Goal: Task Accomplishment & Management: Use online tool/utility

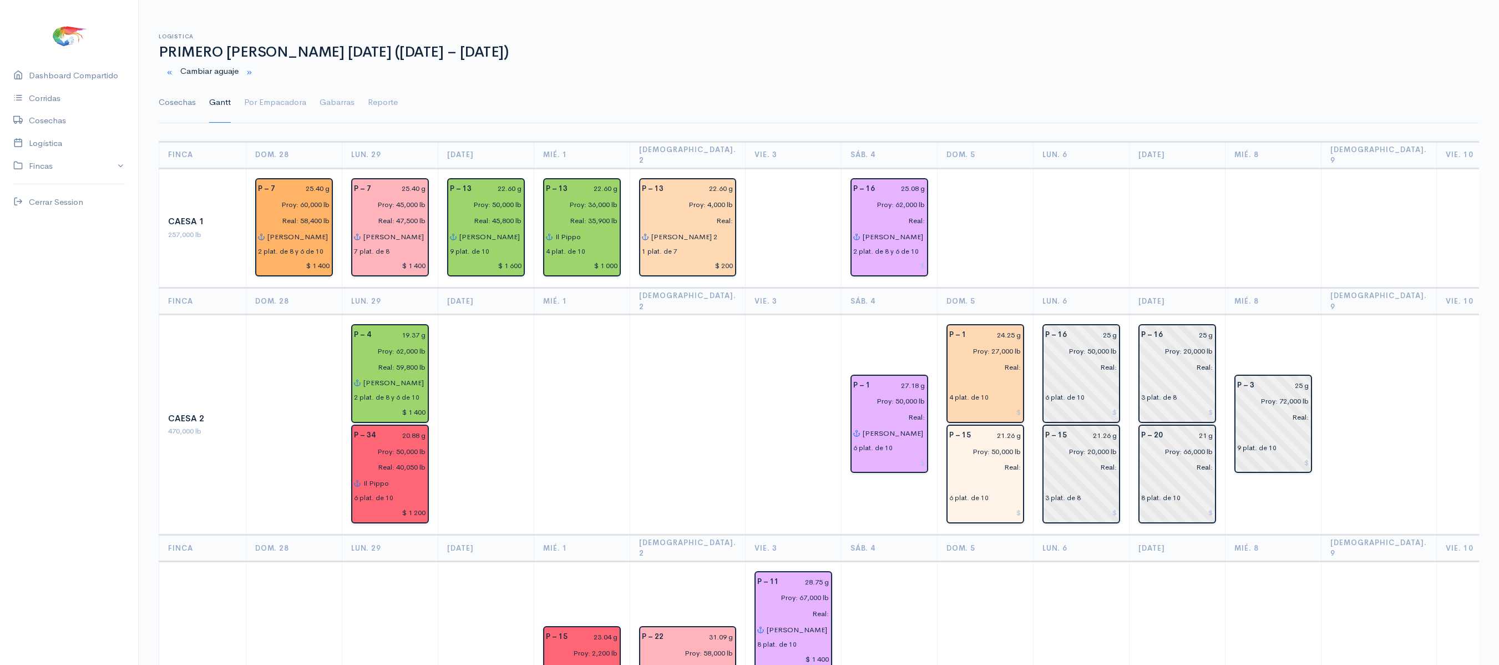
type input "Proy: 27,000 lb"
click at [192, 99] on link "Cosechas" at bounding box center [177, 103] width 37 height 40
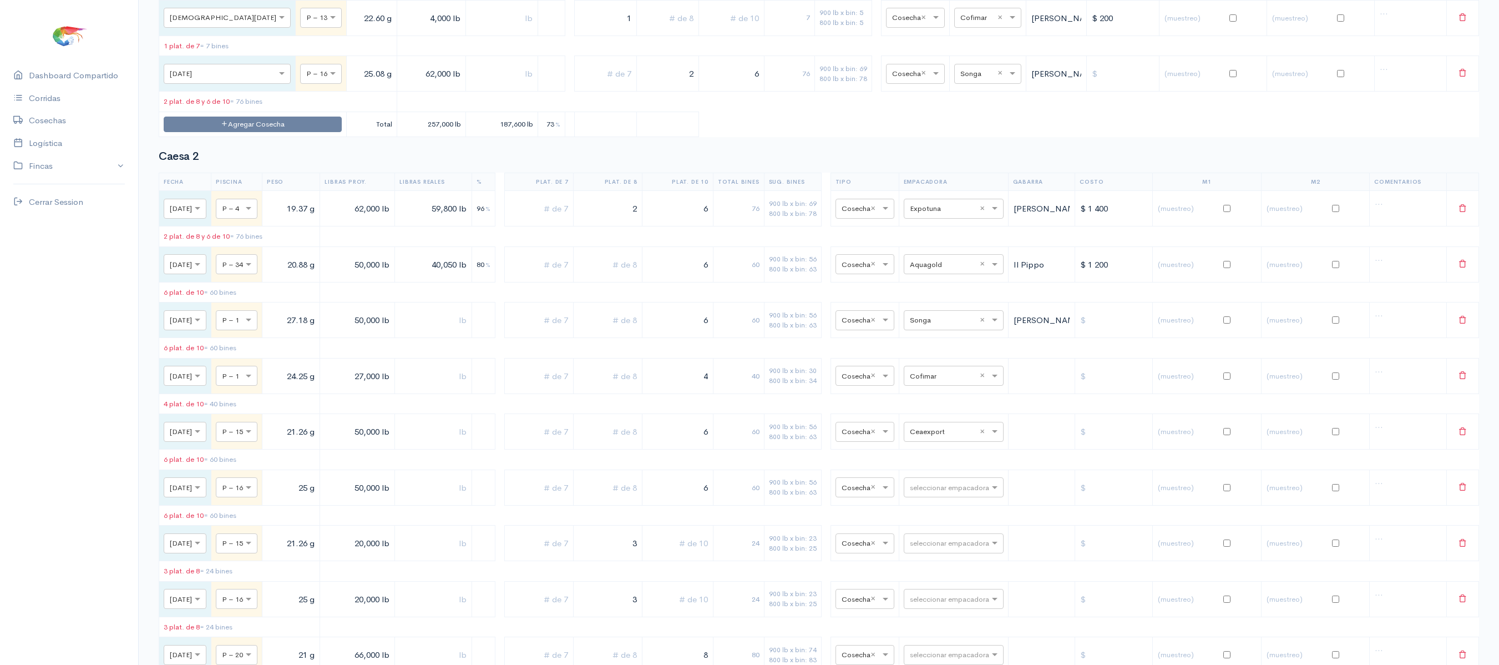
scroll to position [403, 0]
drag, startPoint x: 688, startPoint y: 403, endPoint x: 742, endPoint y: 408, distance: 54.6
click at [742, 394] on tr "× [DATE] × P – 1 24.25 g 27,000 lb 4 40 900 lb x bin: 30 800 lb x bin: 34 × Cos…" at bounding box center [819, 377] width 1320 height 36
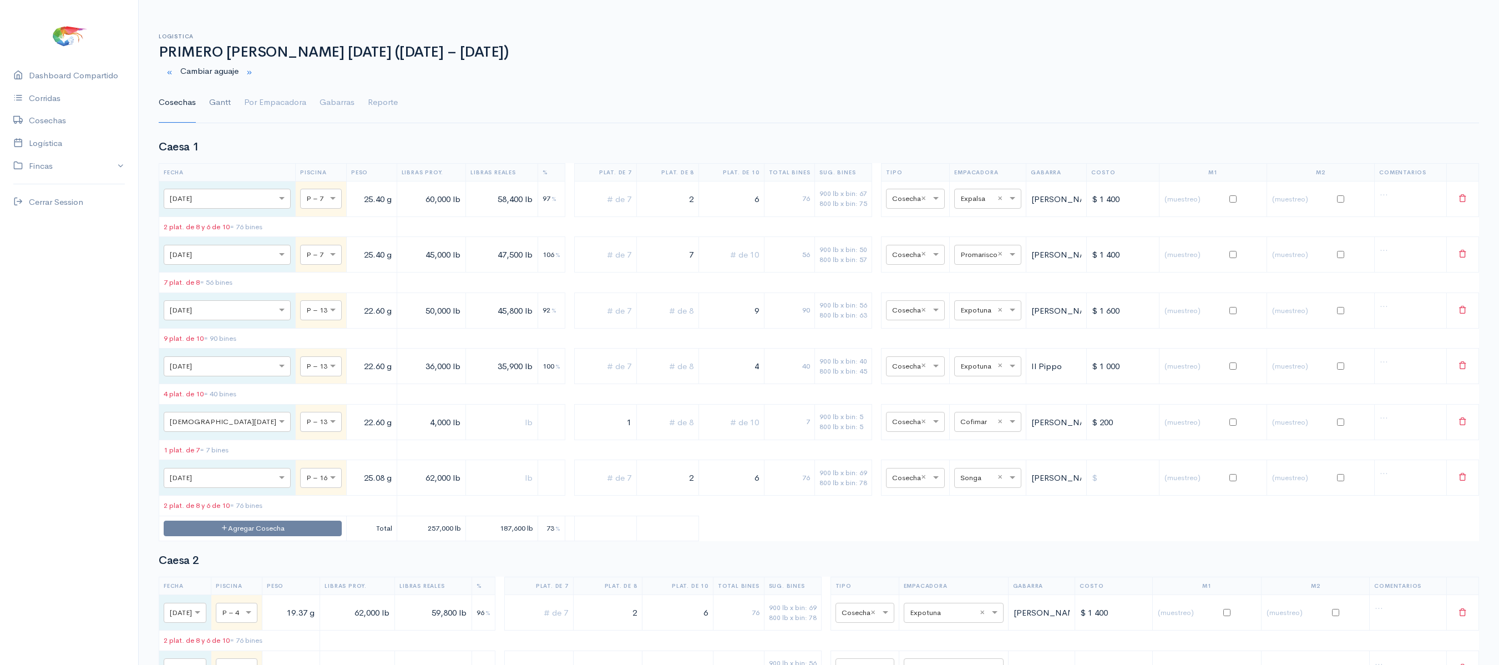
type input "3"
click at [222, 107] on link "Gantt" at bounding box center [220, 103] width 22 height 40
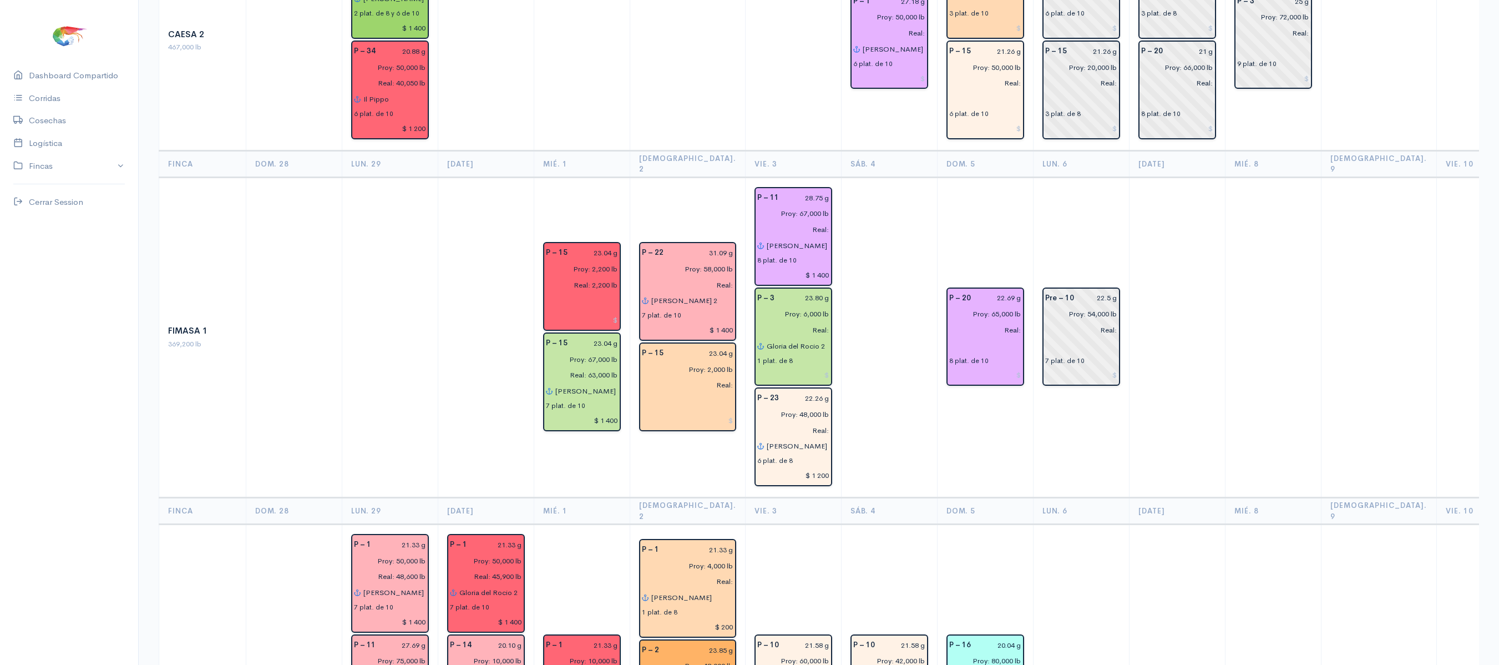
scroll to position [384, 0]
drag, startPoint x: 1034, startPoint y: 297, endPoint x: 1066, endPoint y: 296, distance: 32.2
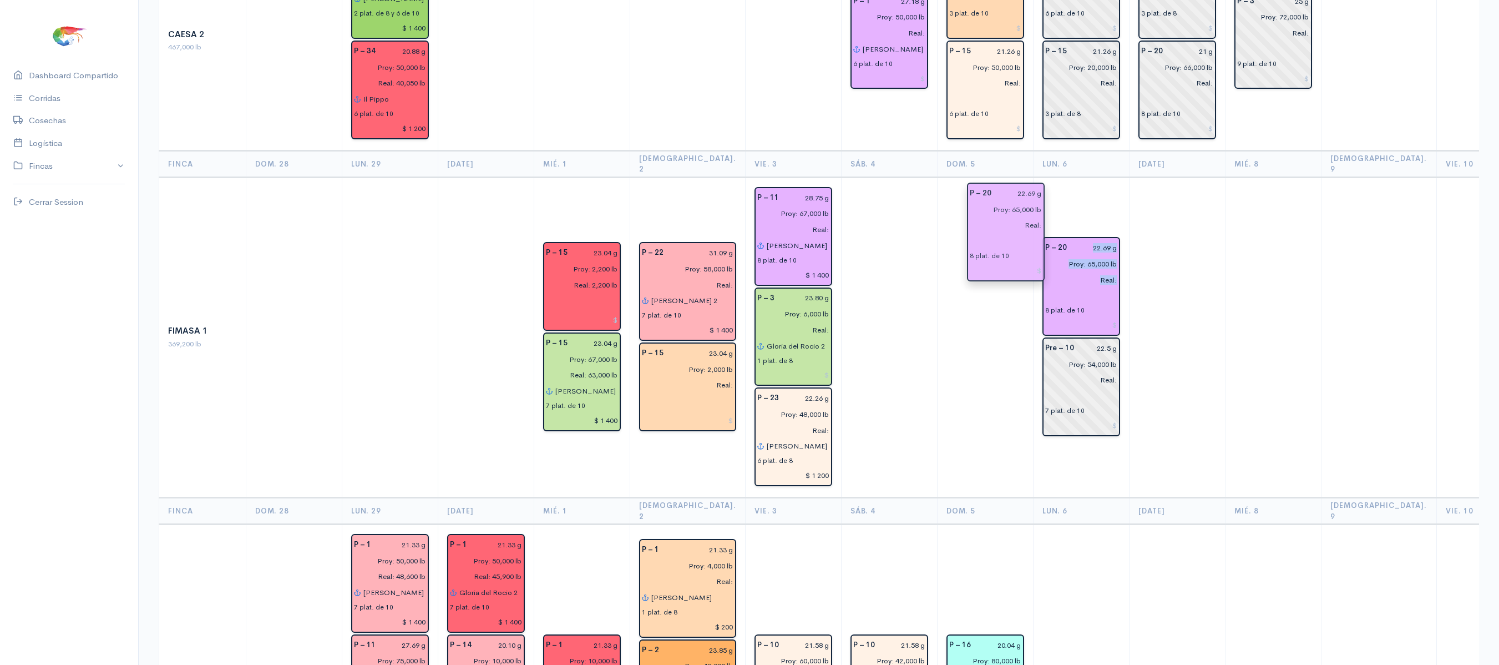
drag, startPoint x: 983, startPoint y: 291, endPoint x: 1025, endPoint y: 220, distance: 82.6
click at [1142, 203] on td at bounding box center [1177, 337] width 96 height 320
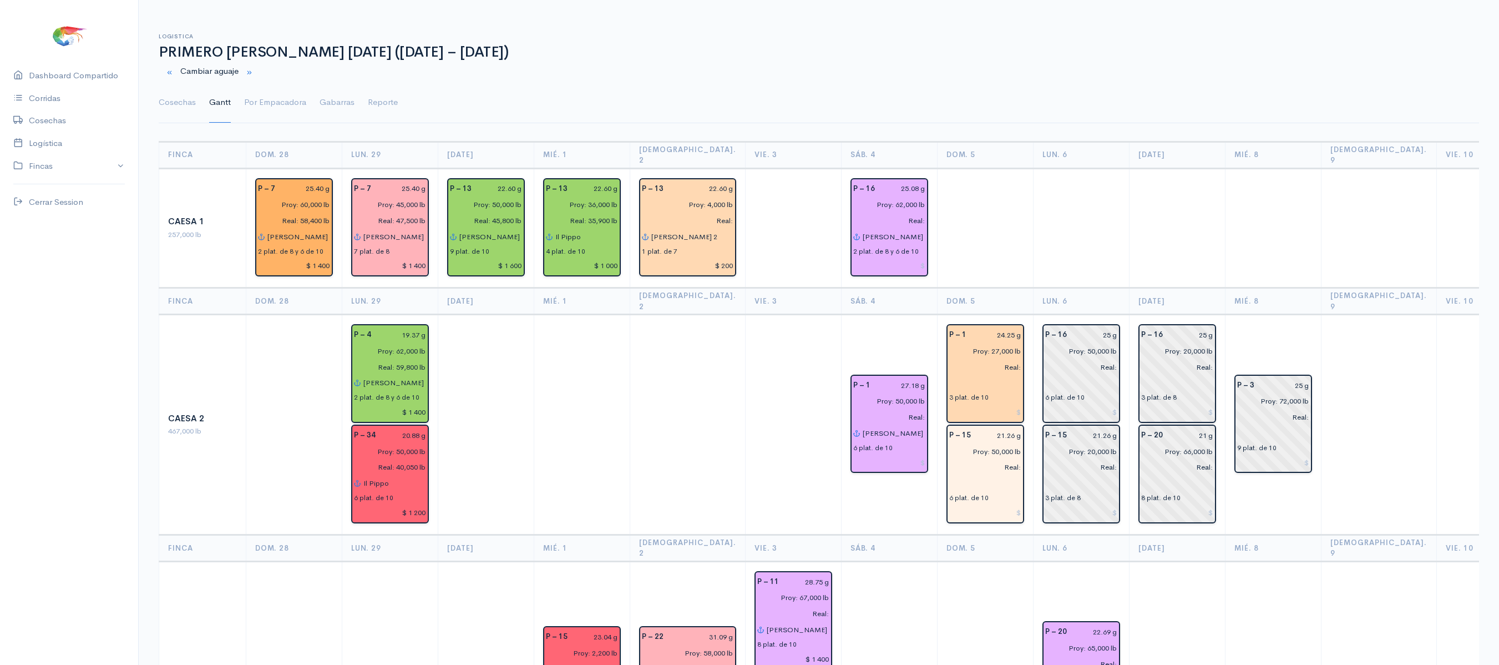
click at [201, 102] on ul "Cosechas Gantt Por Empacadora Gabarras Reporte" at bounding box center [819, 103] width 1320 height 40
click at [171, 104] on link "Cosechas" at bounding box center [177, 103] width 37 height 40
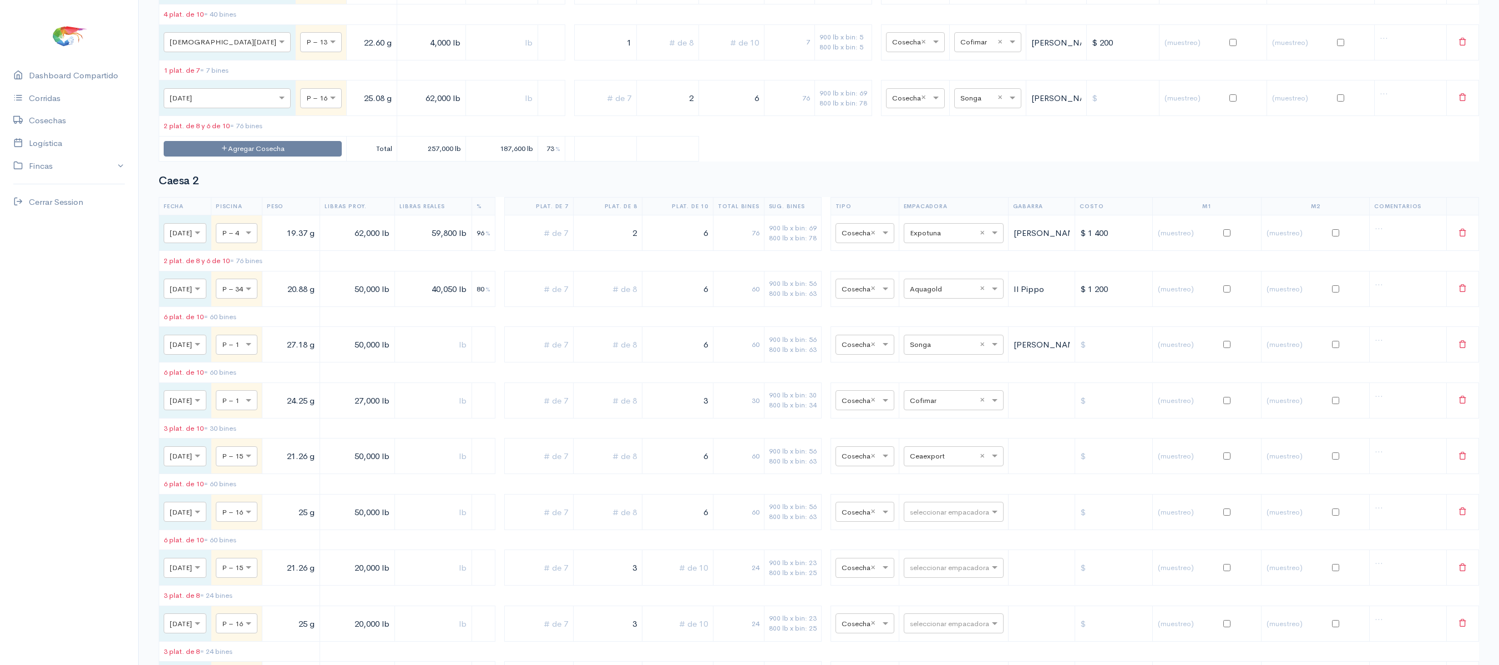
scroll to position [379, 0]
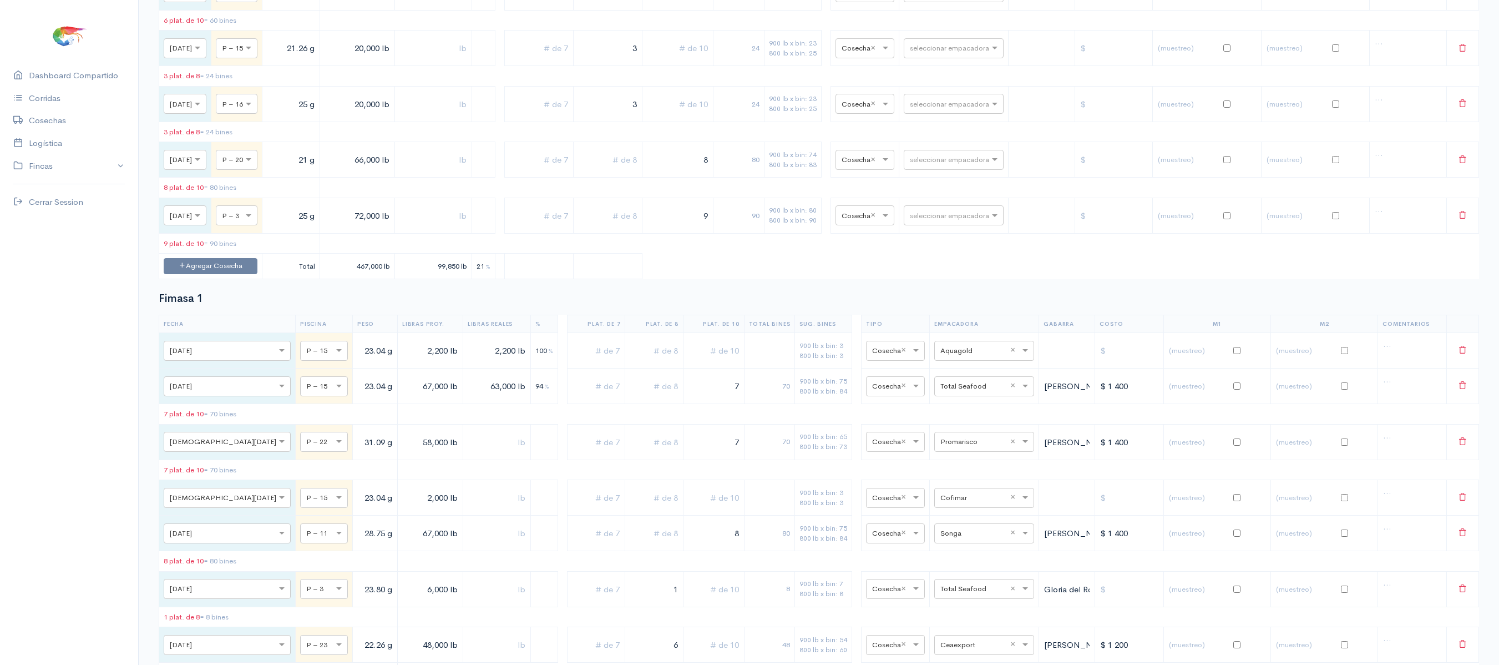
click at [1020, 392] on span at bounding box center [1027, 386] width 14 height 11
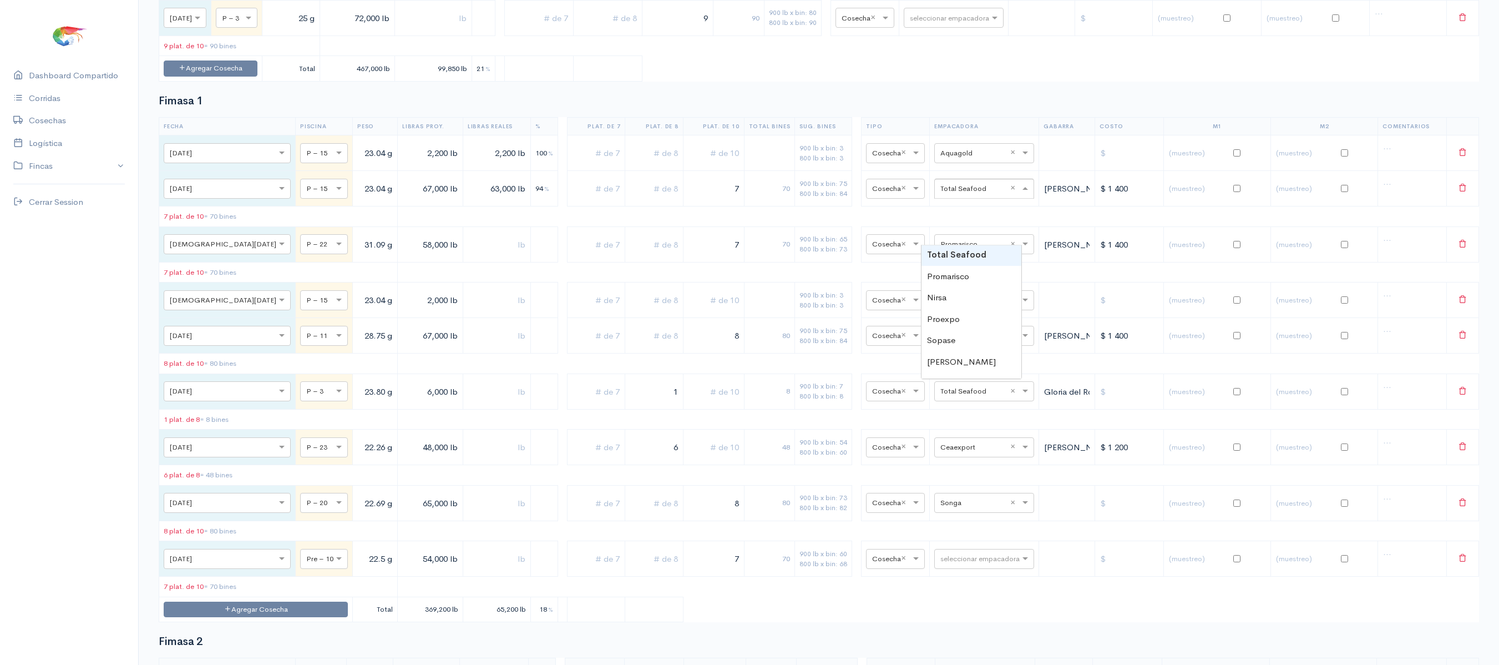
scroll to position [1098, 0]
click at [1071, 105] on h2 "Fimasa 1" at bounding box center [819, 99] width 1320 height 12
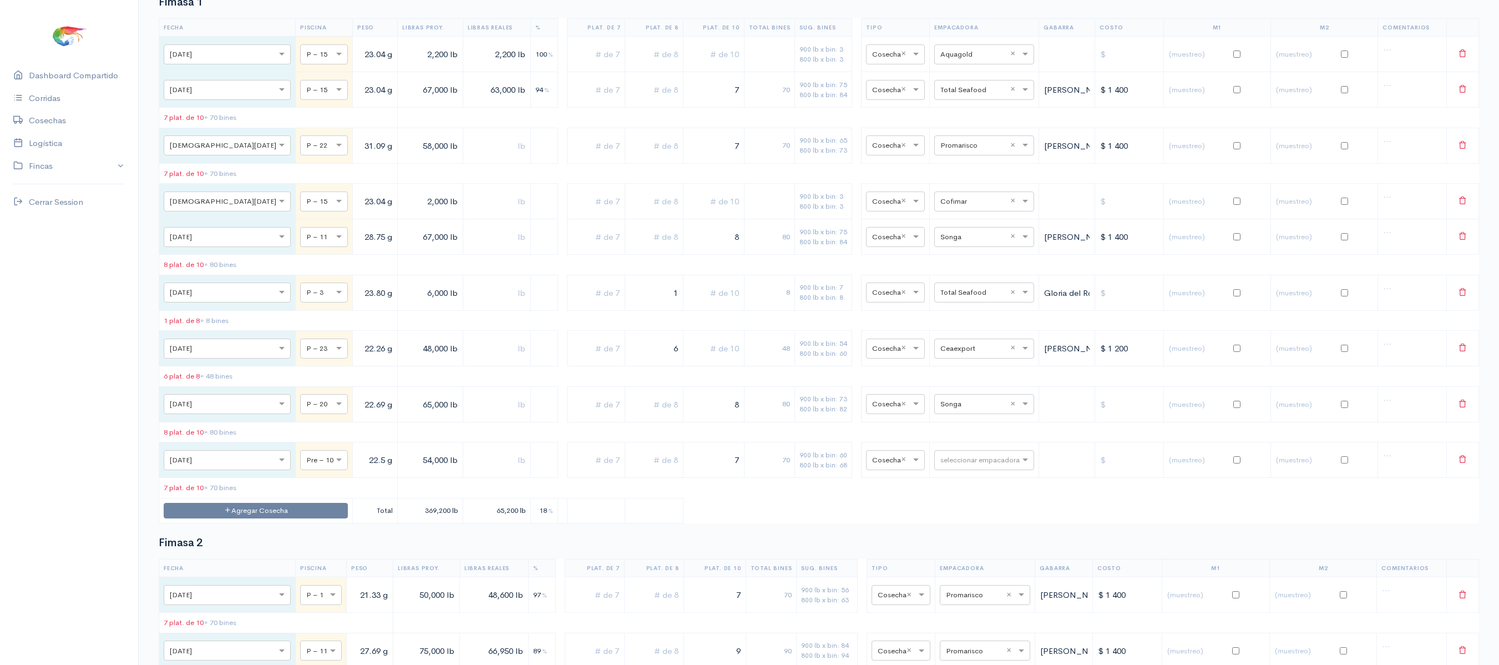
scroll to position [1197, 0]
click at [995, 412] on div "seleccionar empacadora × Songa ×" at bounding box center [984, 402] width 100 height 20
click at [677, 436] on table "Fecha Piscina Peso Libras Proy. Libras Reales % Plat. de 7 Plat. de 8 Plat. de …" at bounding box center [819, 268] width 1320 height 505
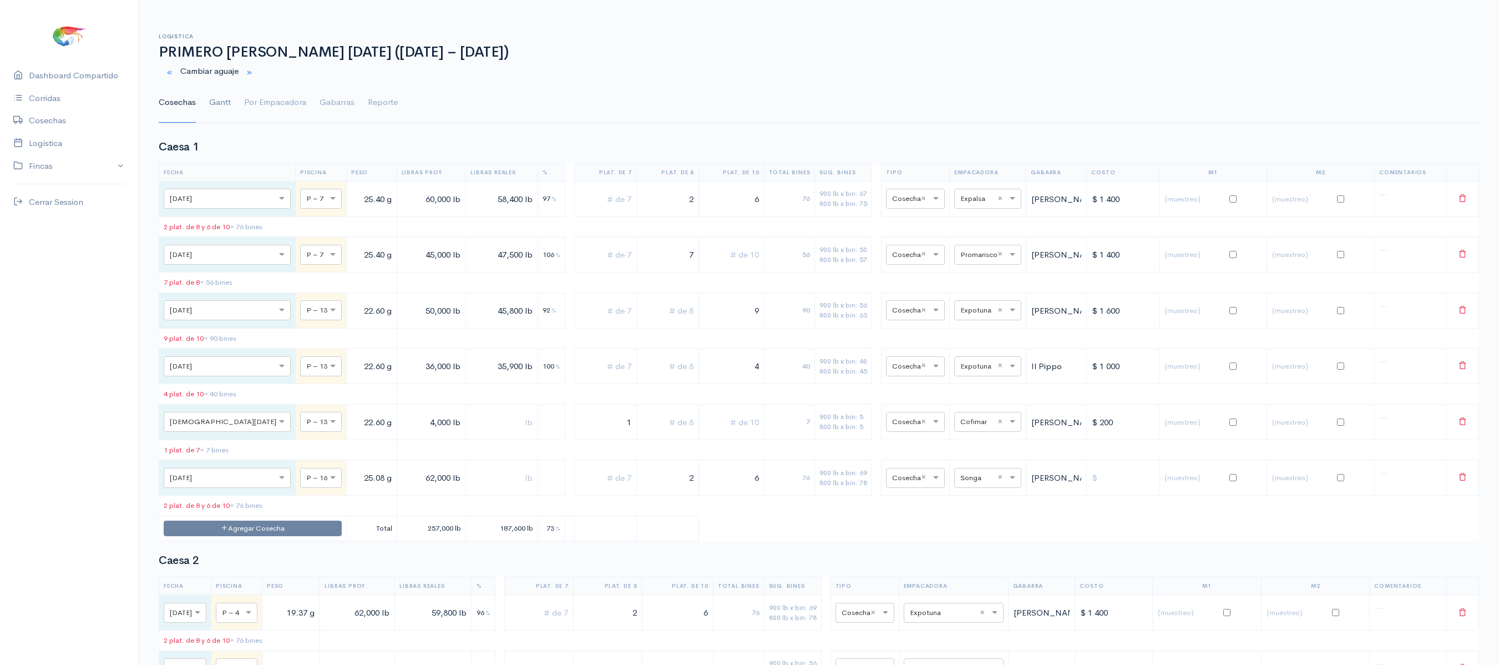
click at [211, 94] on link "Gantt" at bounding box center [220, 103] width 22 height 40
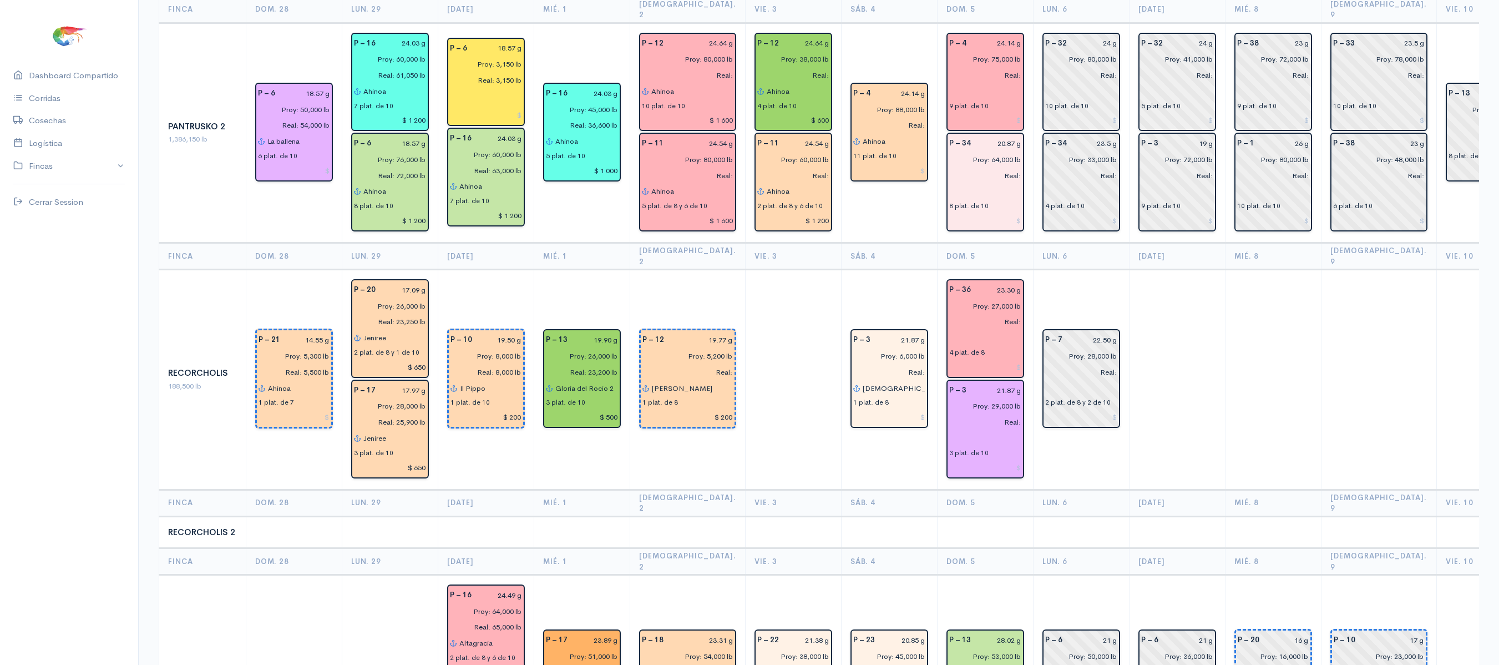
scroll to position [1446, 0]
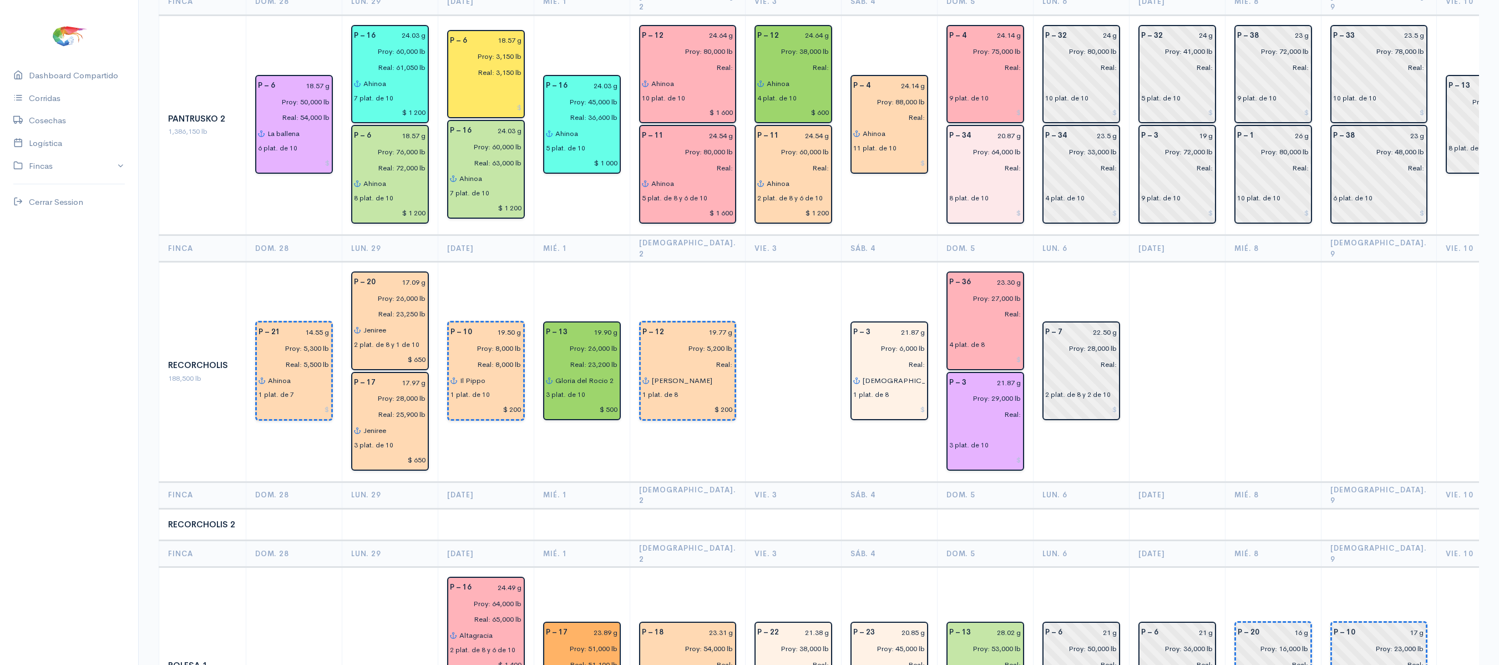
drag, startPoint x: 997, startPoint y: 245, endPoint x: 831, endPoint y: 364, distance: 204.4
click at [841, 364] on td "P – 3 21.87 g Proy: 6,000 lb Real: [DEMOGRAPHIC_DATA] del gran poder 1 plat. de…" at bounding box center [889, 372] width 96 height 220
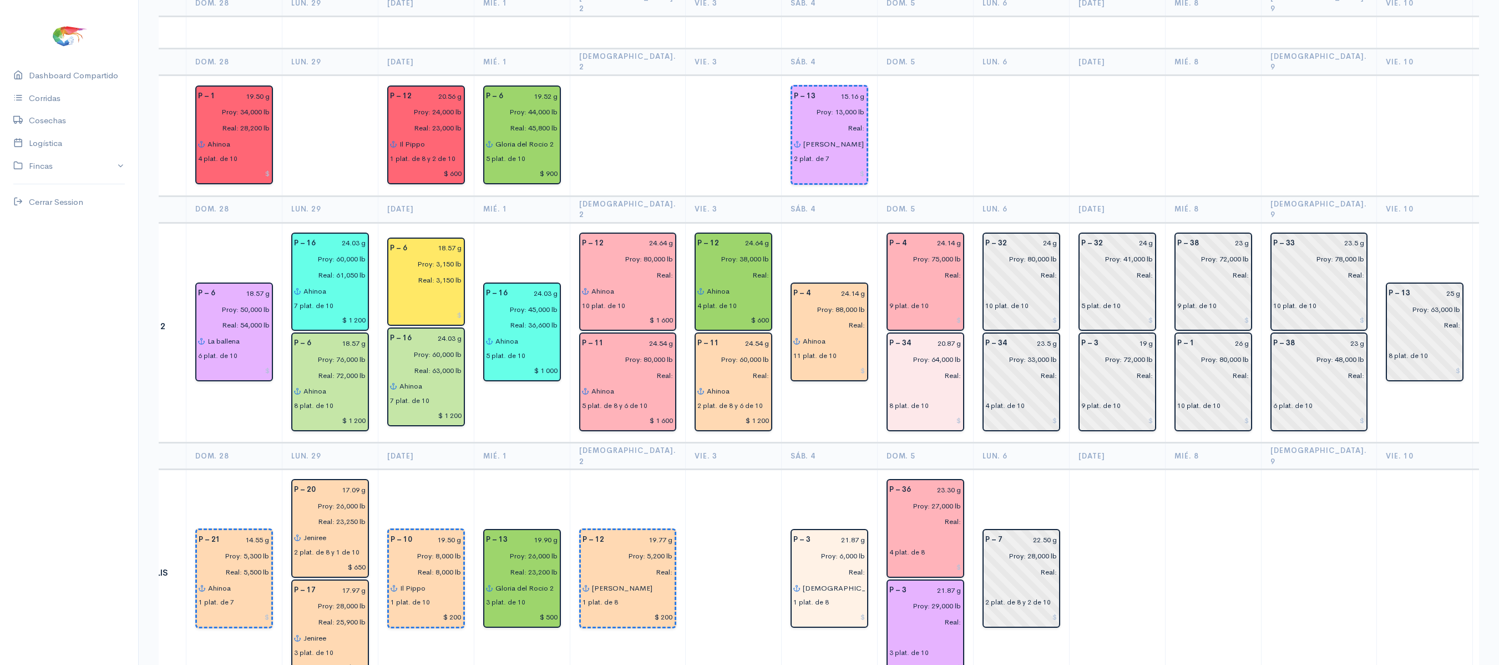
scroll to position [0, 68]
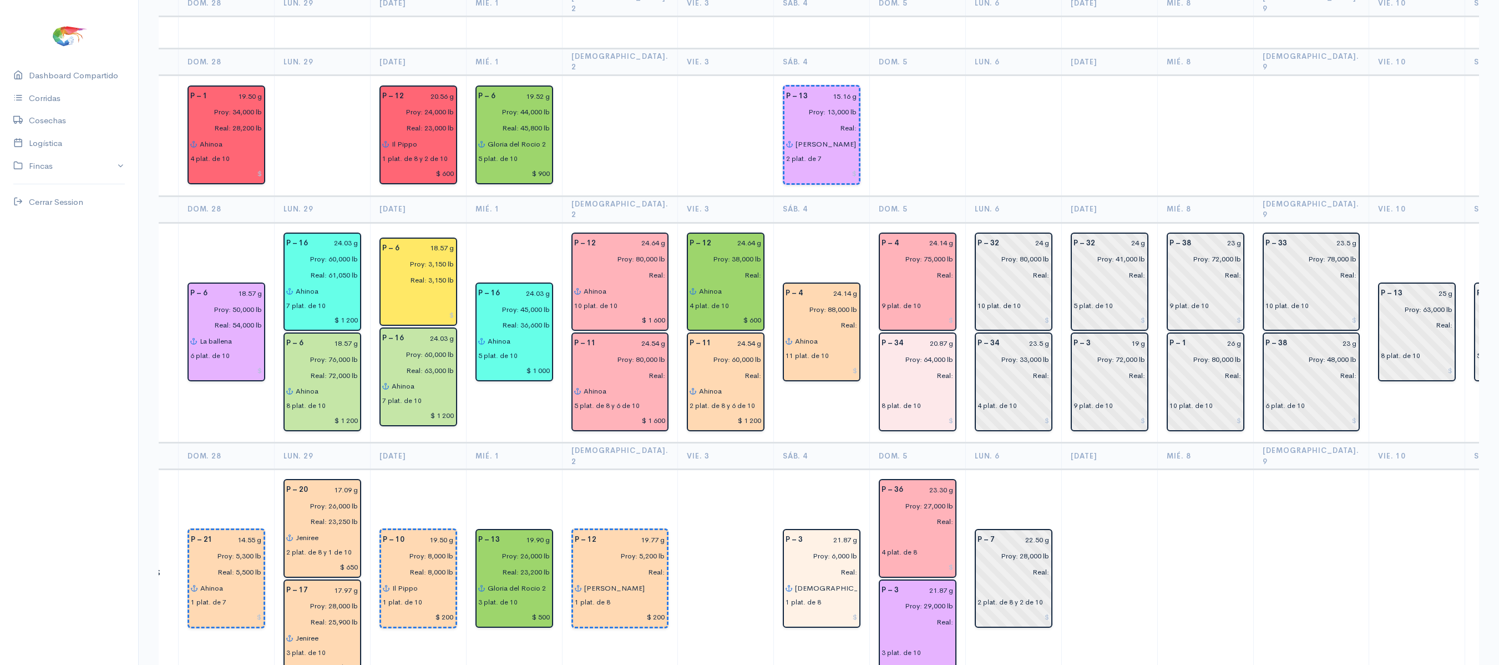
drag, startPoint x: 1087, startPoint y: 507, endPoint x: 1044, endPoint y: 557, distance: 66.1
click at [1061, 557] on td at bounding box center [1109, 579] width 96 height 220
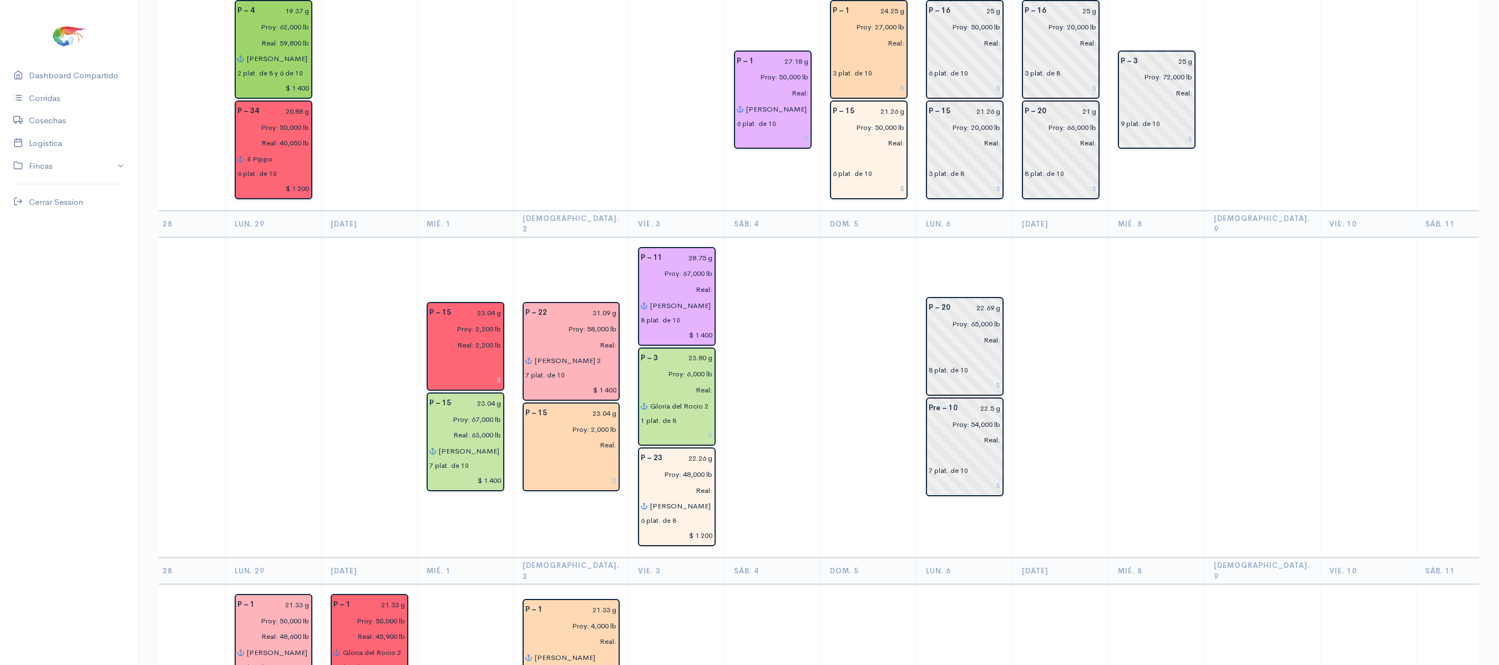
scroll to position [0, 0]
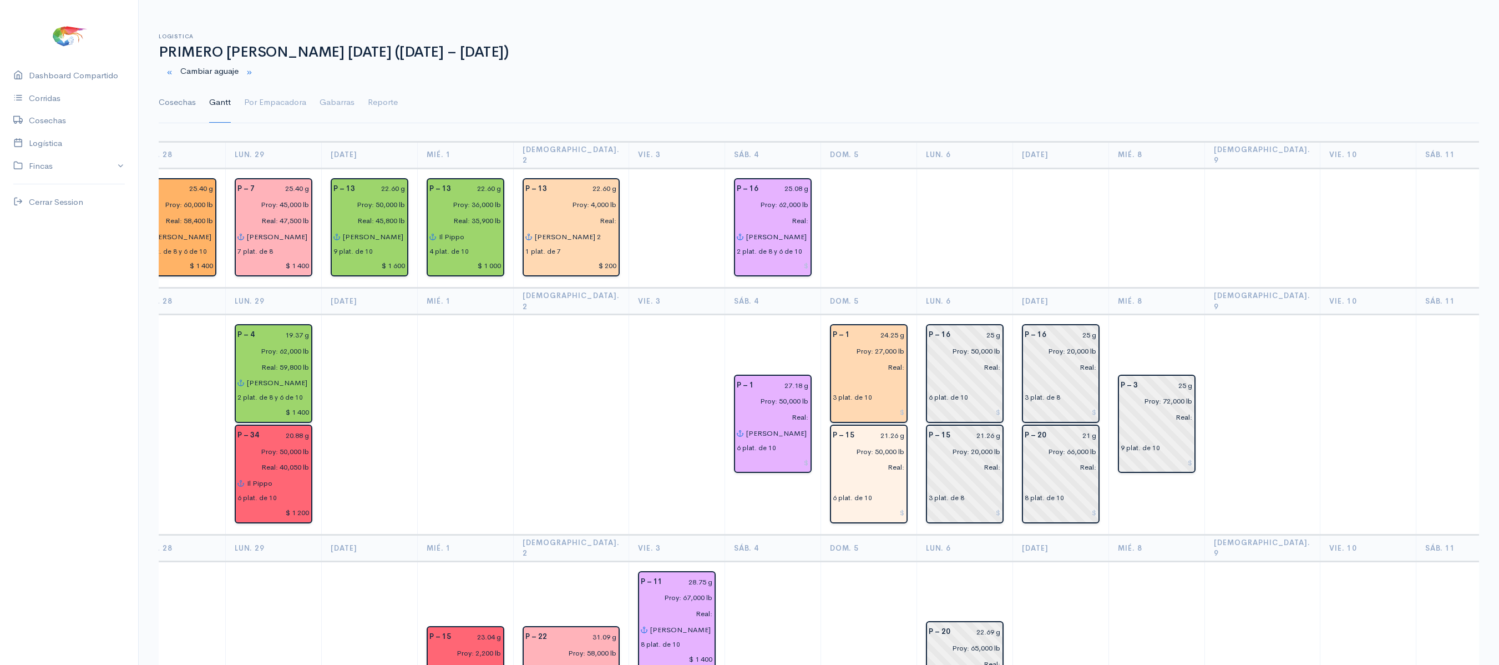
click at [182, 108] on link "Cosechas" at bounding box center [177, 103] width 37 height 40
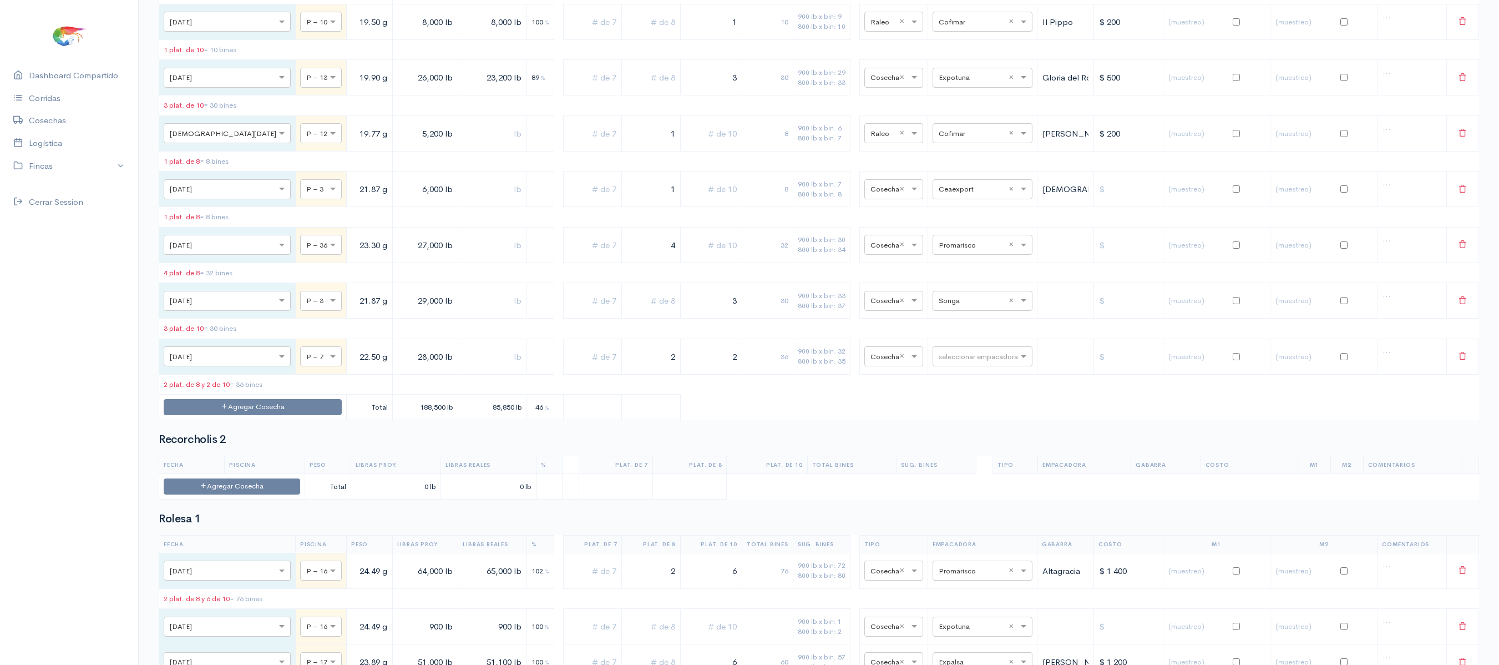
scroll to position [4450, 0]
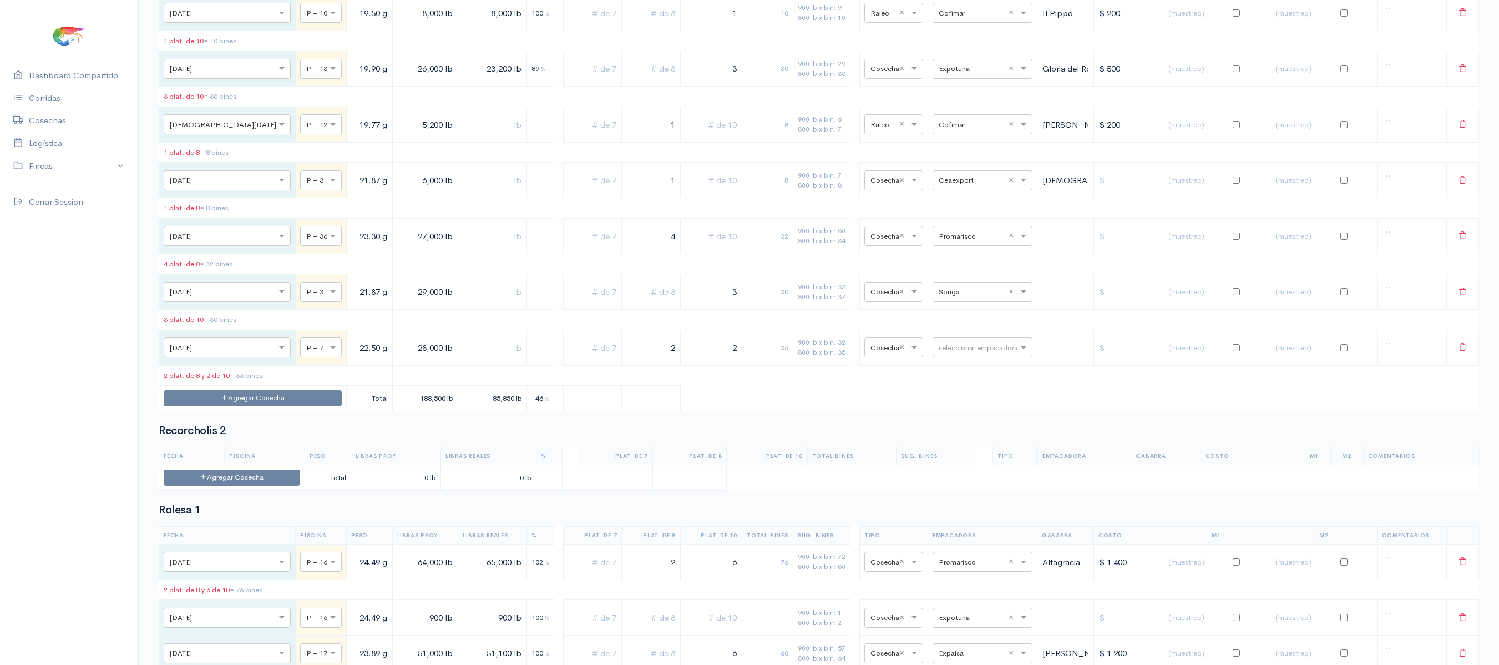
drag, startPoint x: 699, startPoint y: 466, endPoint x: 797, endPoint y: 433, distance: 103.1
click at [797, 411] on tbody "× [DATE] × P – 21 14.55 g 5,300 lb 5,500 lb 104 % 1 7 900 lb x bin: 6 800 lb x …" at bounding box center [819, 119] width 1320 height 583
drag, startPoint x: 770, startPoint y: 447, endPoint x: 783, endPoint y: 466, distance: 23.1
click at [783, 411] on table "Fecha Piscina Peso Libras Proy. Libras Reales % Plat. de 7 Plat. de 8 Plat. de …" at bounding box center [819, 110] width 1320 height 601
click at [714, 303] on input "3" at bounding box center [711, 292] width 52 height 23
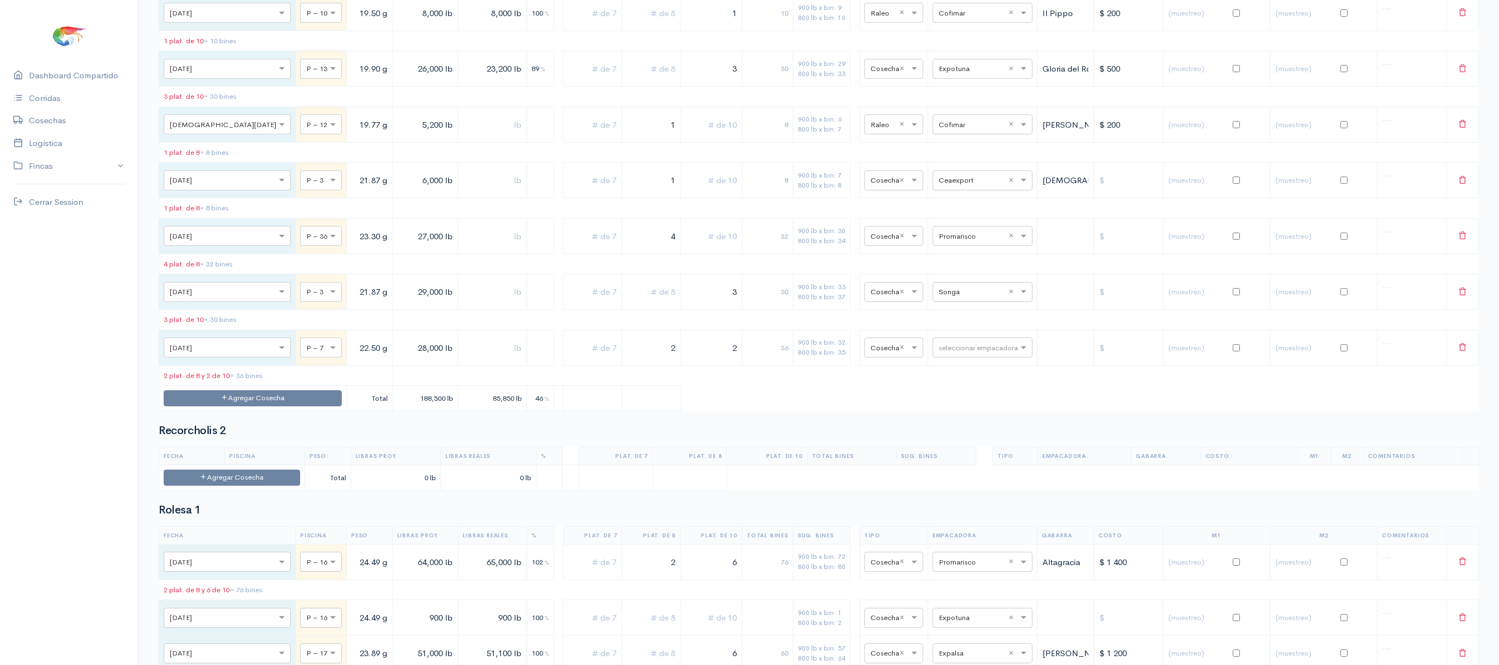
drag, startPoint x: 714, startPoint y: 465, endPoint x: 742, endPoint y: 466, distance: 27.8
click at [742, 310] on tr "× [DATE] × P – 3 21.87 g 29,000 lb 3 30 900 lb x bin: 33 800 lb x bin: 37 × Cos…" at bounding box center [819, 292] width 1320 height 36
type input "2"
click at [636, 303] on input "text" at bounding box center [650, 292] width 49 height 23
type input "2"
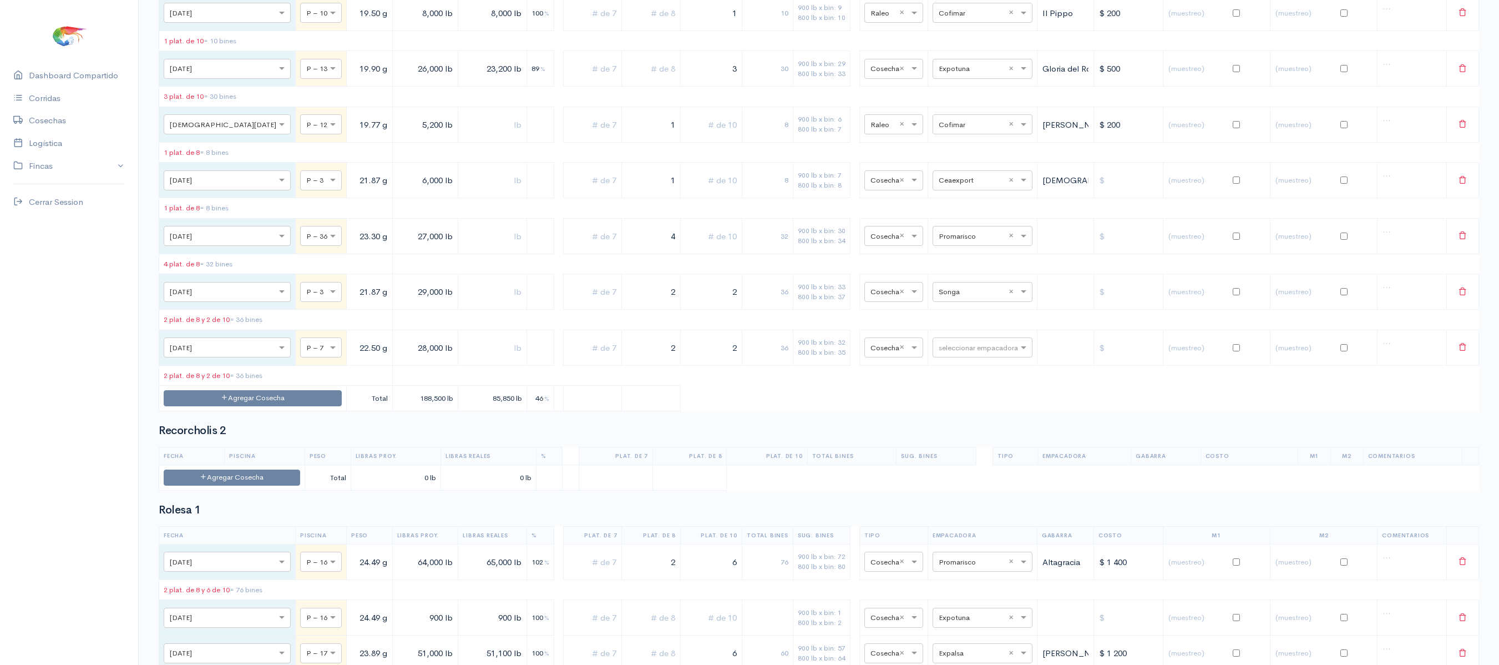
click at [777, 365] on td "36" at bounding box center [767, 347] width 51 height 36
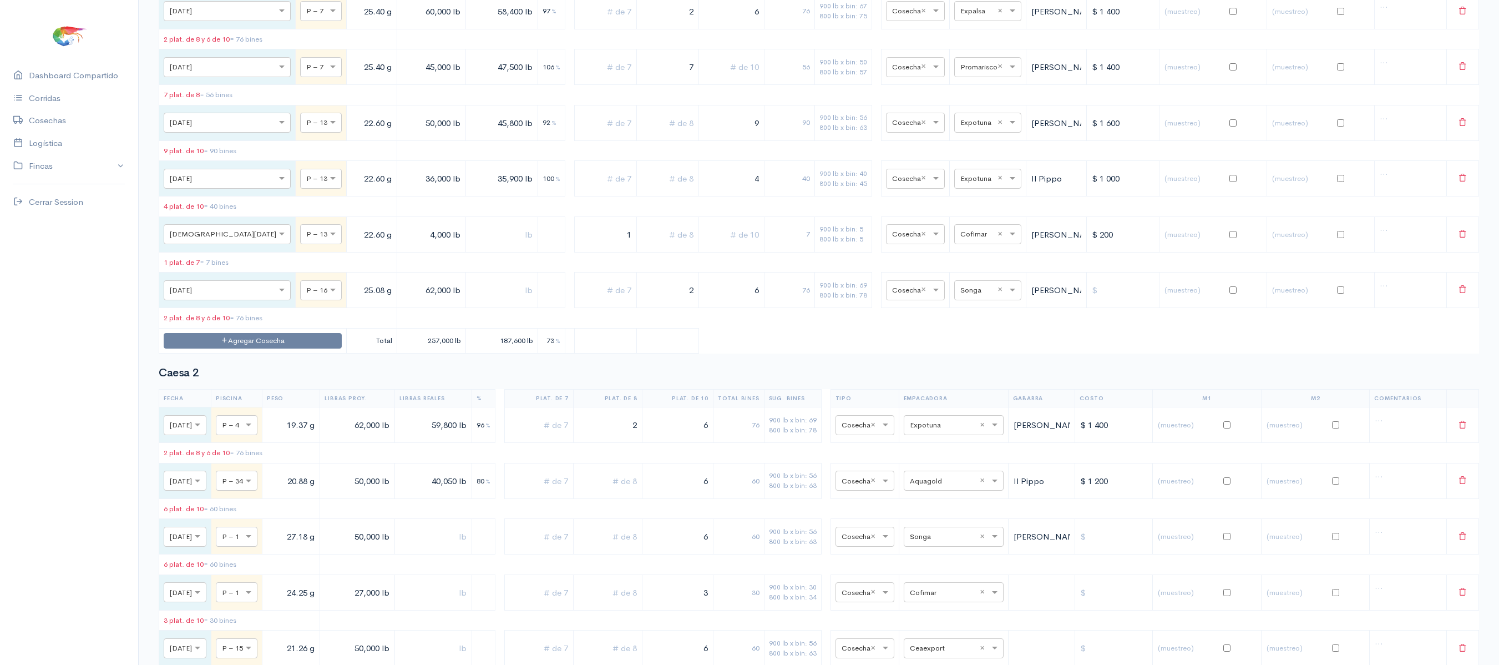
scroll to position [0, 0]
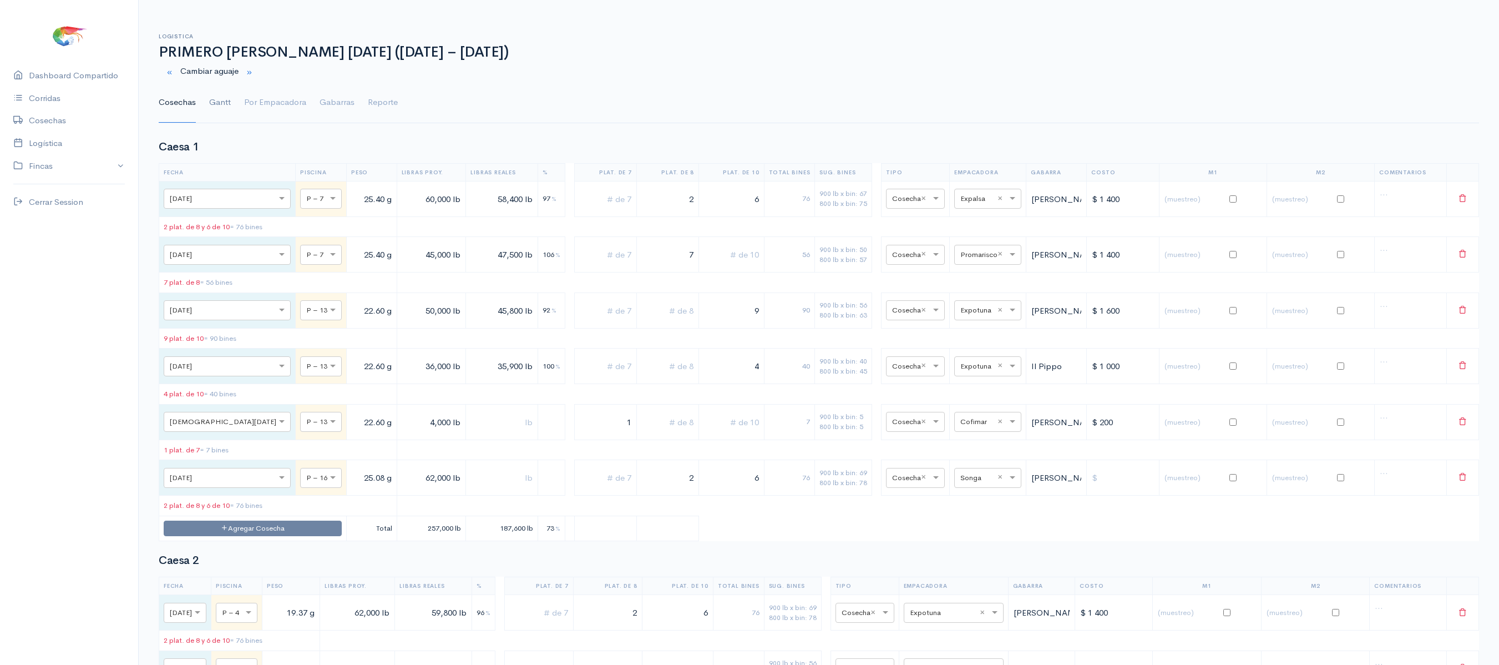
click at [226, 109] on link "Gantt" at bounding box center [220, 103] width 22 height 40
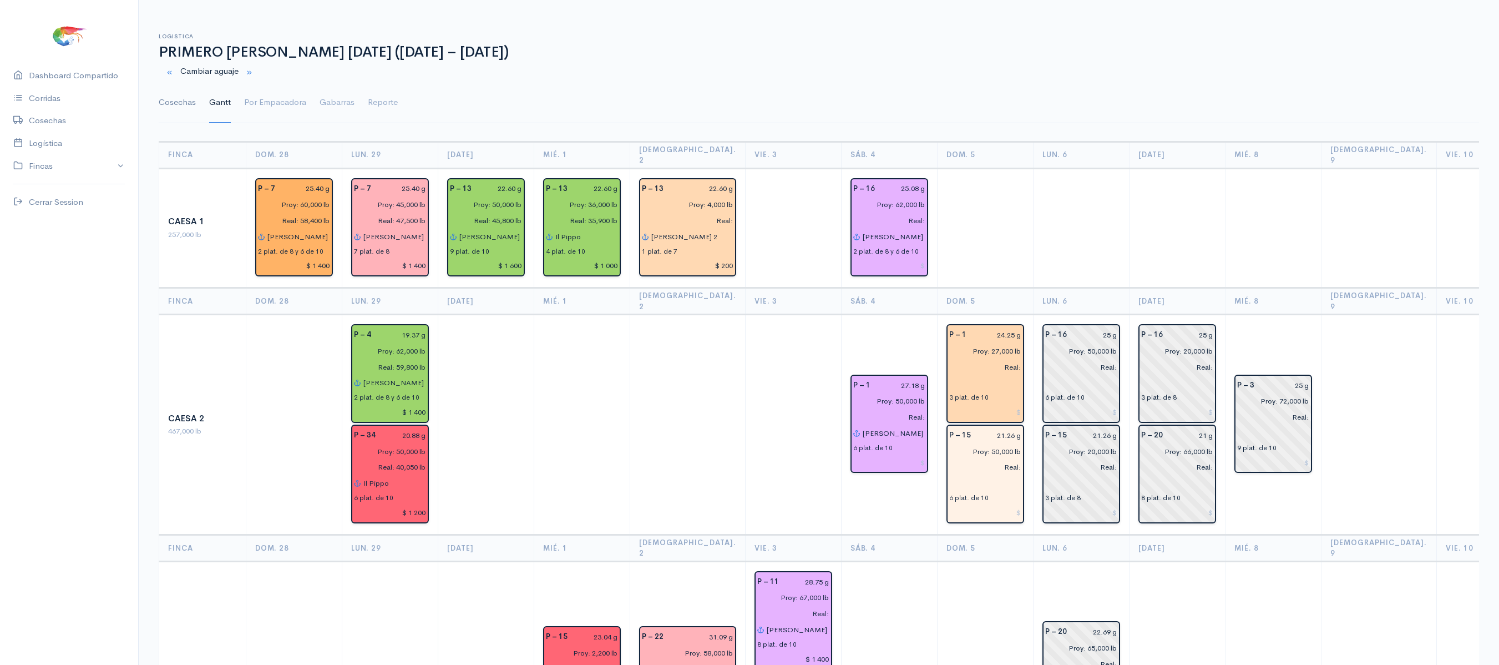
click at [164, 104] on link "Cosechas" at bounding box center [177, 103] width 37 height 40
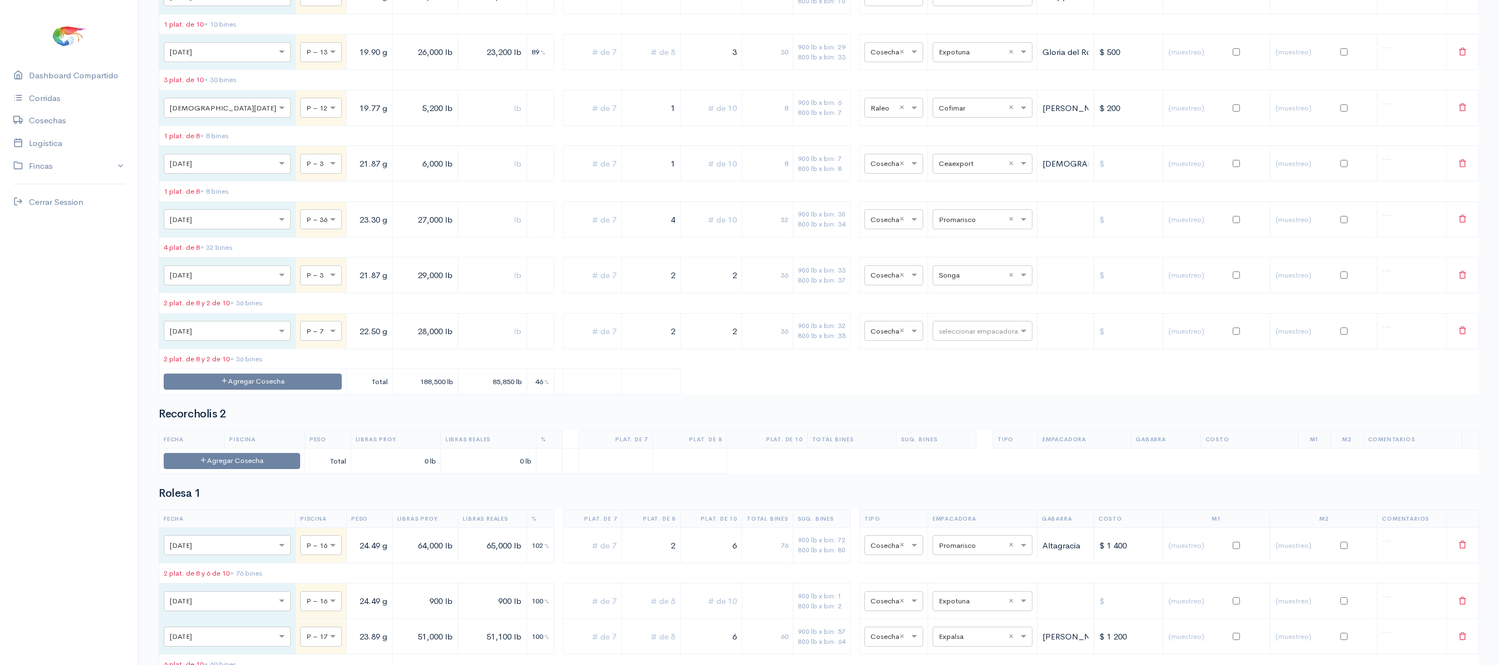
scroll to position [4470, 0]
click at [947, 221] on input "text" at bounding box center [973, 215] width 68 height 12
type input "son"
click at [947, 414] on span "Songa" at bounding box center [939, 417] width 24 height 11
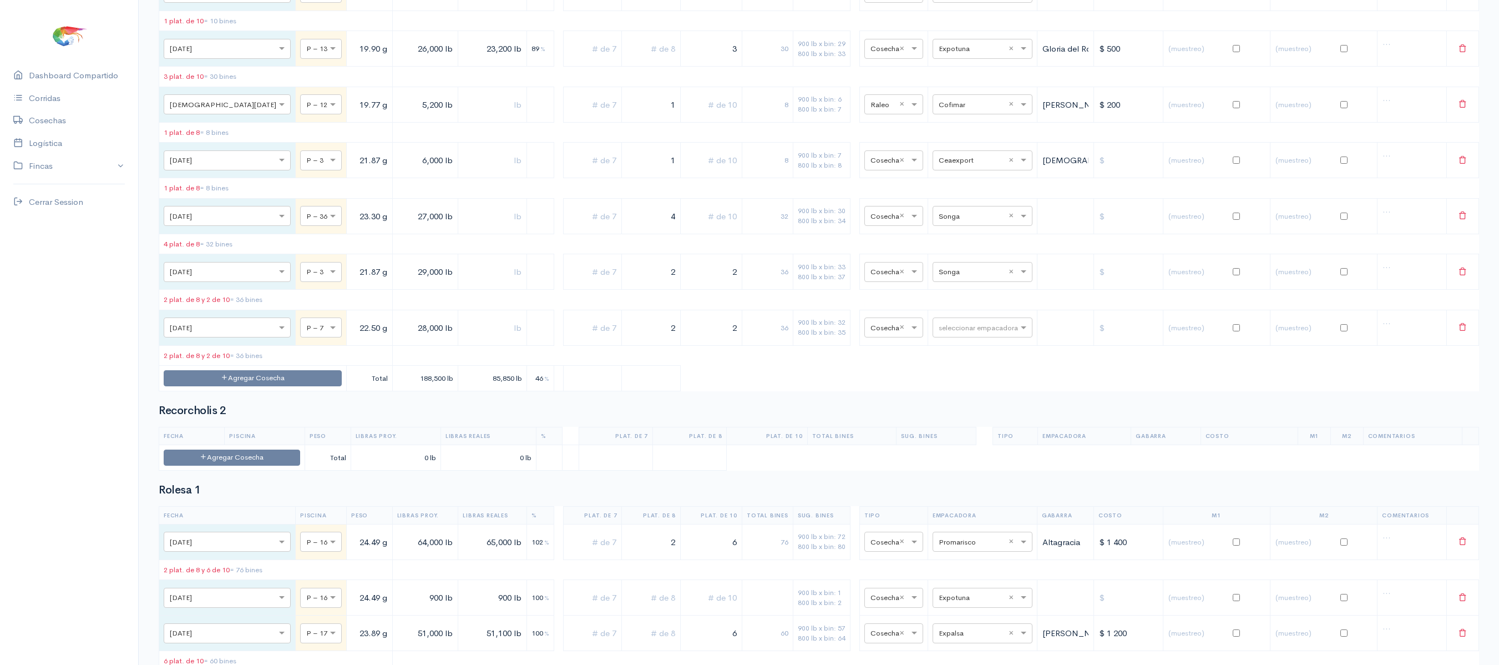
drag, startPoint x: 627, startPoint y: 400, endPoint x: 653, endPoint y: 402, distance: 26.6
click at [653, 227] on input "4" at bounding box center [650, 216] width 49 height 23
drag, startPoint x: 653, startPoint y: 402, endPoint x: 682, endPoint y: 398, distance: 29.0
click at [682, 234] on tr "× [DATE] × P – 36 23.30 g 27,000 lb 4 32 900 lb x bin: 30 800 lb x bin: 34 × Co…" at bounding box center [819, 216] width 1320 height 36
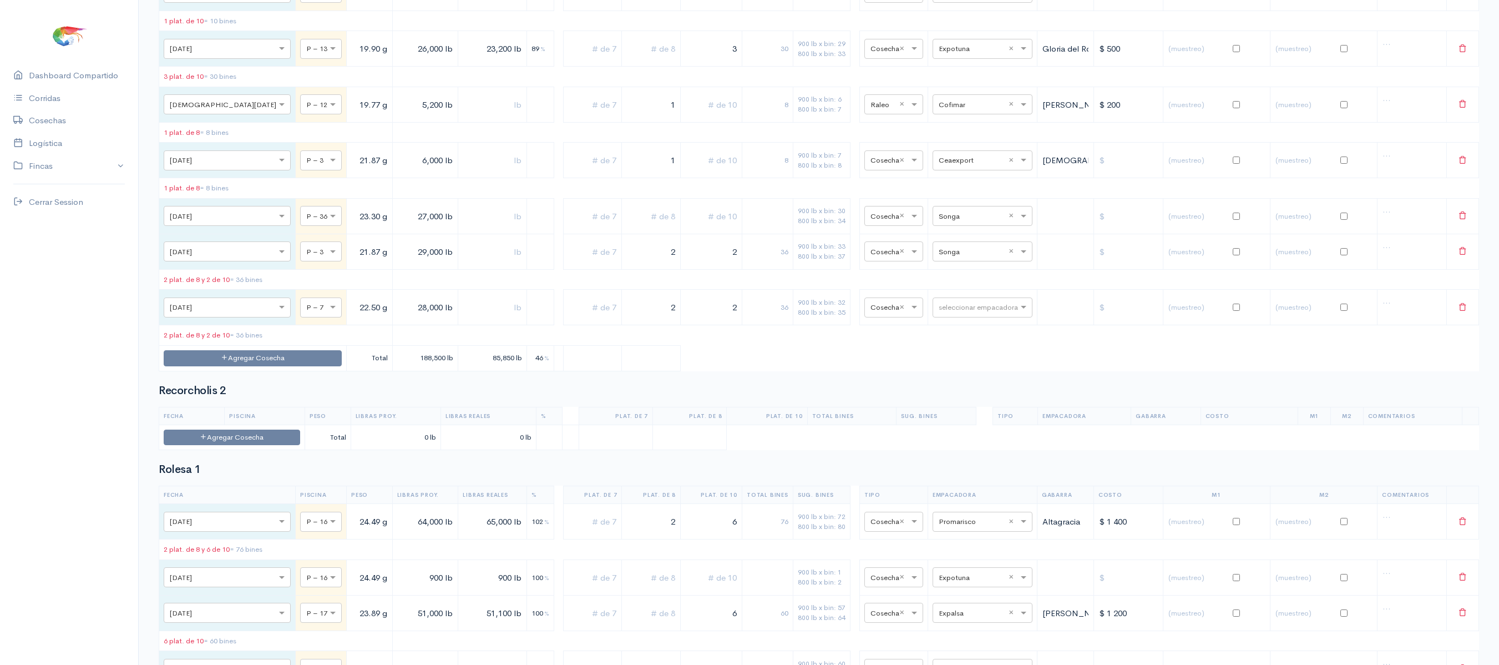
click at [685, 227] on input "text" at bounding box center [711, 216] width 52 height 23
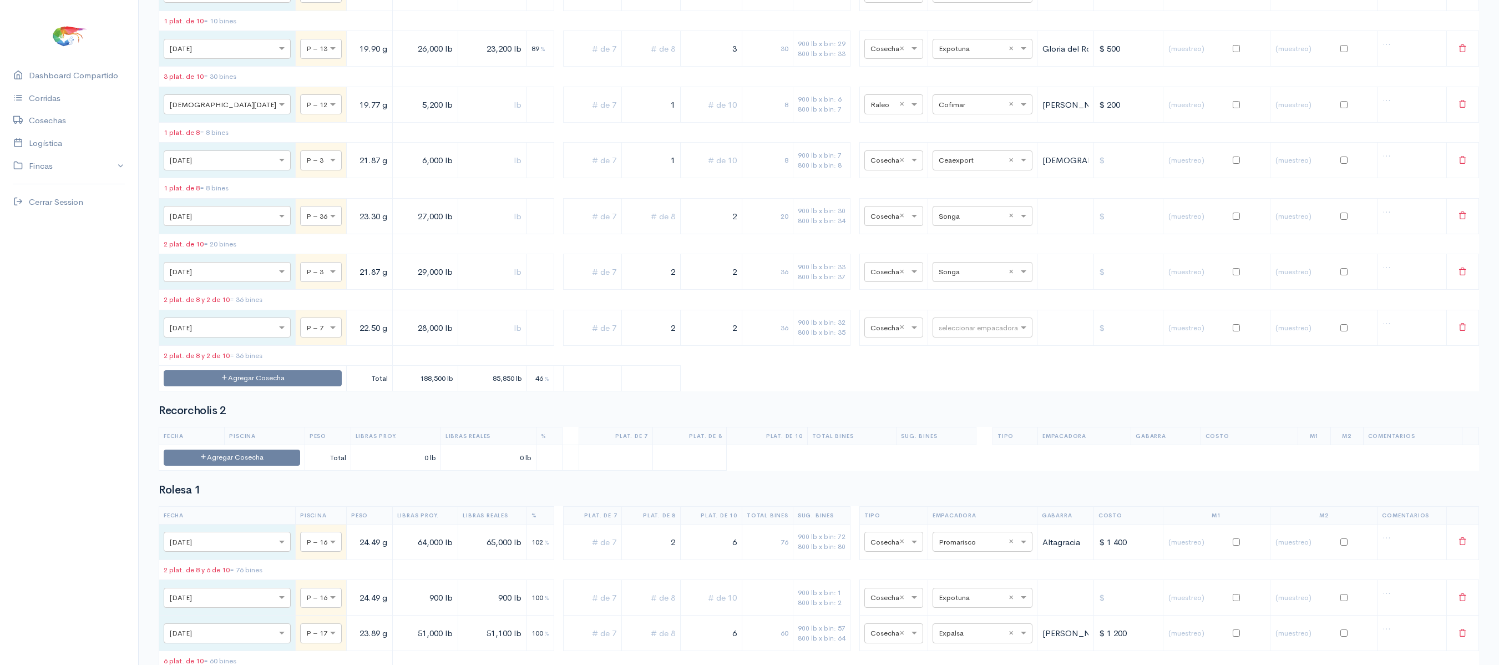
type input "2"
click at [635, 227] on input "text" at bounding box center [650, 216] width 49 height 23
type input "2"
click at [742, 290] on td "36" at bounding box center [767, 272] width 51 height 36
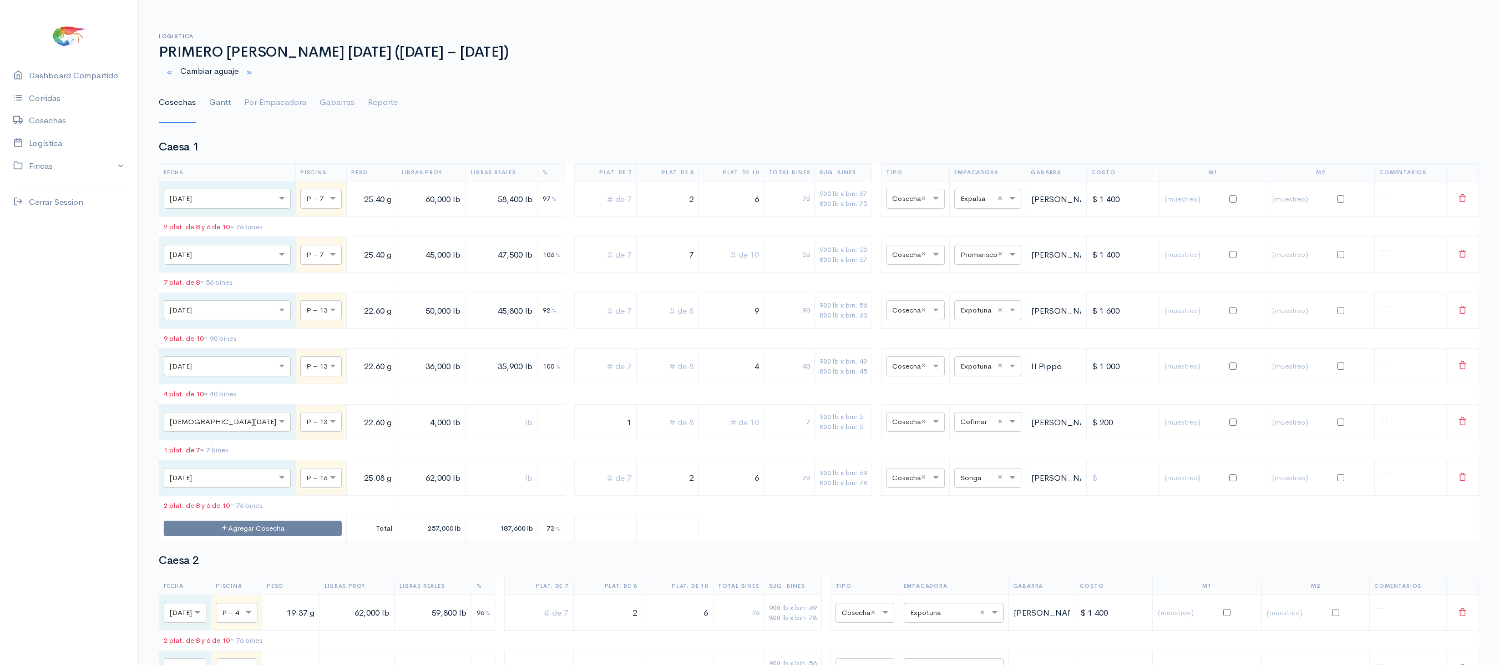
click at [219, 104] on link "Gantt" at bounding box center [220, 103] width 22 height 40
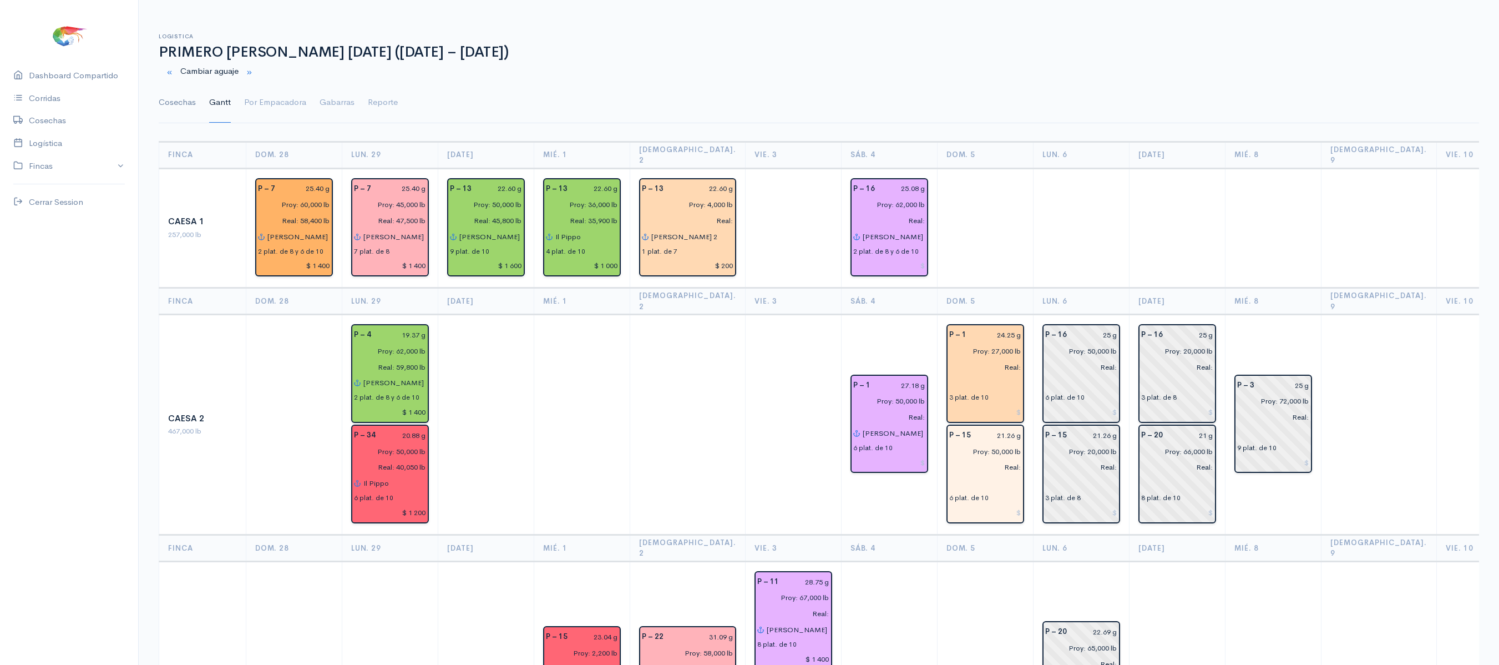
click at [191, 104] on link "Cosechas" at bounding box center [177, 103] width 37 height 40
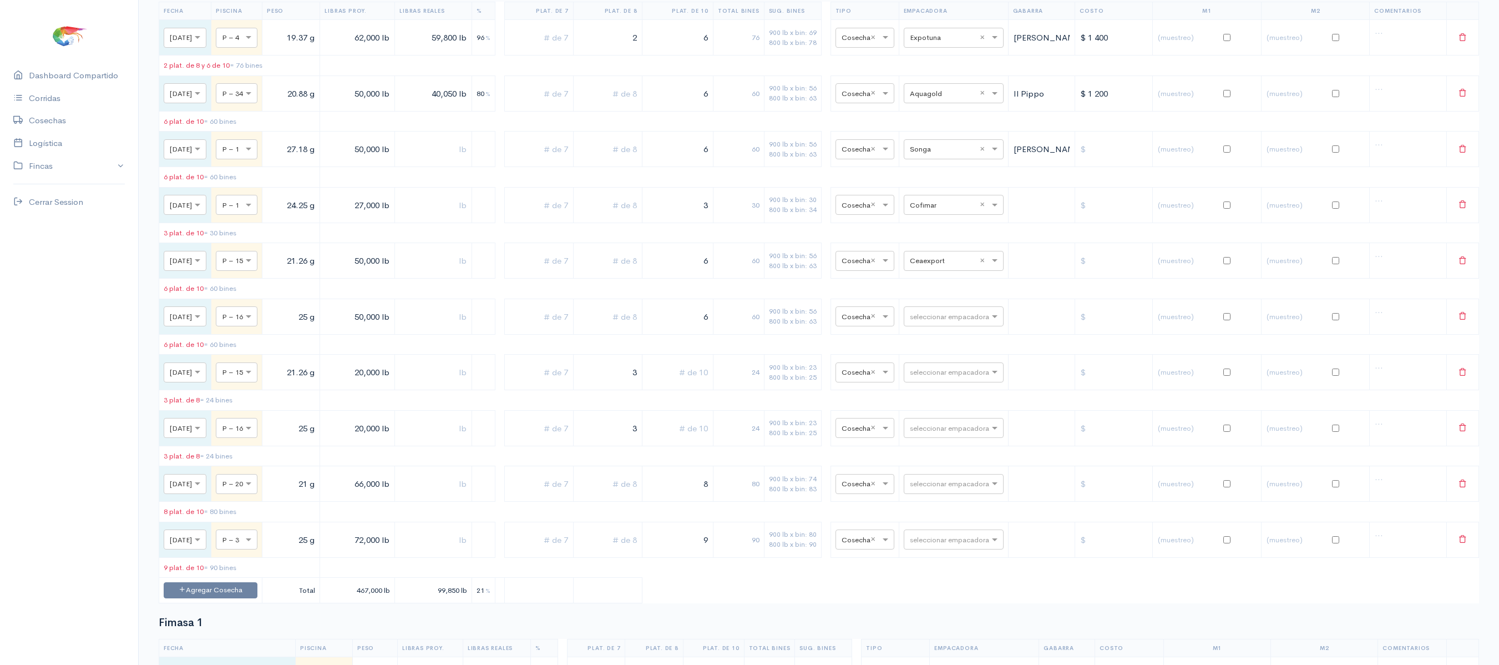
scroll to position [576, 0]
drag, startPoint x: 716, startPoint y: 297, endPoint x: 751, endPoint y: 294, distance: 35.7
click at [751, 277] on tr "× [DATE] × P – 15 21.26 g 50,000 lb 6 60 900 lb x bin: 56 800 lb x bin: 63 × Co…" at bounding box center [819, 260] width 1320 height 36
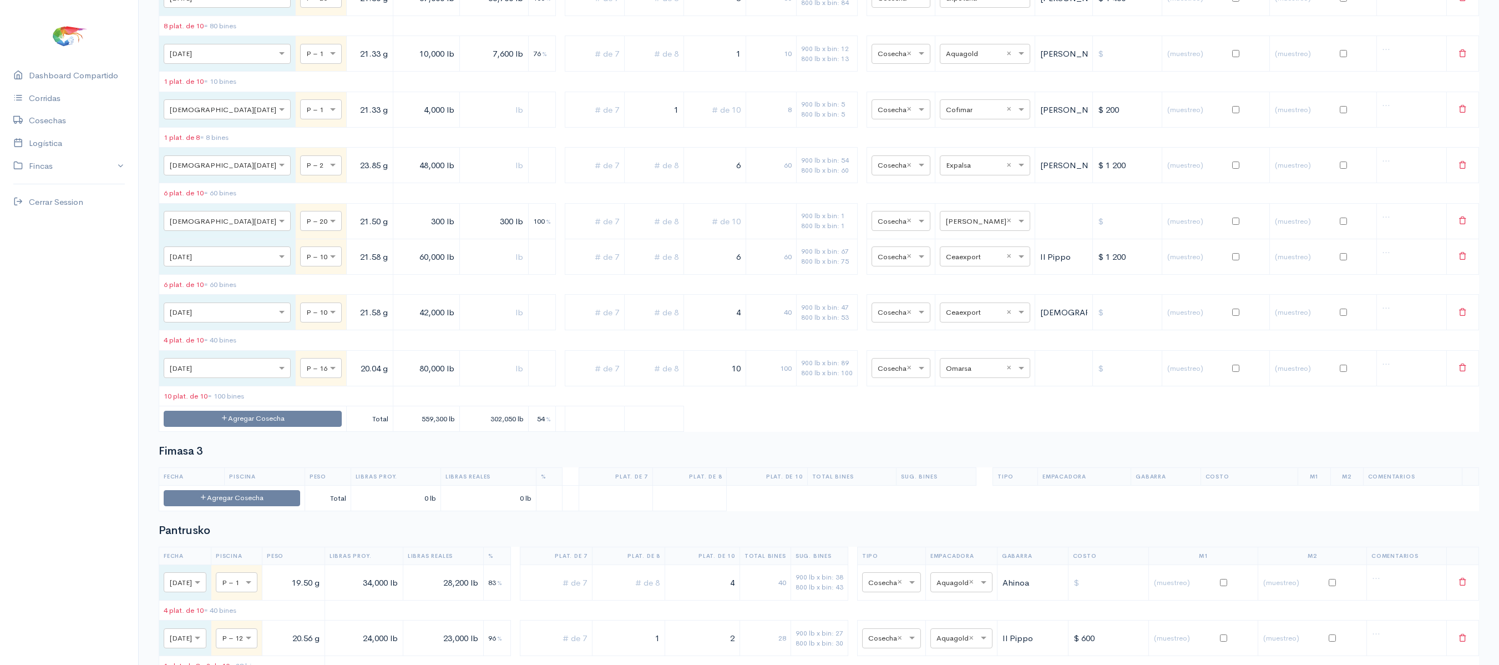
scroll to position [2071, 0]
type input "5"
click at [214, 425] on button "Agregar Cosecha" at bounding box center [253, 417] width 178 height 16
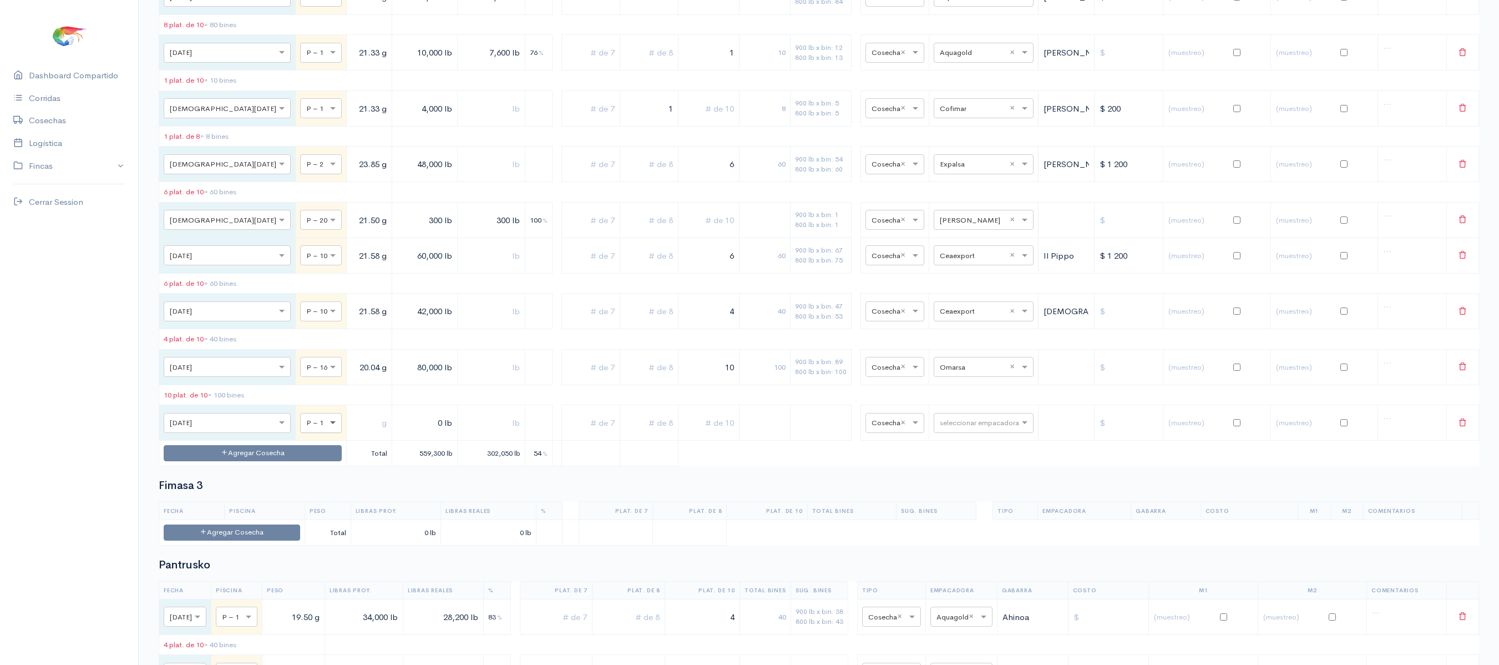
click at [327, 428] on span at bounding box center [334, 422] width 14 height 11
type input "10"
click at [271, 538] on span "P – 10" at bounding box center [258, 538] width 24 height 11
click at [351, 434] on input "text" at bounding box center [369, 423] width 36 height 23
type input "21.58 g"
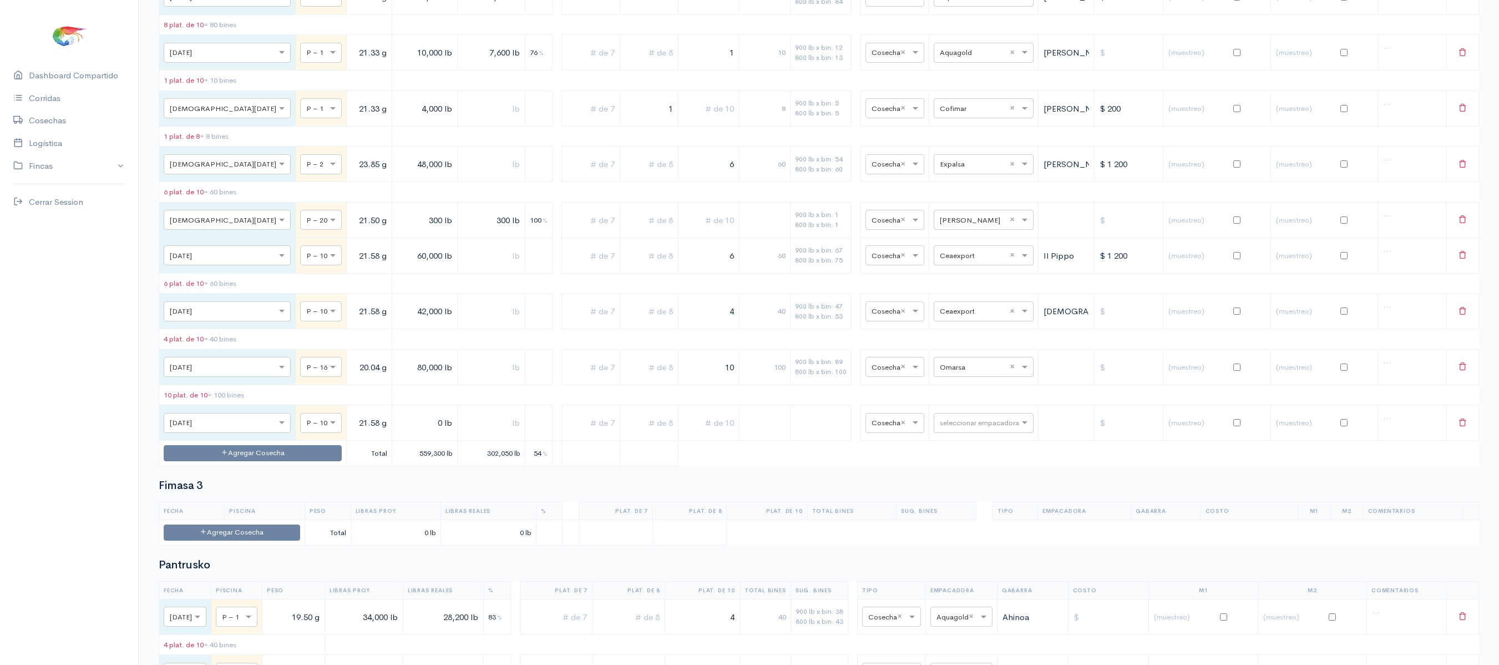
click at [397, 434] on input "0 lb" at bounding box center [425, 423] width 56 height 23
type input "5,000 lb"
click at [625, 434] on input "text" at bounding box center [649, 423] width 49 height 23
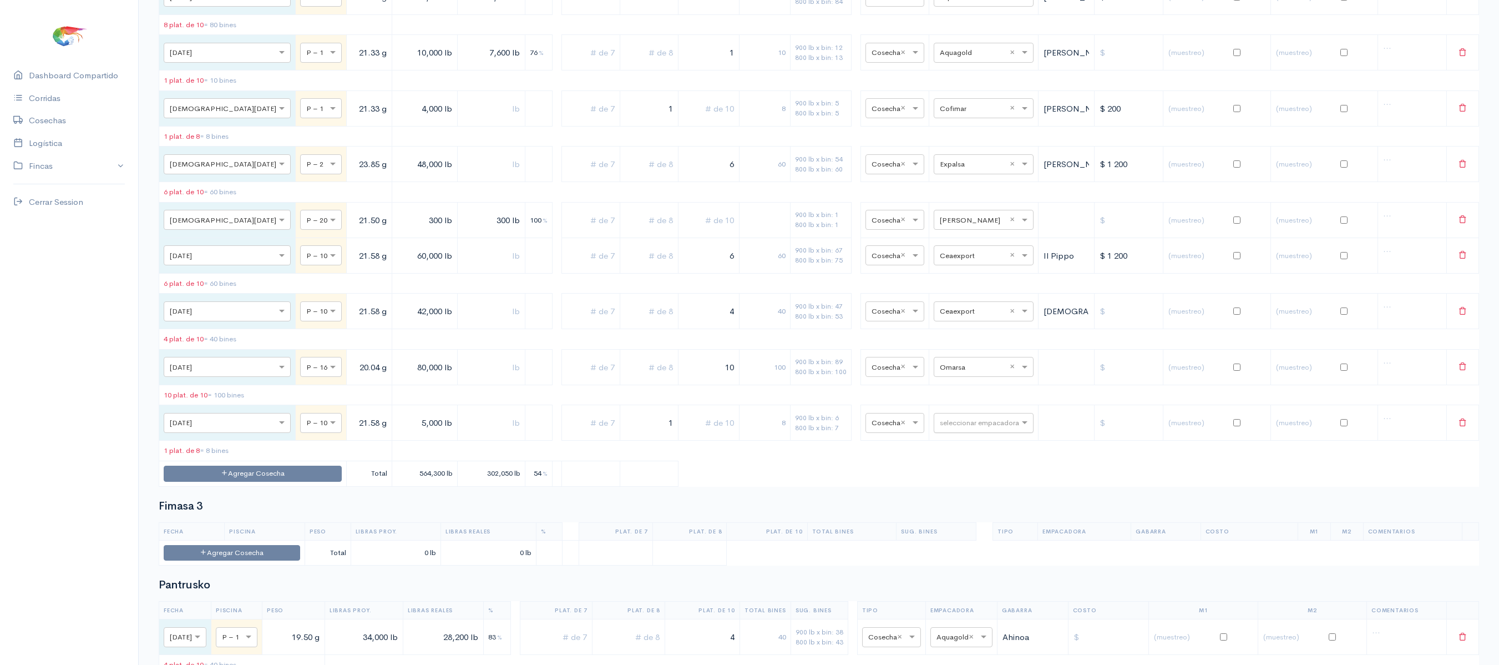
type input "1"
click at [970, 428] on input "text" at bounding box center [974, 422] width 68 height 12
type input "ce"
click at [942, 629] on div "Ceaexport" at bounding box center [972, 624] width 100 height 22
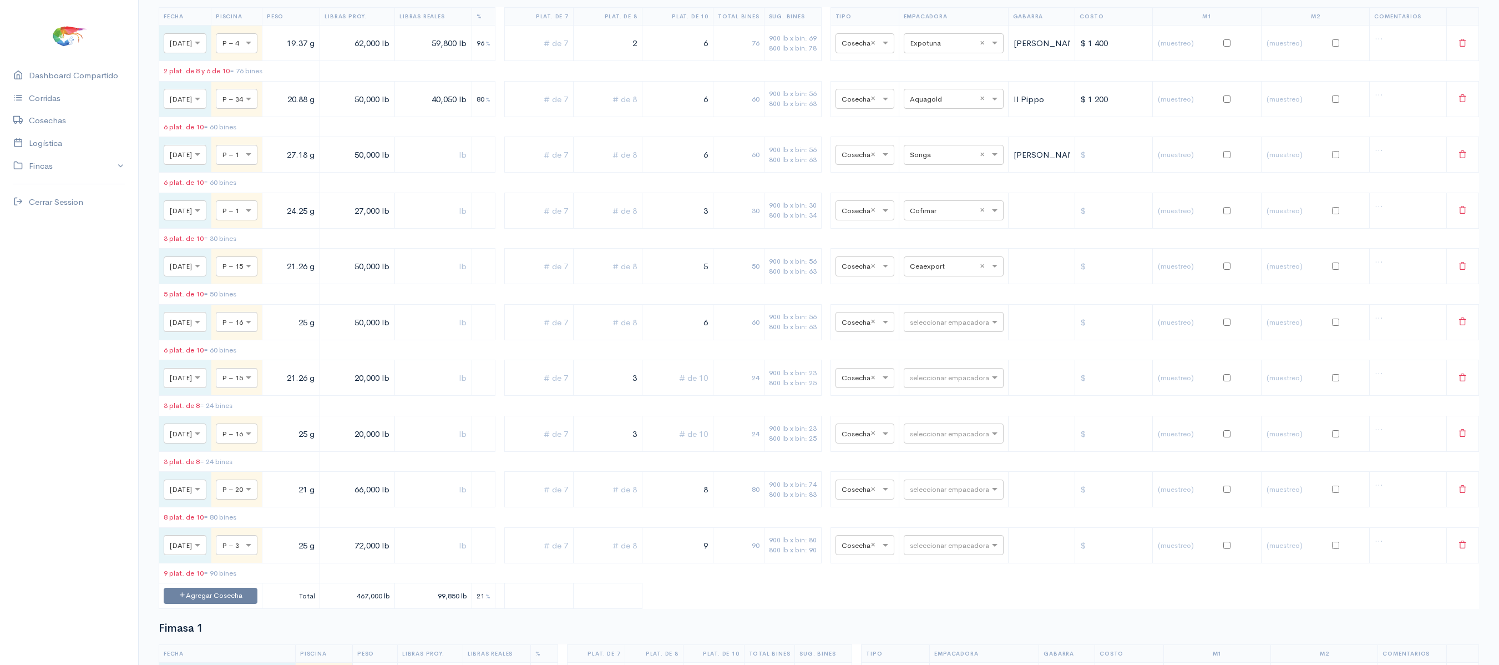
scroll to position [0, 0]
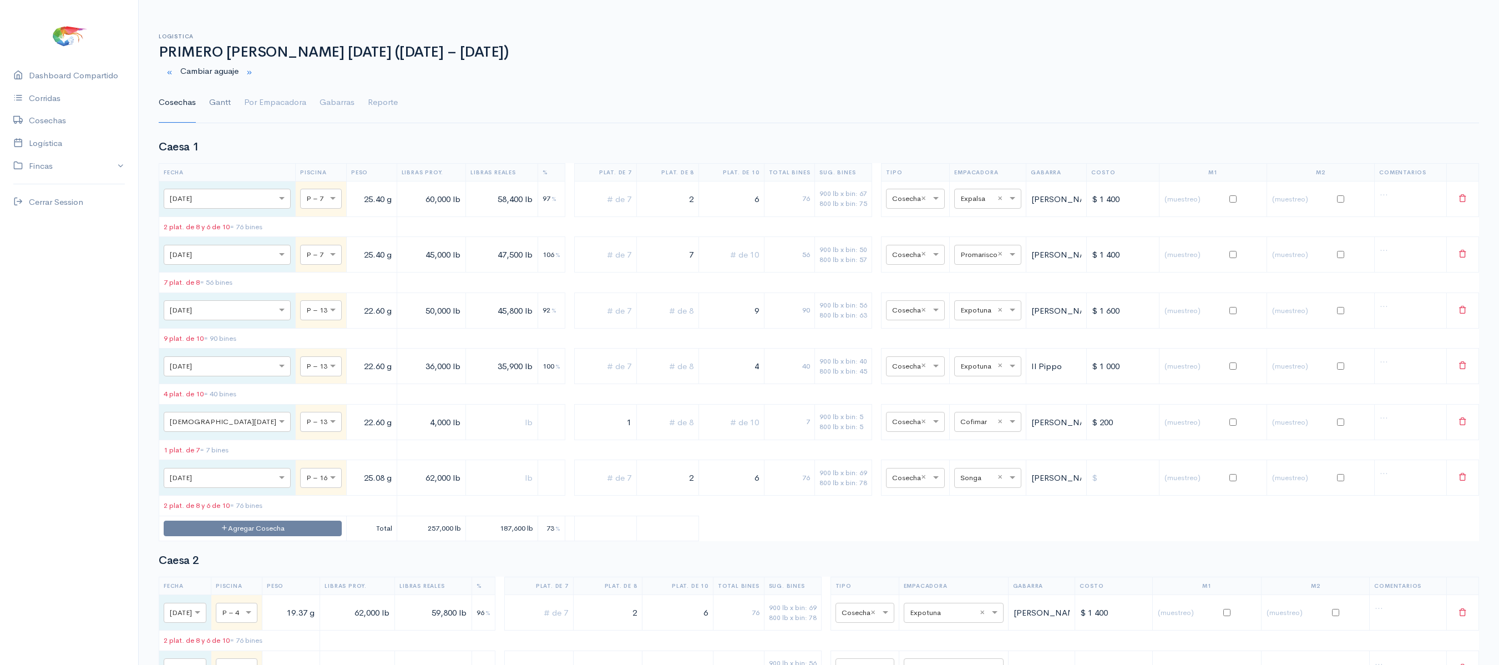
click at [221, 108] on link "Gantt" at bounding box center [220, 103] width 22 height 40
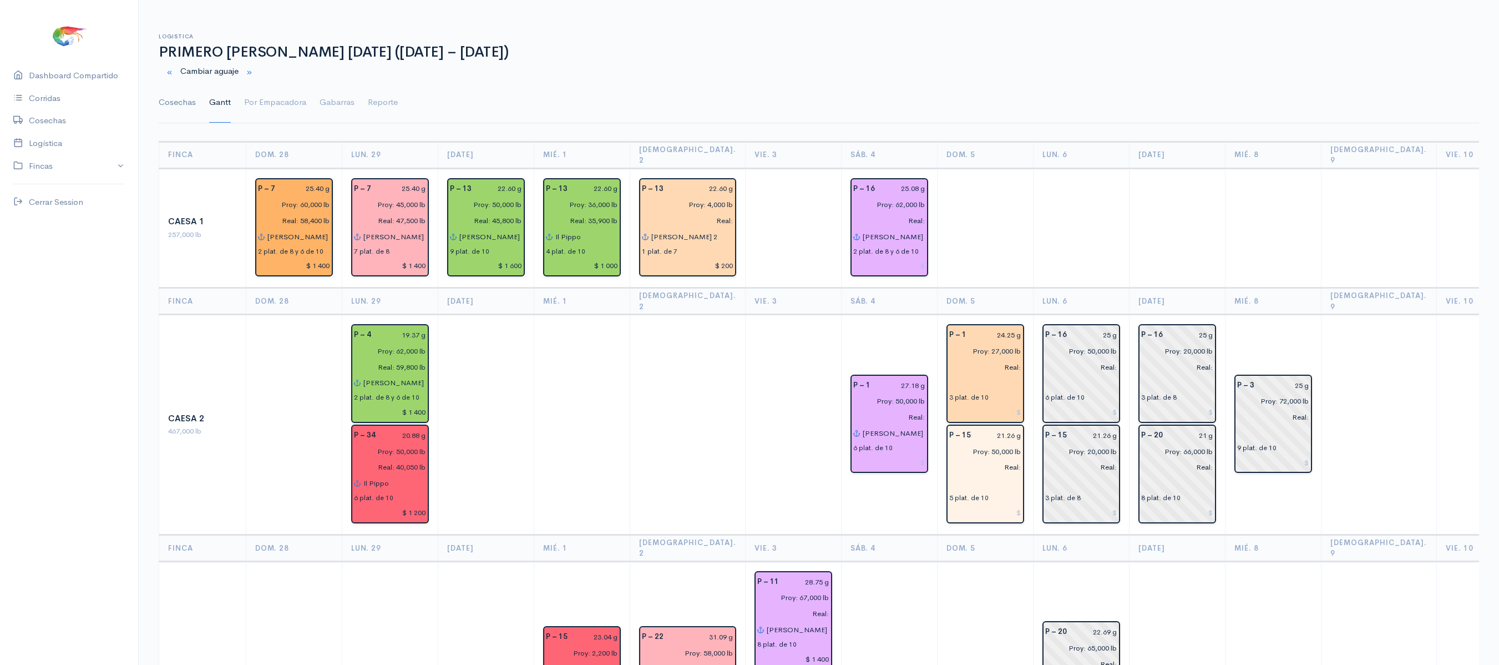
click at [173, 83] on link "Cosechas" at bounding box center [177, 103] width 37 height 40
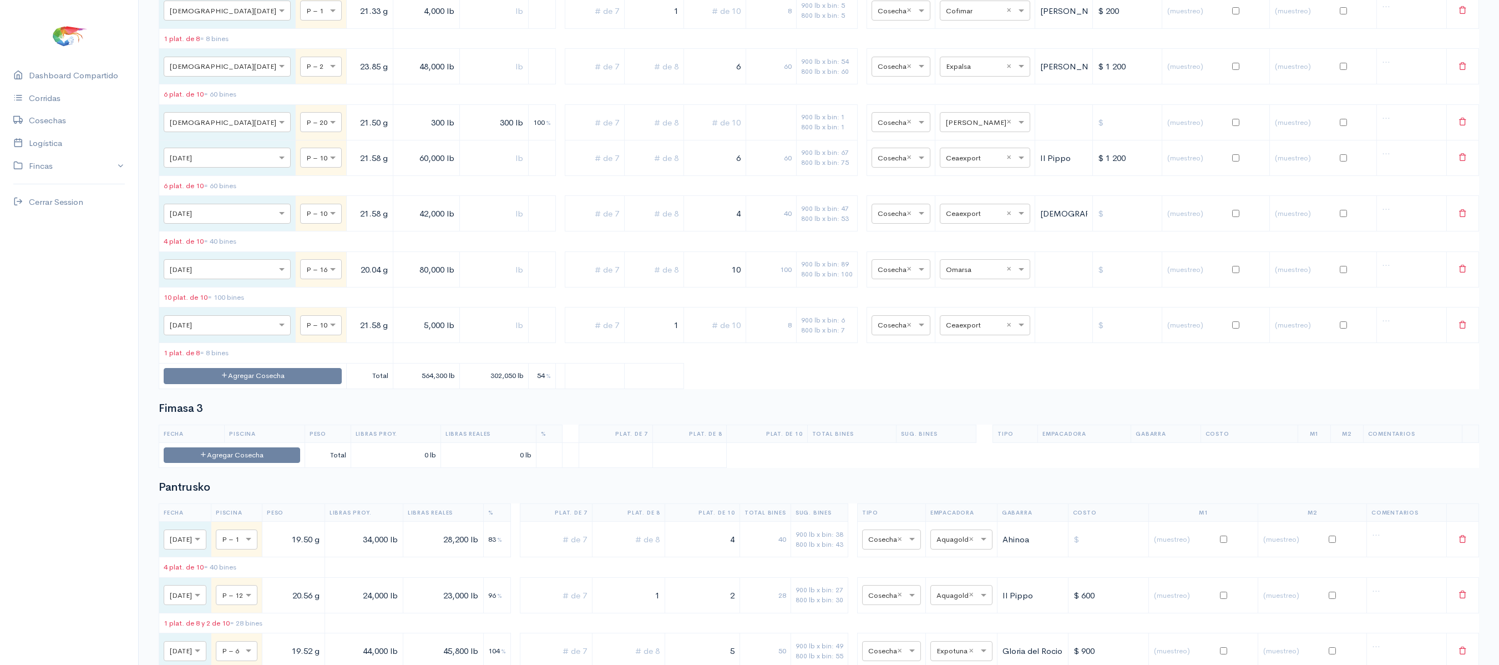
scroll to position [2171, 0]
click at [967, 328] on input "text" at bounding box center [975, 322] width 58 height 12
type input "cea"
click at [959, 528] on span "Ceaexport" at bounding box center [970, 529] width 40 height 11
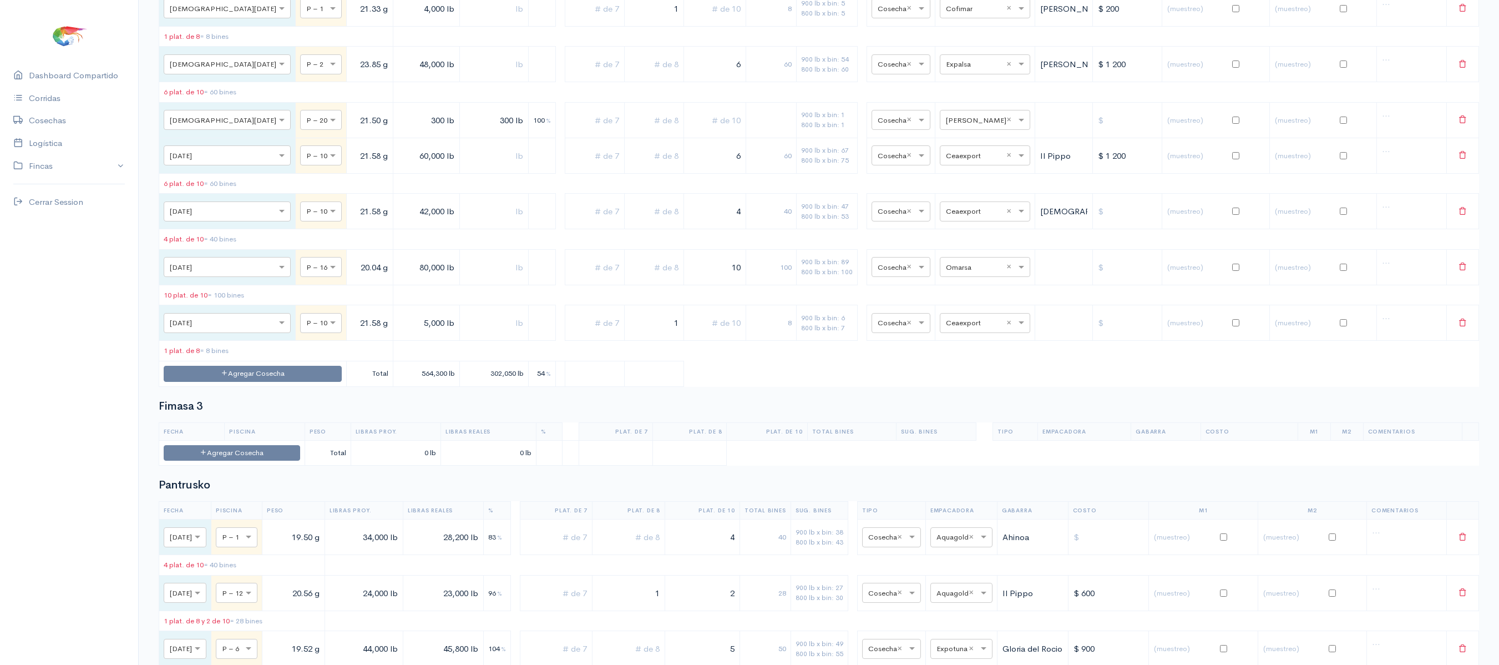
click at [892, 466] on div "Fimasa 3 Fecha Piscina Peso Libras Proy. Libras Reales % Plat. de 7 Plat. de 8 …" at bounding box center [819, 433] width 1320 height 66
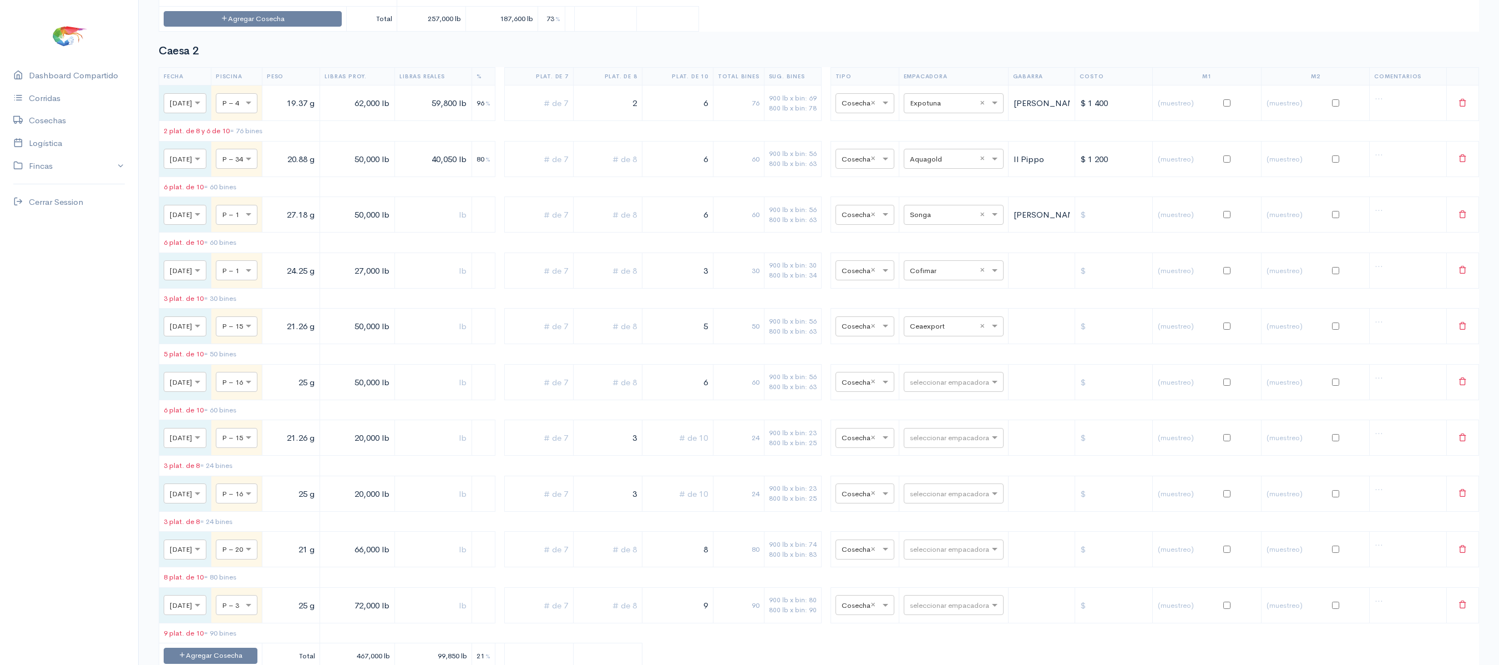
scroll to position [0, 0]
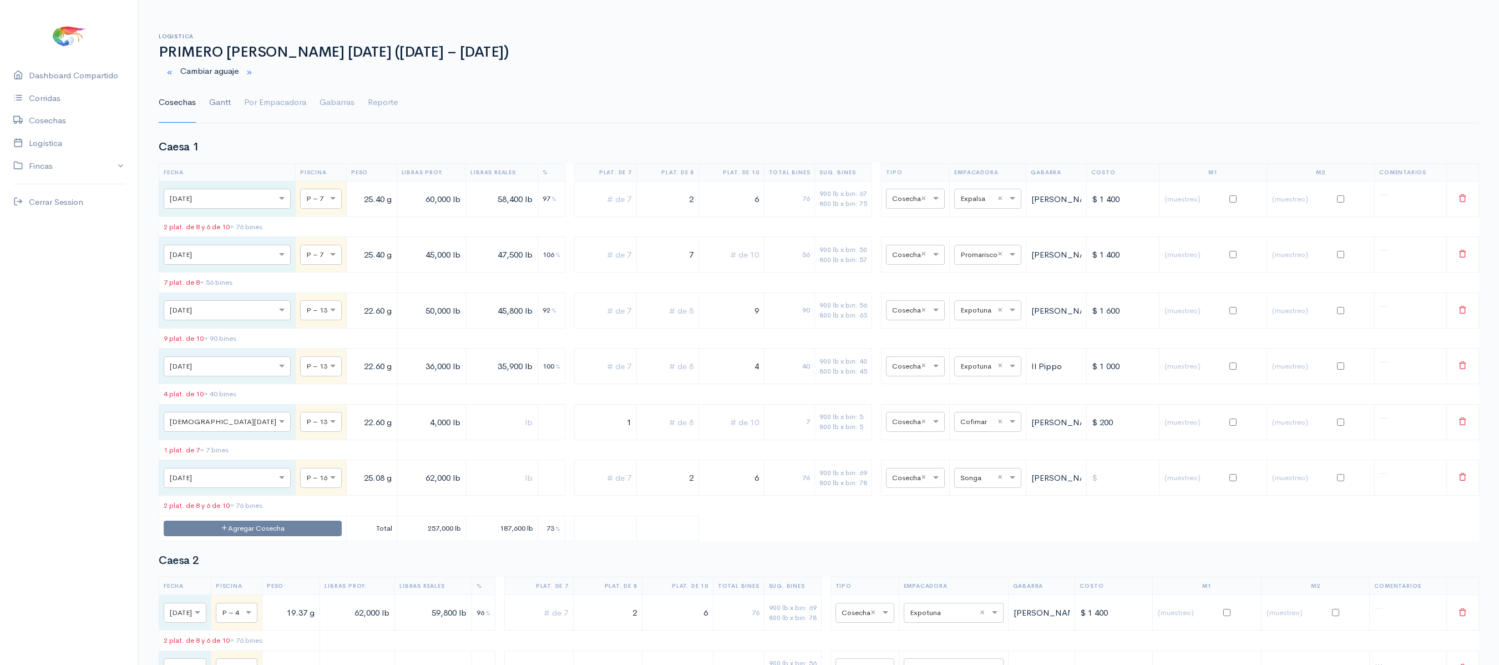
click at [222, 95] on link "Gantt" at bounding box center [220, 103] width 22 height 40
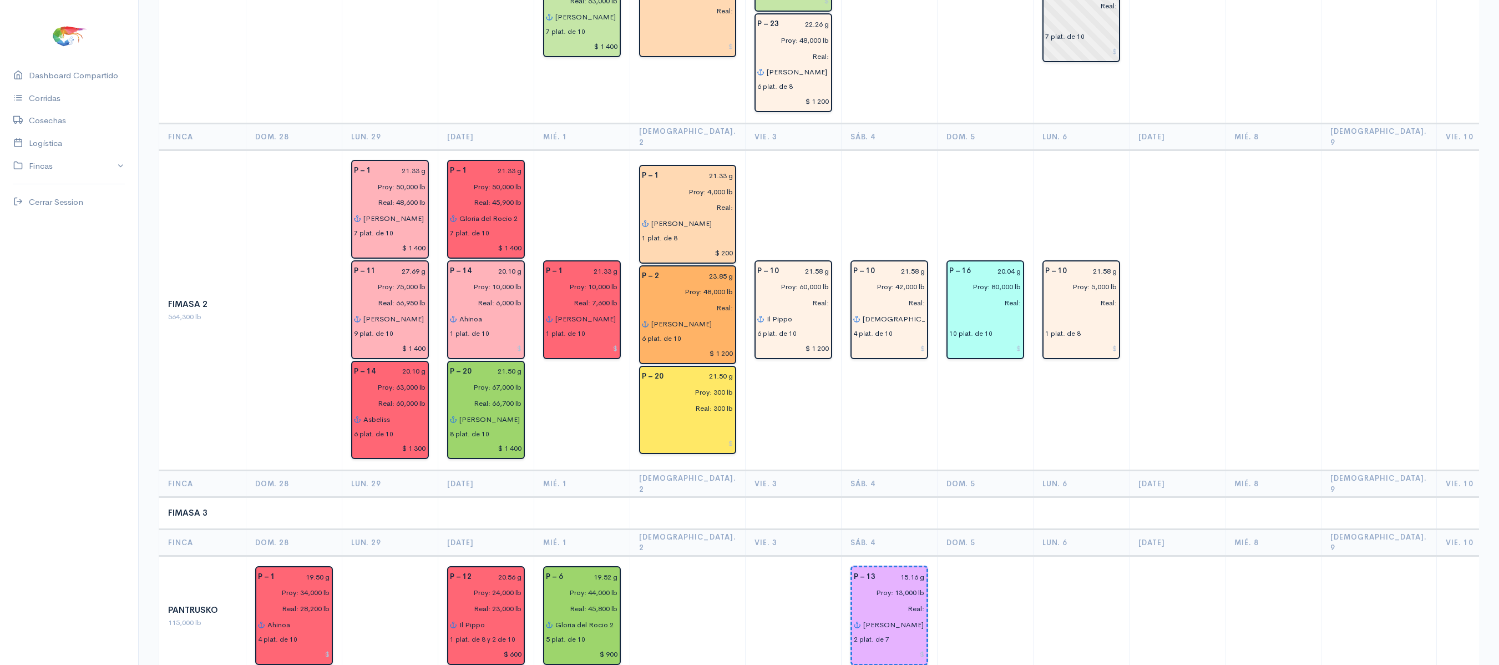
scroll to position [759, 0]
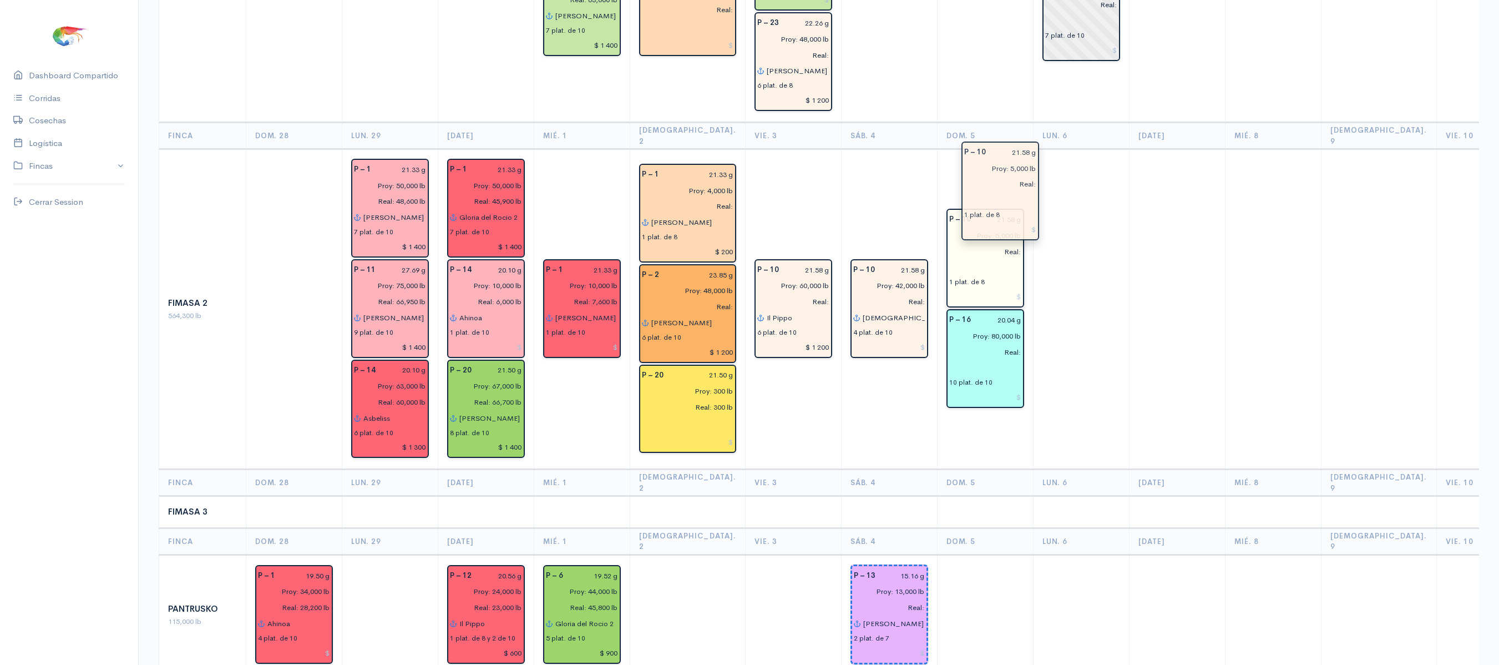
drag, startPoint x: 1040, startPoint y: 284, endPoint x: 977, endPoint y: 213, distance: 94.3
click at [1142, 234] on td at bounding box center [1177, 309] width 96 height 320
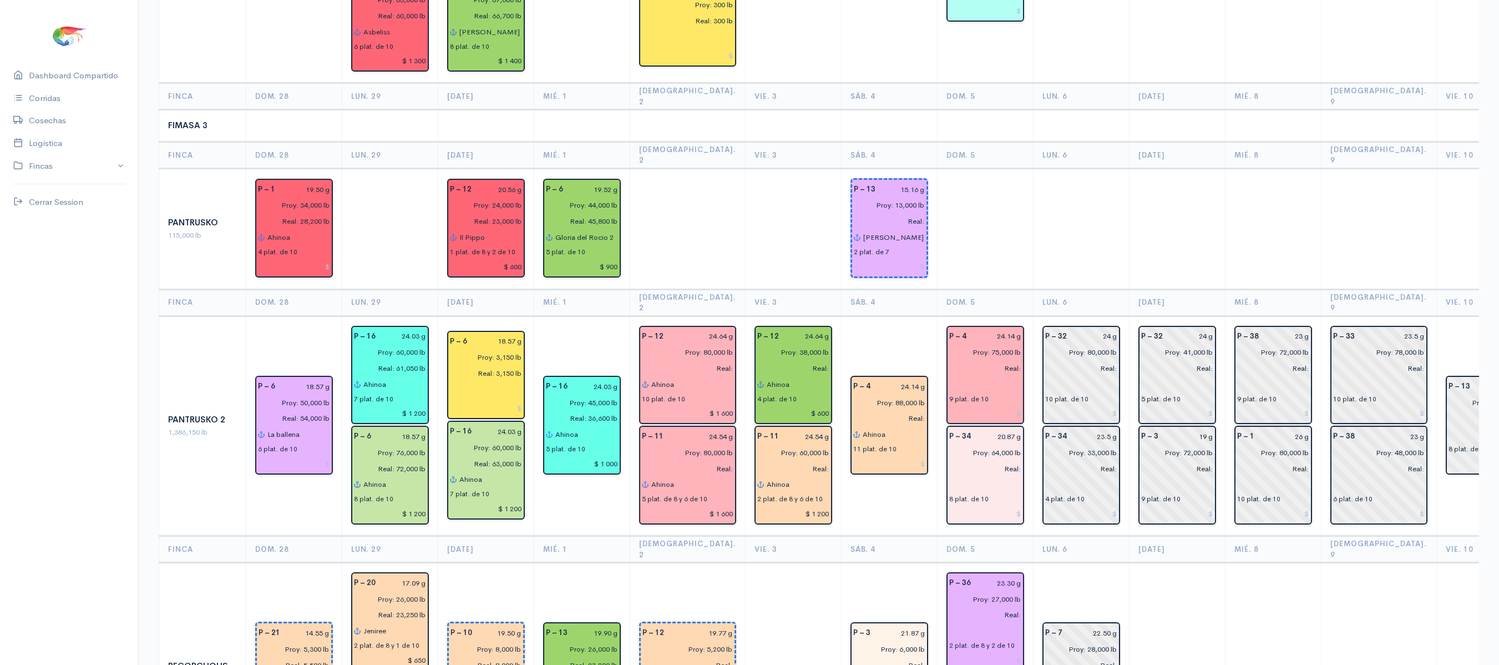
scroll to position [1146, 0]
click at [974, 443] on input "Proy: 64,000 lb" at bounding box center [981, 451] width 79 height 16
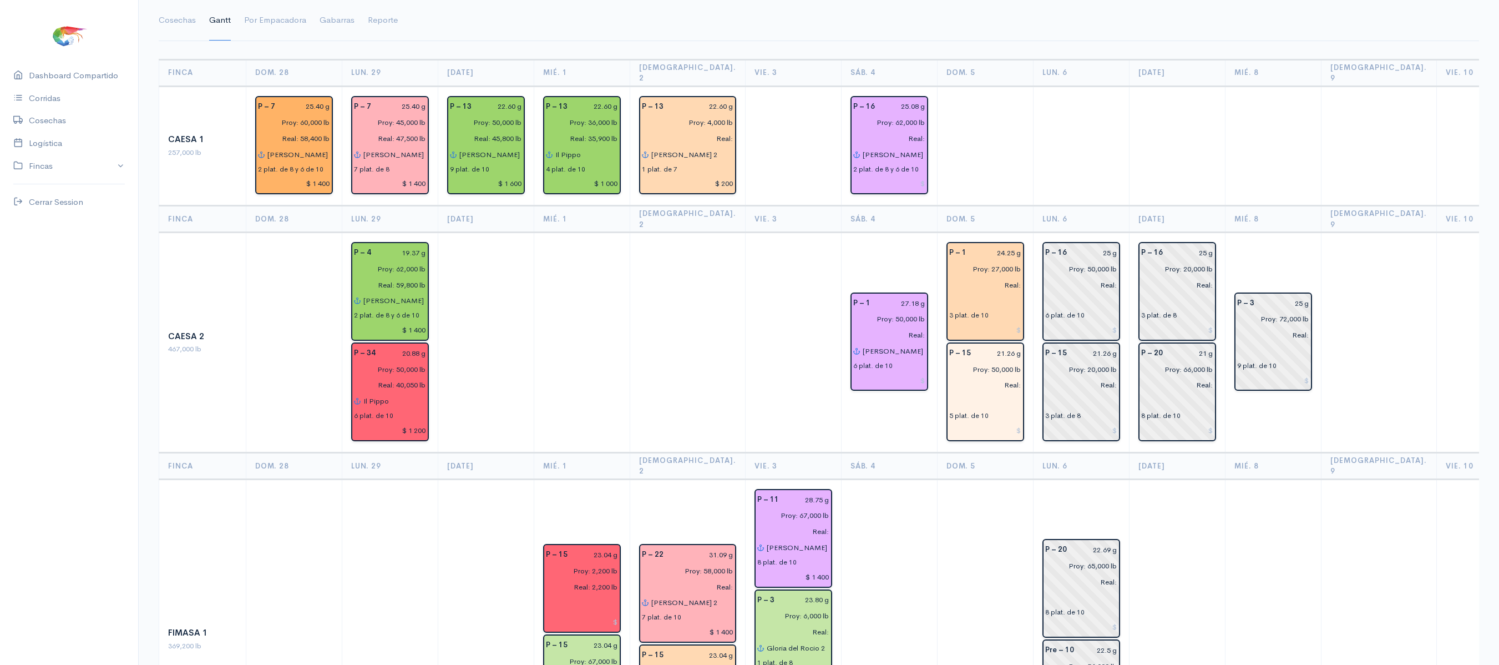
scroll to position [45, 0]
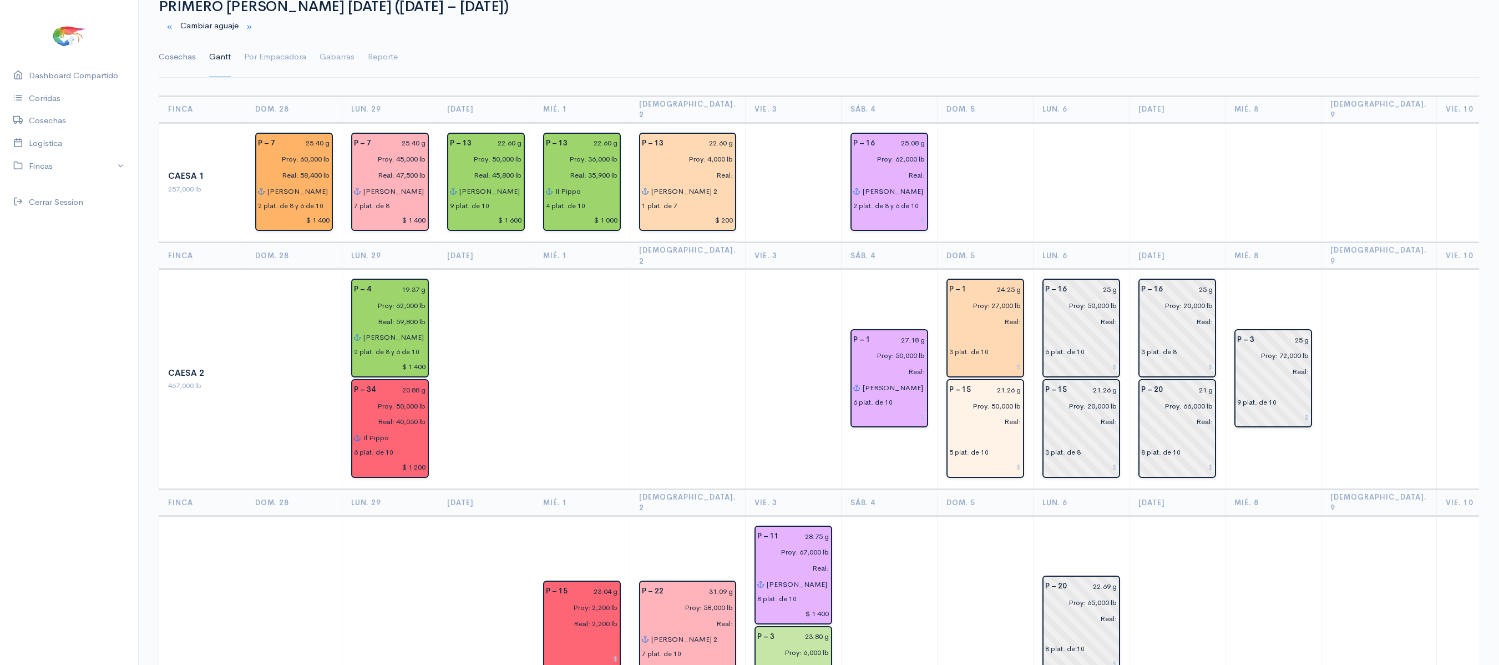
type input "Proy: 97,000 lb"
click at [181, 61] on link "Cosechas" at bounding box center [177, 57] width 37 height 40
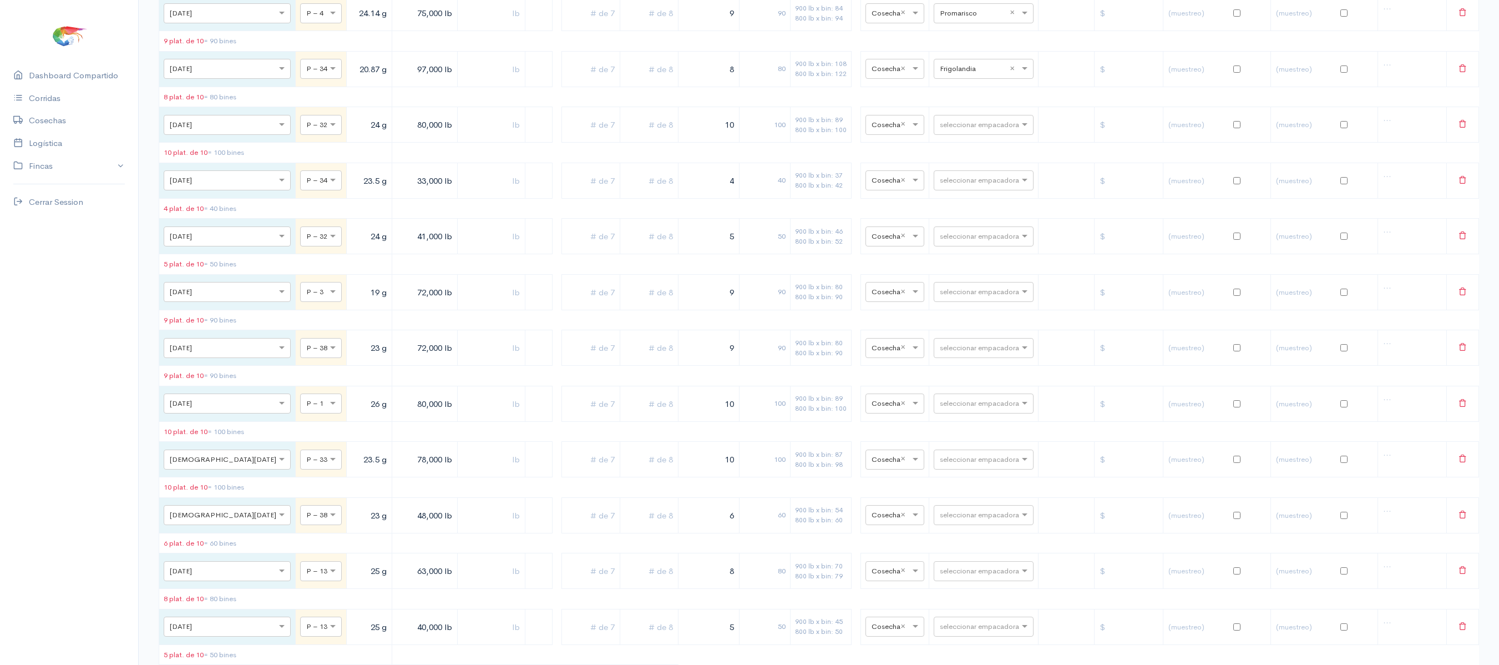
scroll to position [3589, 0]
click at [1464, 193] on button at bounding box center [1462, 181] width 23 height 23
drag, startPoint x: 704, startPoint y: 209, endPoint x: 764, endPoint y: 194, distance: 61.6
click at [764, 88] on tr "× [DATE] × P – 34 20.87 g 97,000 lb 8 80 900 lb x bin: 108 800 lb x bin: 122 × …" at bounding box center [819, 70] width 1320 height 36
type input "9"
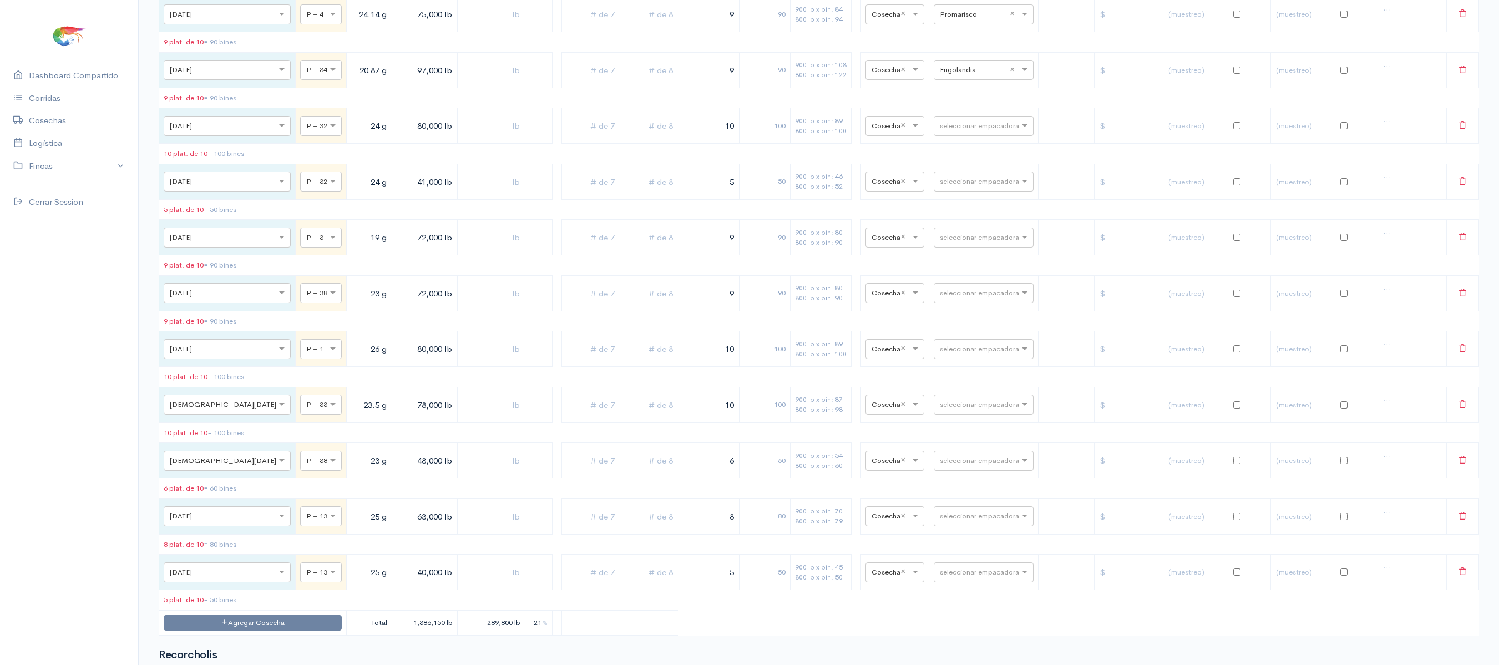
click at [627, 82] on input "text" at bounding box center [649, 70] width 49 height 23
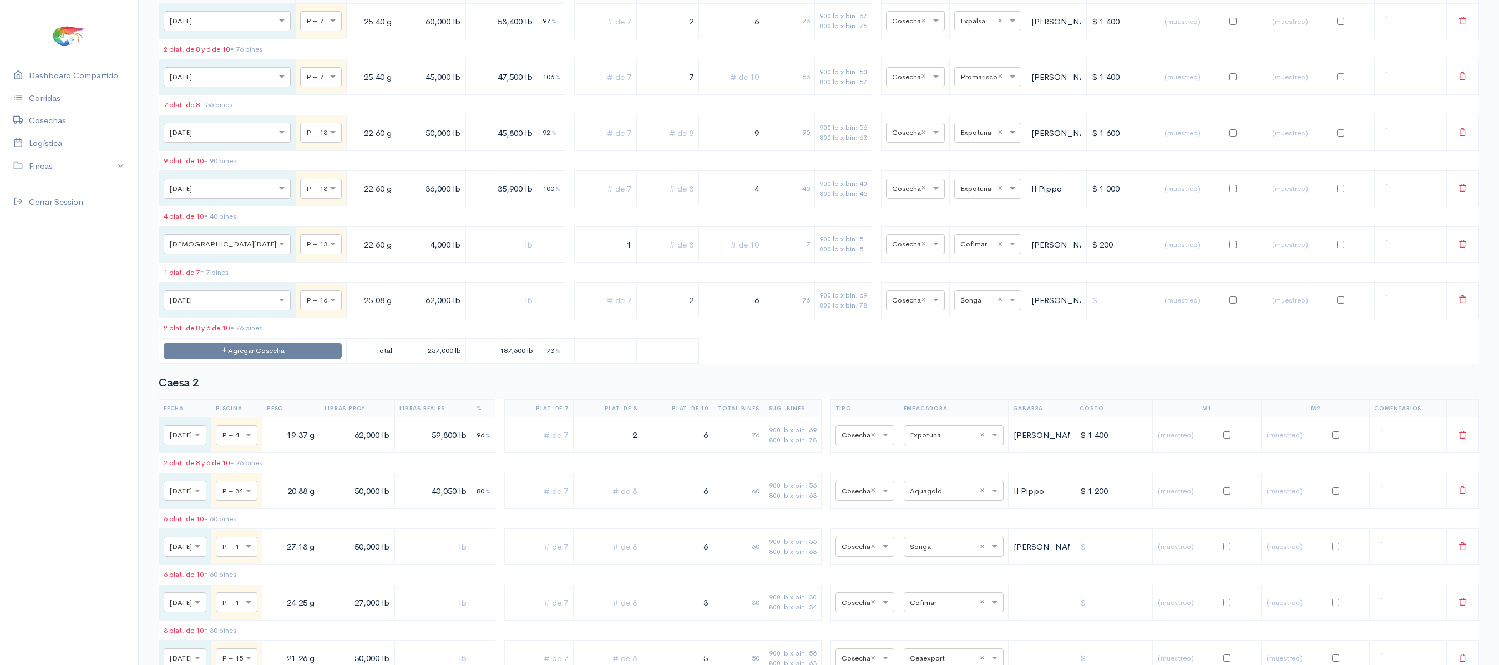
scroll to position [0, 0]
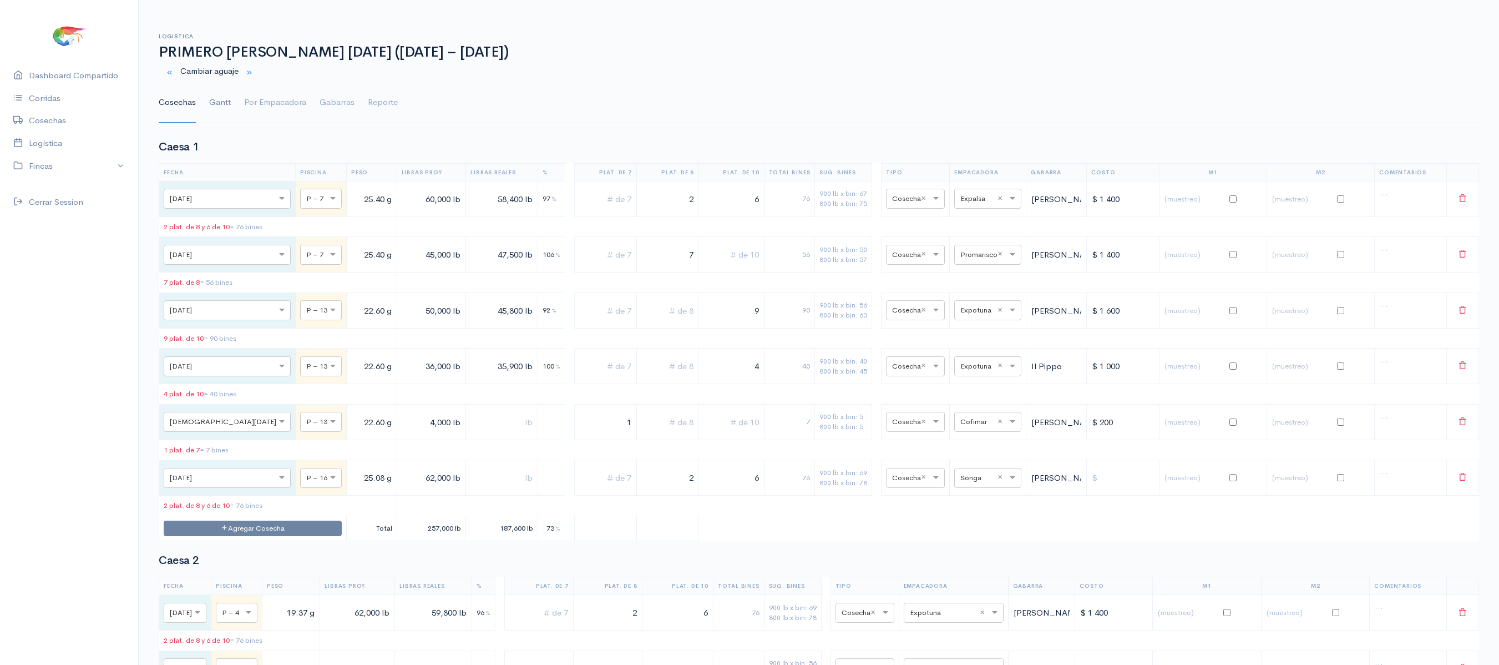
type input "1"
click at [224, 108] on link "Gantt" at bounding box center [220, 103] width 22 height 40
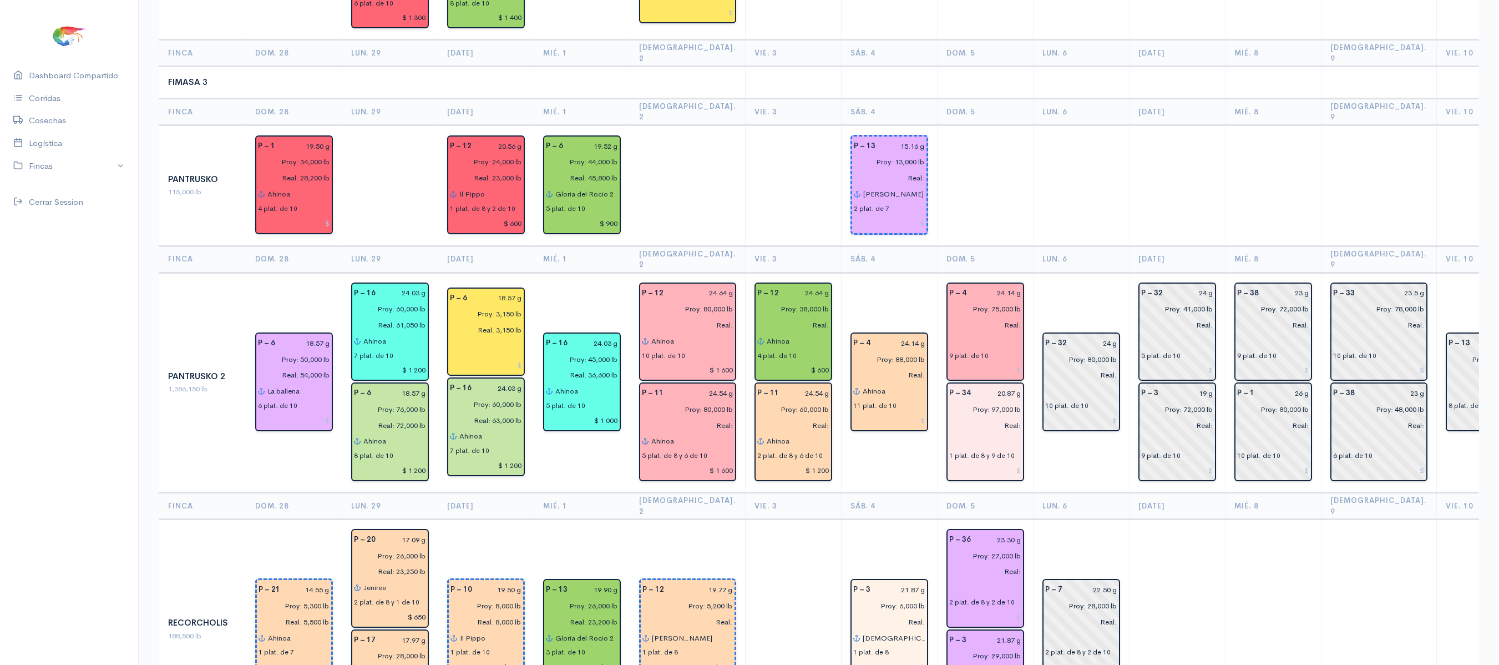
scroll to position [1189, 0]
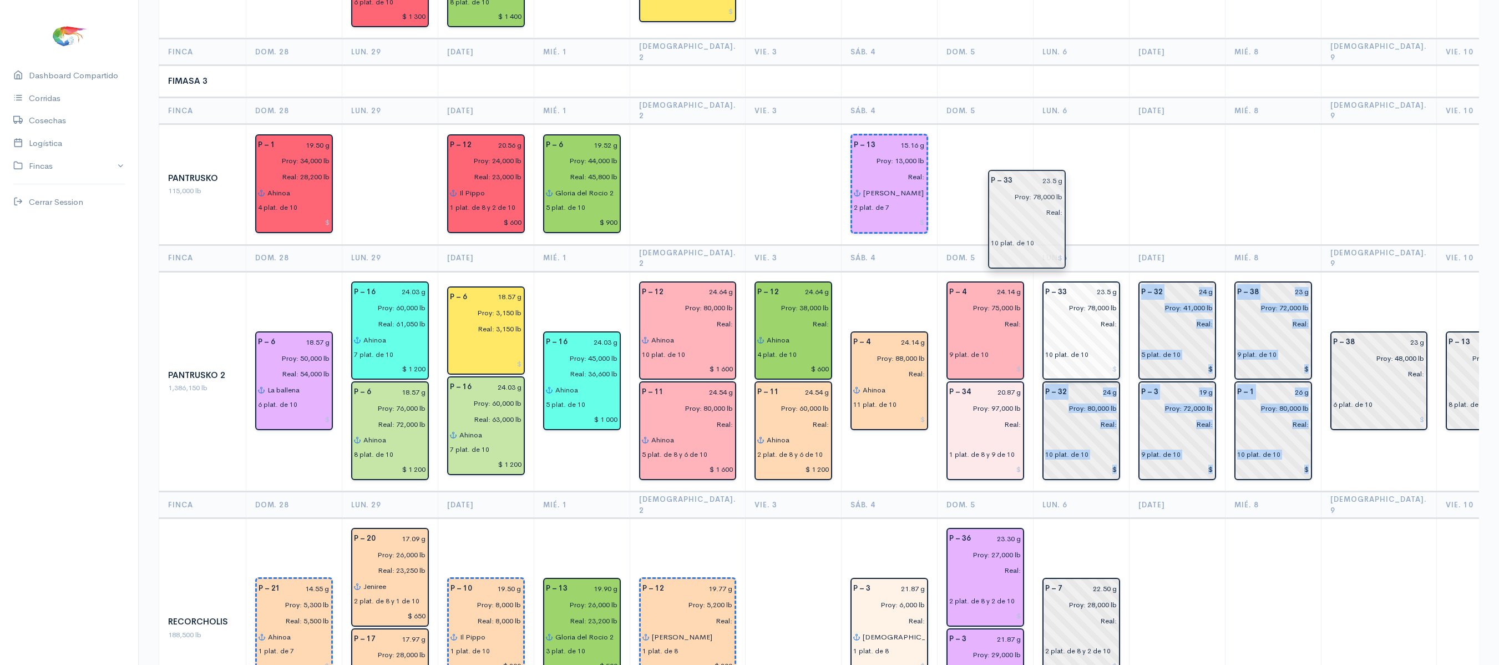
drag, startPoint x: 1345, startPoint y: 242, endPoint x: 1023, endPoint y: 213, distance: 323.0
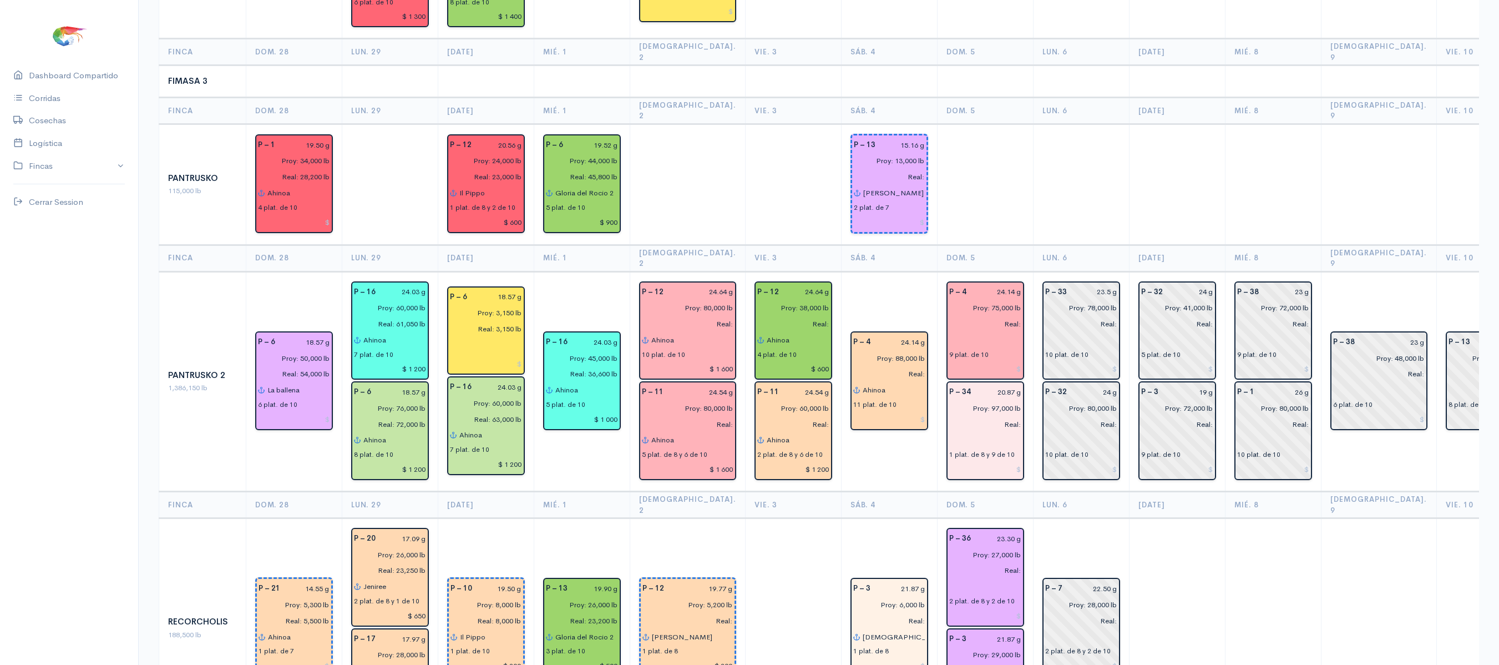
click at [1129, 124] on td at bounding box center [1177, 184] width 96 height 121
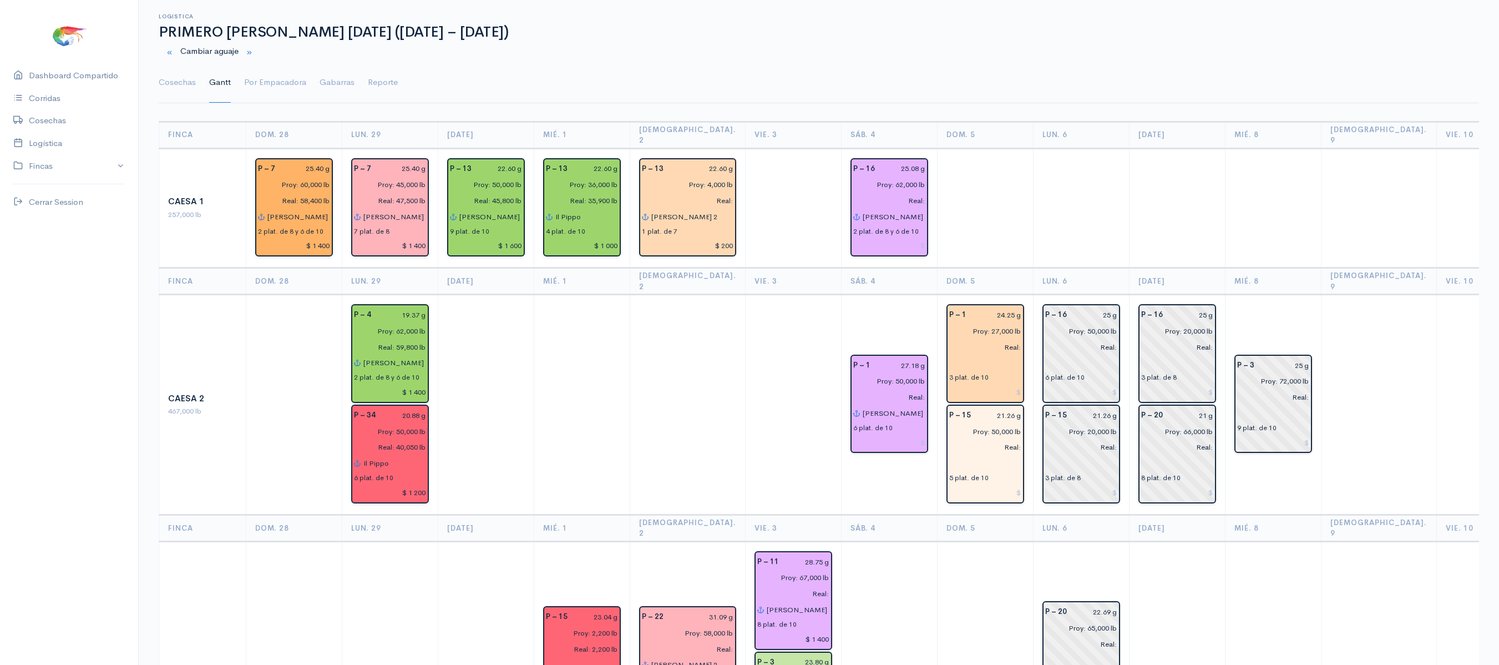
scroll to position [0, 0]
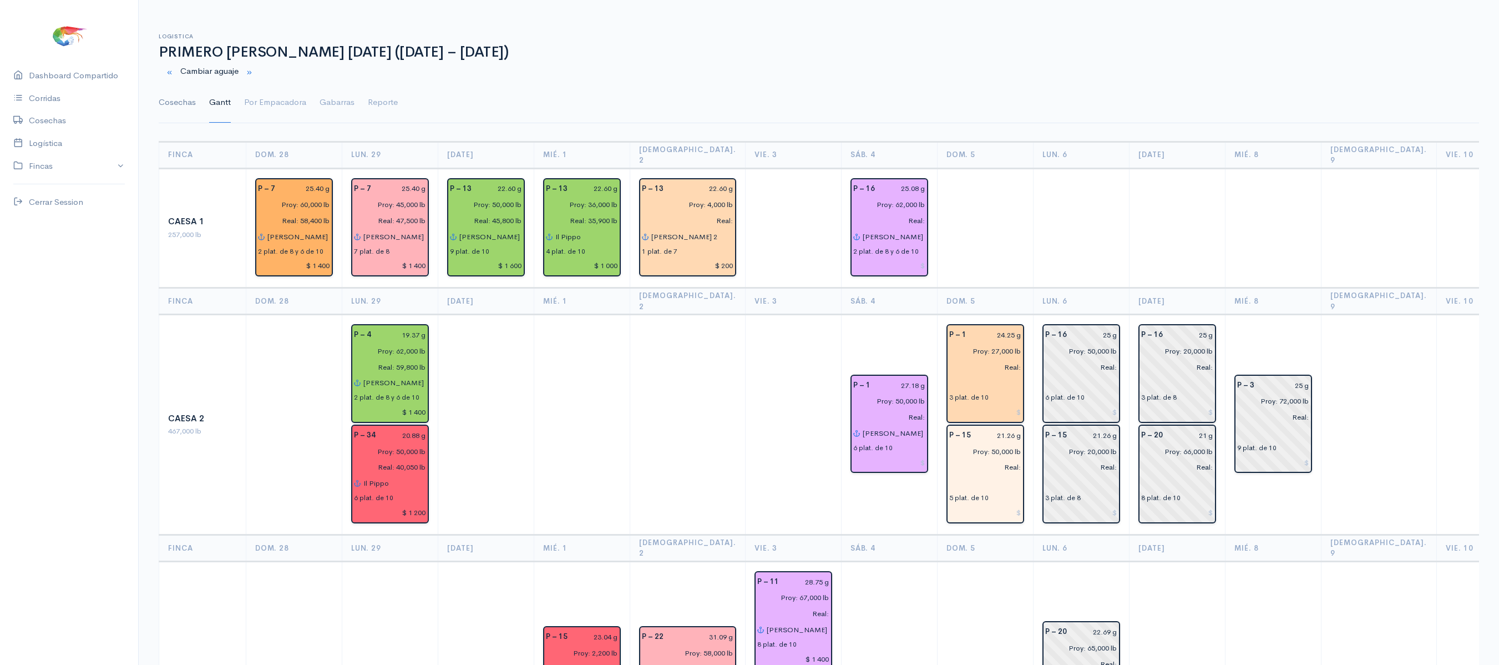
click at [159, 107] on link "Cosechas" at bounding box center [177, 103] width 37 height 40
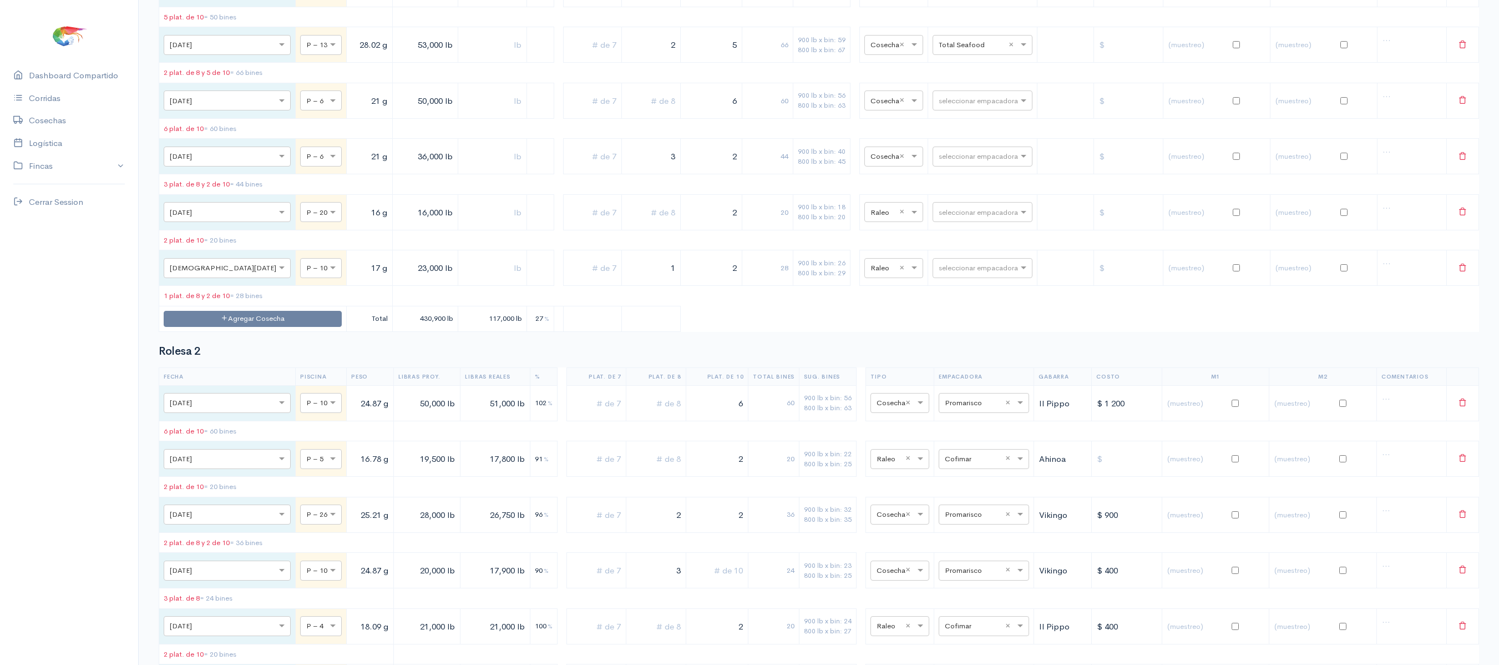
scroll to position [5280, 0]
click at [939, 52] on input "text" at bounding box center [973, 45] width 68 height 12
type input "pro"
click at [940, 271] on span "Promarisco" at bounding box center [947, 272] width 42 height 11
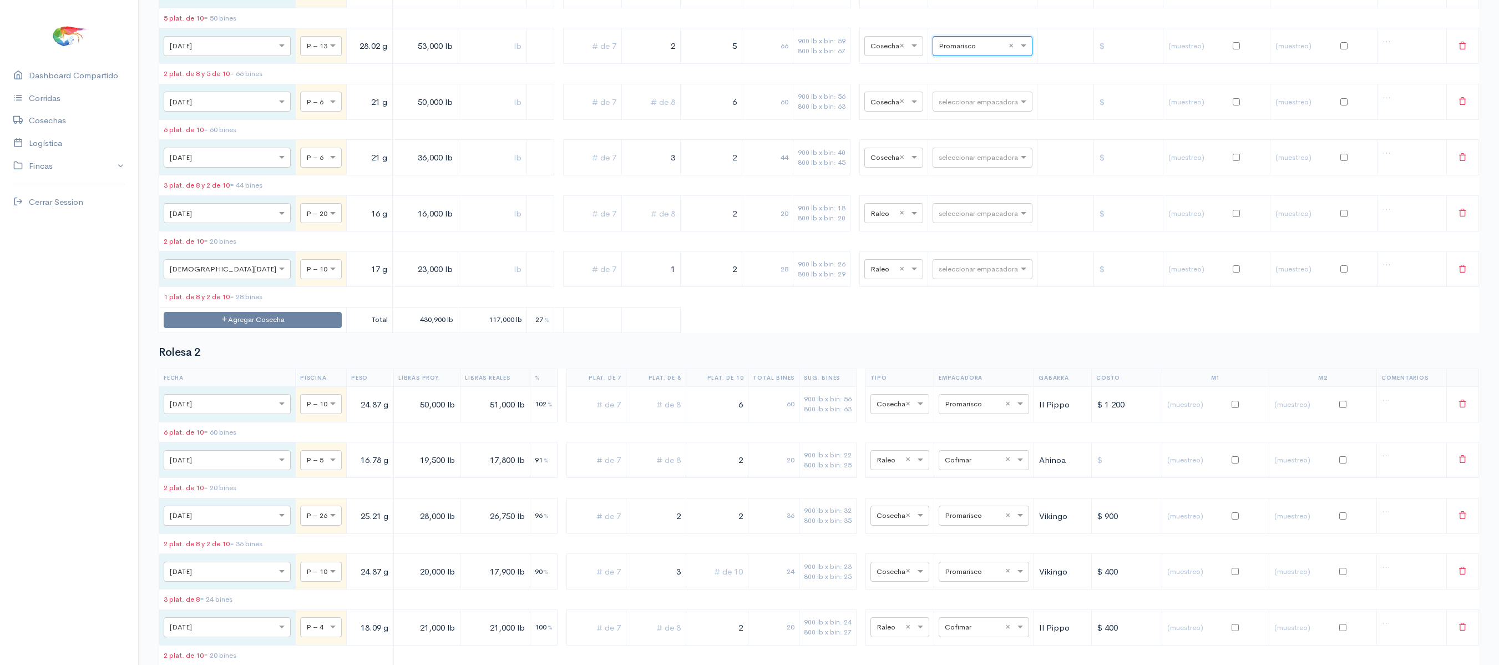
click at [940, 271] on table "Fecha Piscina Peso Libras Proy. Libras Reales % Plat. de 7 Plat. de 8 Plat. de …" at bounding box center [819, 14] width 1320 height 637
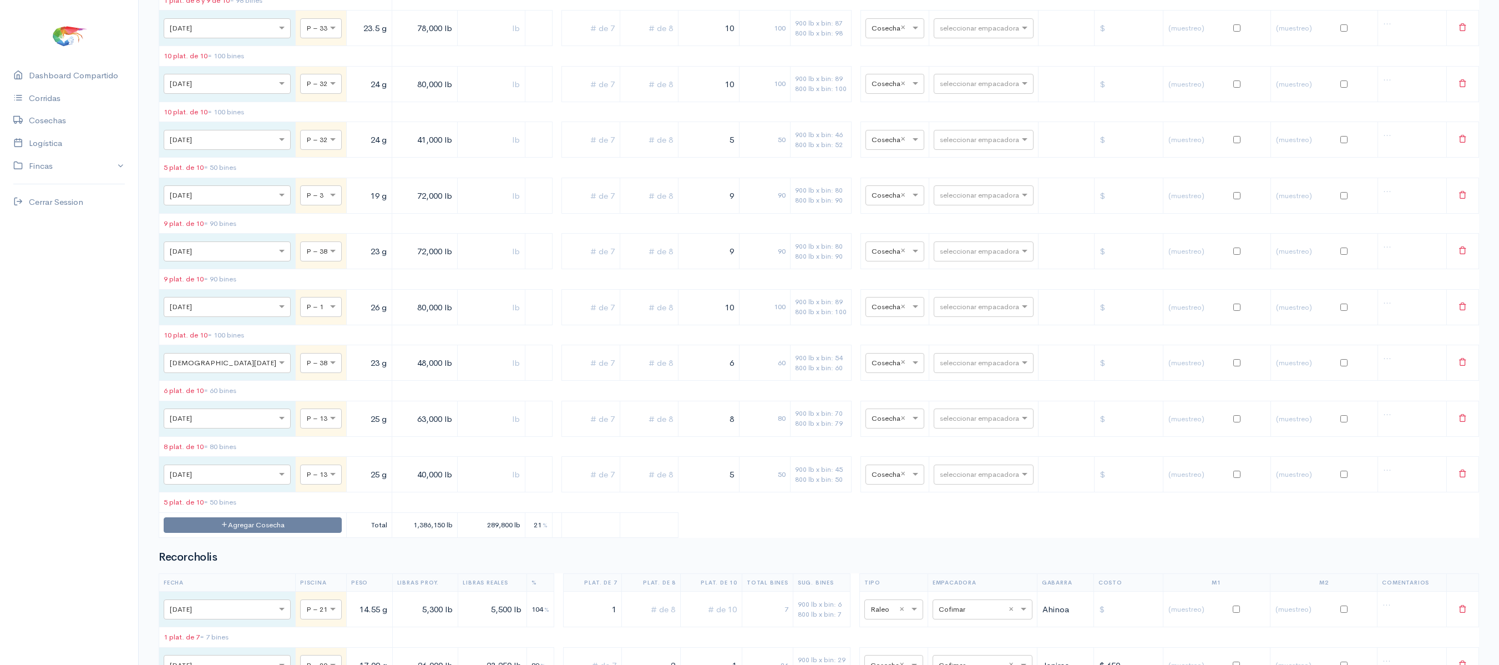
scroll to position [3496, 0]
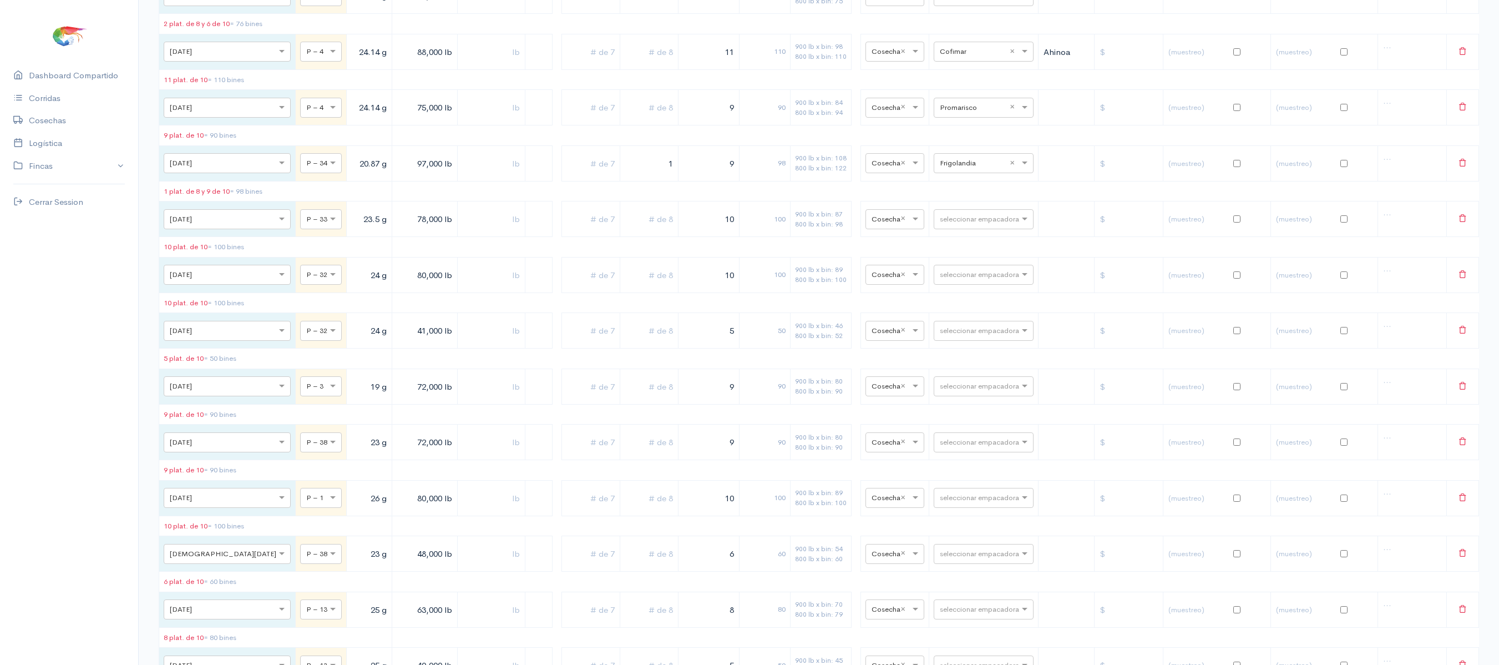
drag, startPoint x: 372, startPoint y: 247, endPoint x: 379, endPoint y: 245, distance: 8.1
click at [397, 119] on input "75,000 lb" at bounding box center [425, 107] width 56 height 23
drag, startPoint x: 388, startPoint y: 246, endPoint x: 365, endPoint y: 243, distance: 23.5
drag, startPoint x: 365, startPoint y: 243, endPoint x: 351, endPoint y: 236, distance: 15.9
click at [397, 119] on input "75,000 lb" at bounding box center [425, 107] width 56 height 23
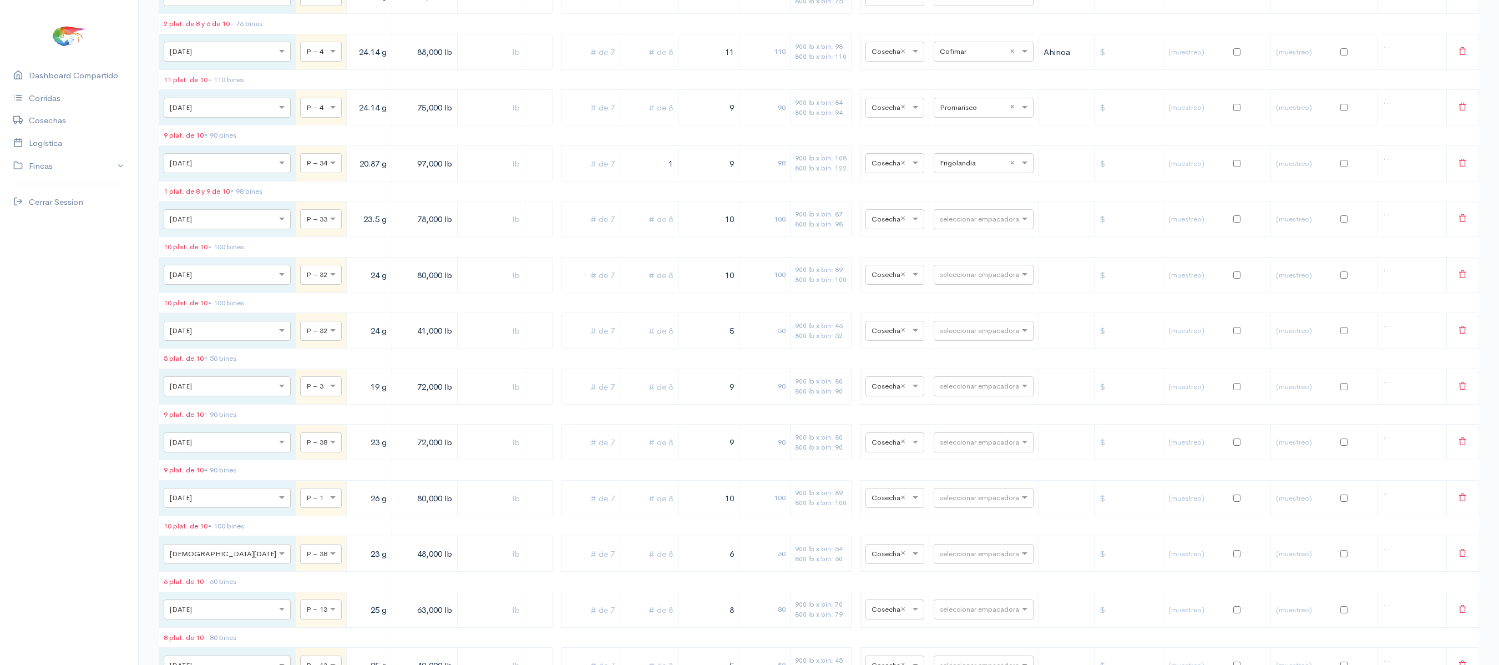
drag, startPoint x: 372, startPoint y: 244, endPoint x: 385, endPoint y: 244, distance: 13.3
click at [397, 119] on input "75,000 lb" at bounding box center [425, 107] width 56 height 23
type input "60,000 lb"
click at [744, 125] on td "90" at bounding box center [764, 108] width 51 height 36
drag, startPoint x: 717, startPoint y: 252, endPoint x: 768, endPoint y: 239, distance: 52.7
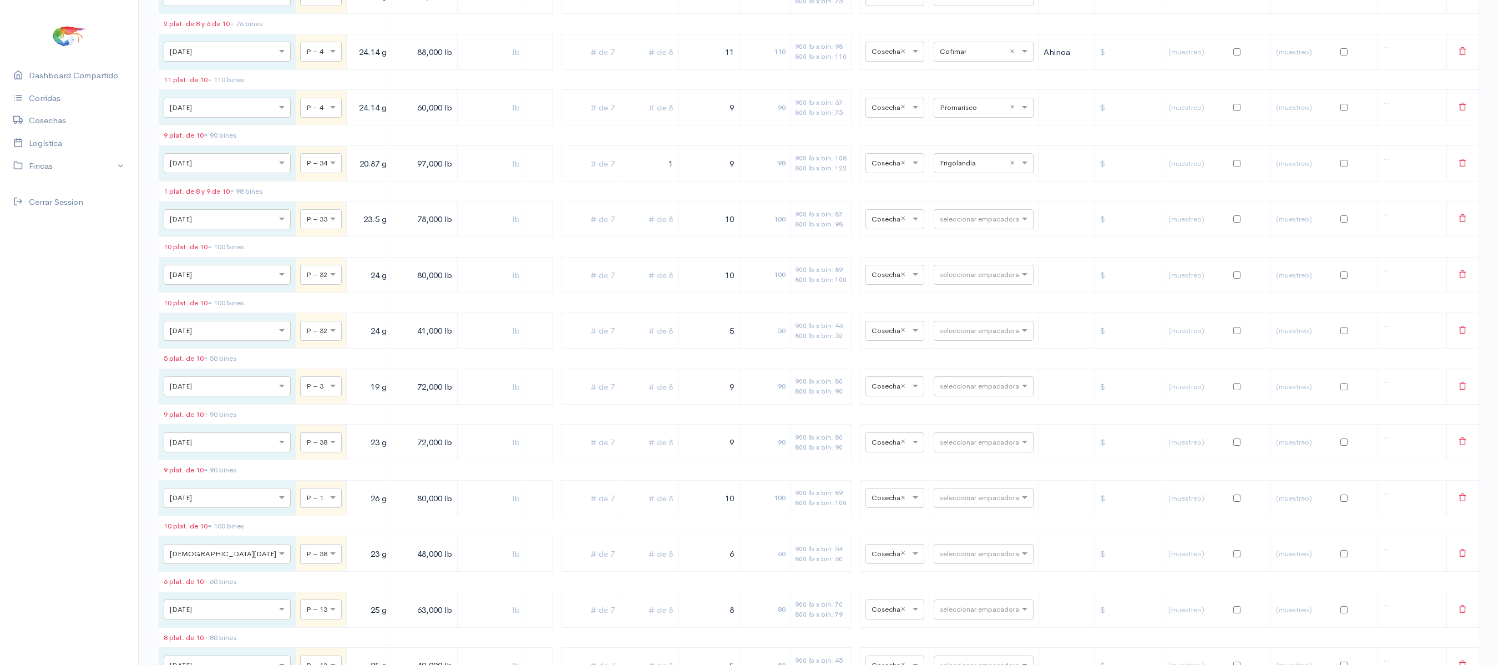
click at [768, 125] on tr "× [DATE] × P – 4 24.14 g 60,000 lb 9 90 900 lb x bin: 67 800 lb x bin: 75 × Cos…" at bounding box center [819, 108] width 1320 height 36
type input "6"
click at [630, 119] on input "text" at bounding box center [649, 107] width 49 height 23
click at [630, 119] on input "2" at bounding box center [649, 107] width 49 height 23
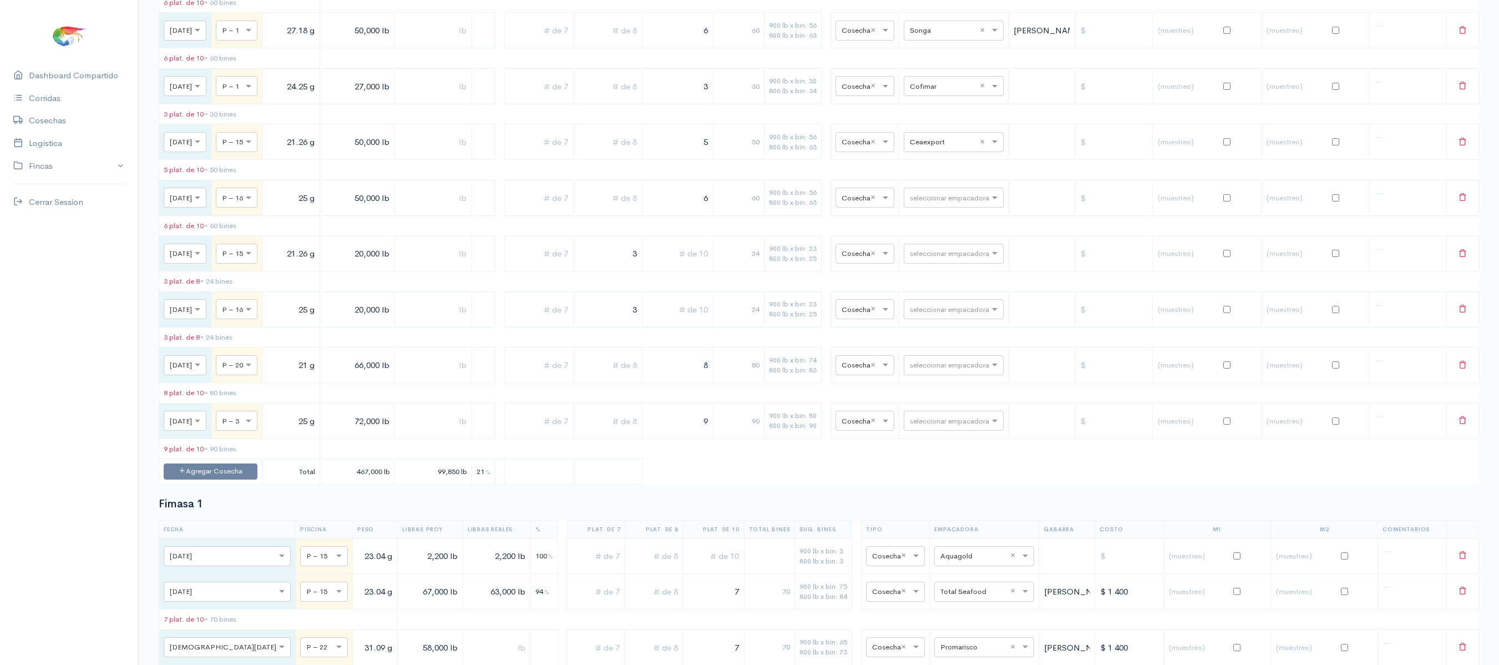
scroll to position [0, 0]
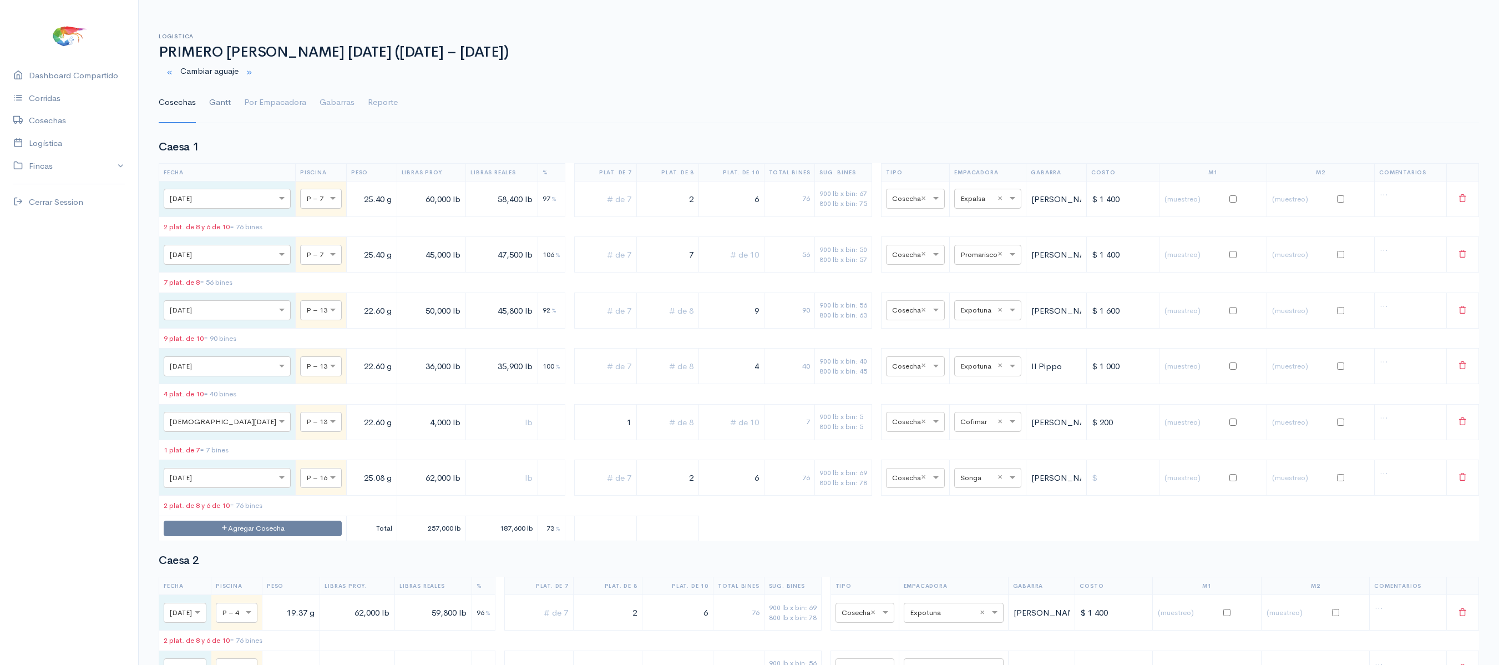
type input "2"
click at [220, 95] on link "Gantt" at bounding box center [220, 103] width 22 height 40
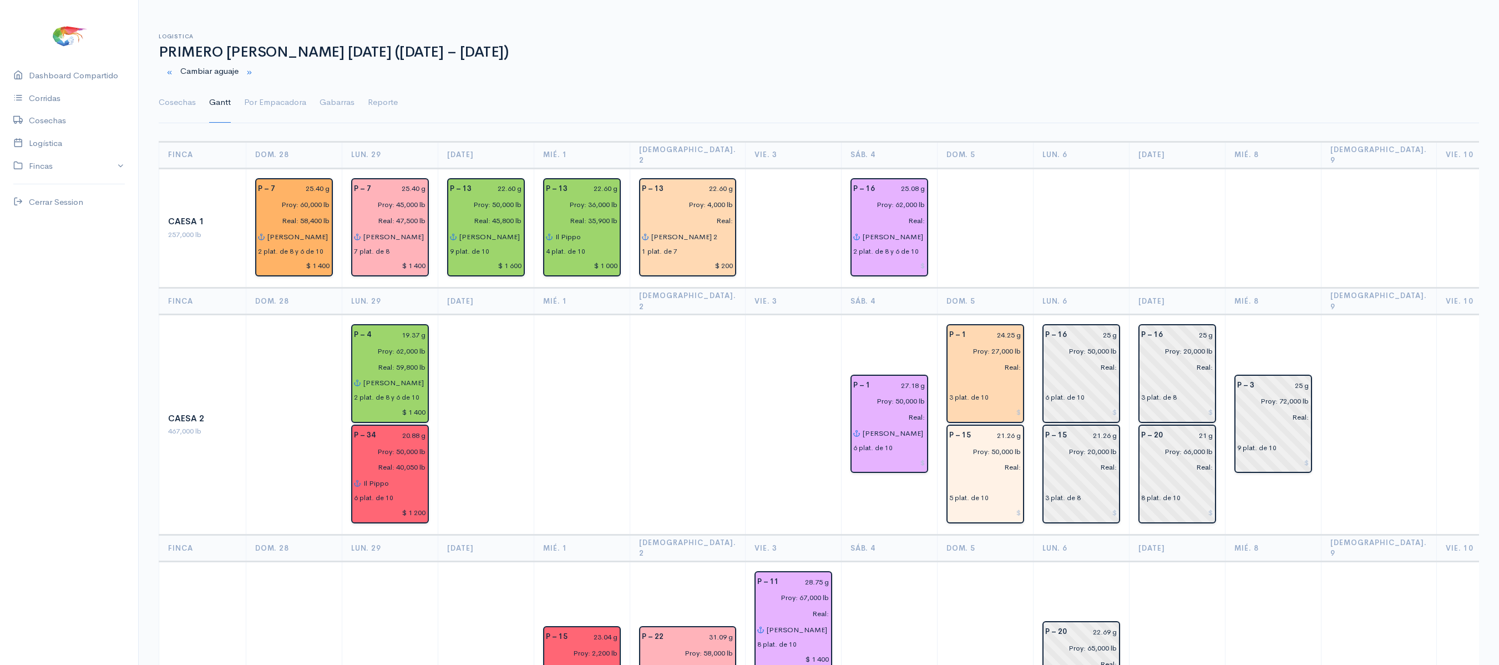
drag, startPoint x: 1176, startPoint y: 193, endPoint x: 1128, endPoint y: -134, distance: 330.7
click at [1128, 0] on html "Caesa 1 Caesa 2 Fimasa 1 Fimasa 2 Fimasa 3 Pantrusko Pantrusko 2 Recorcholis Re…" at bounding box center [749, 332] width 1499 height 665
click at [1129, 260] on td at bounding box center [1177, 228] width 96 height 120
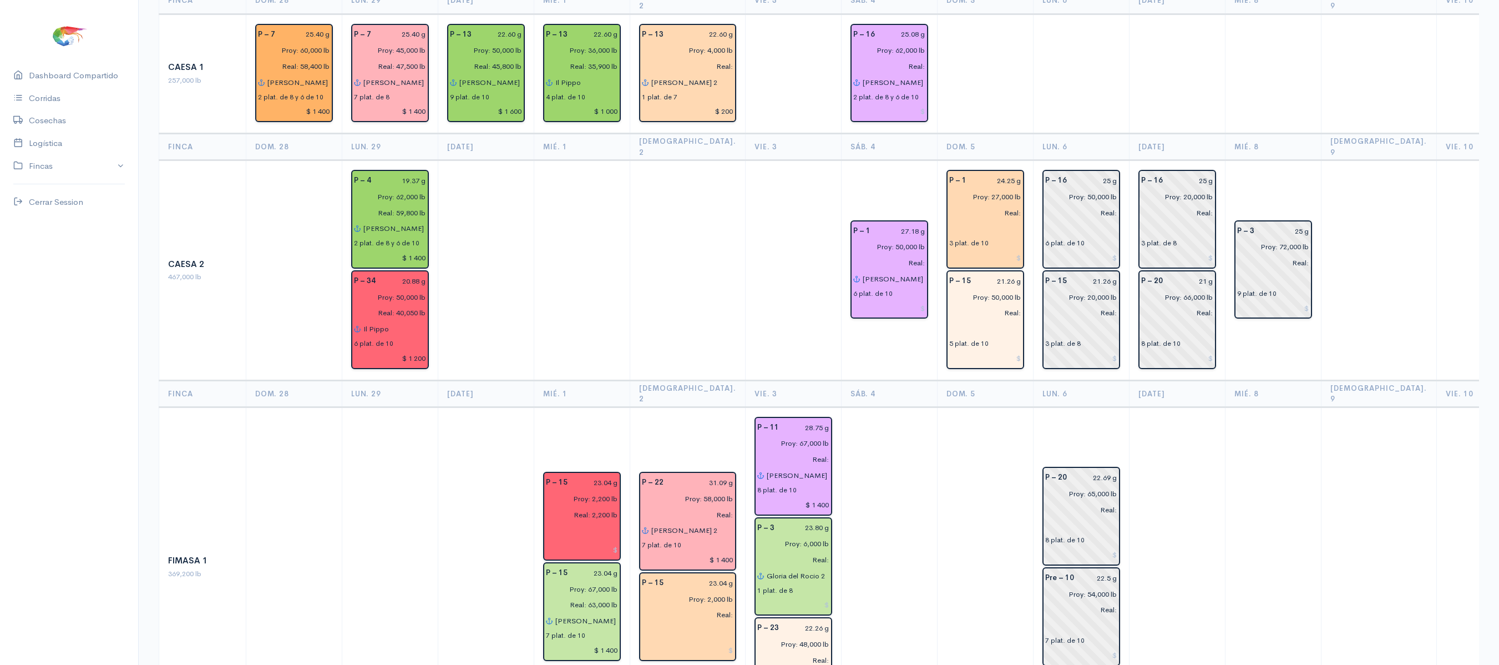
scroll to position [162, 0]
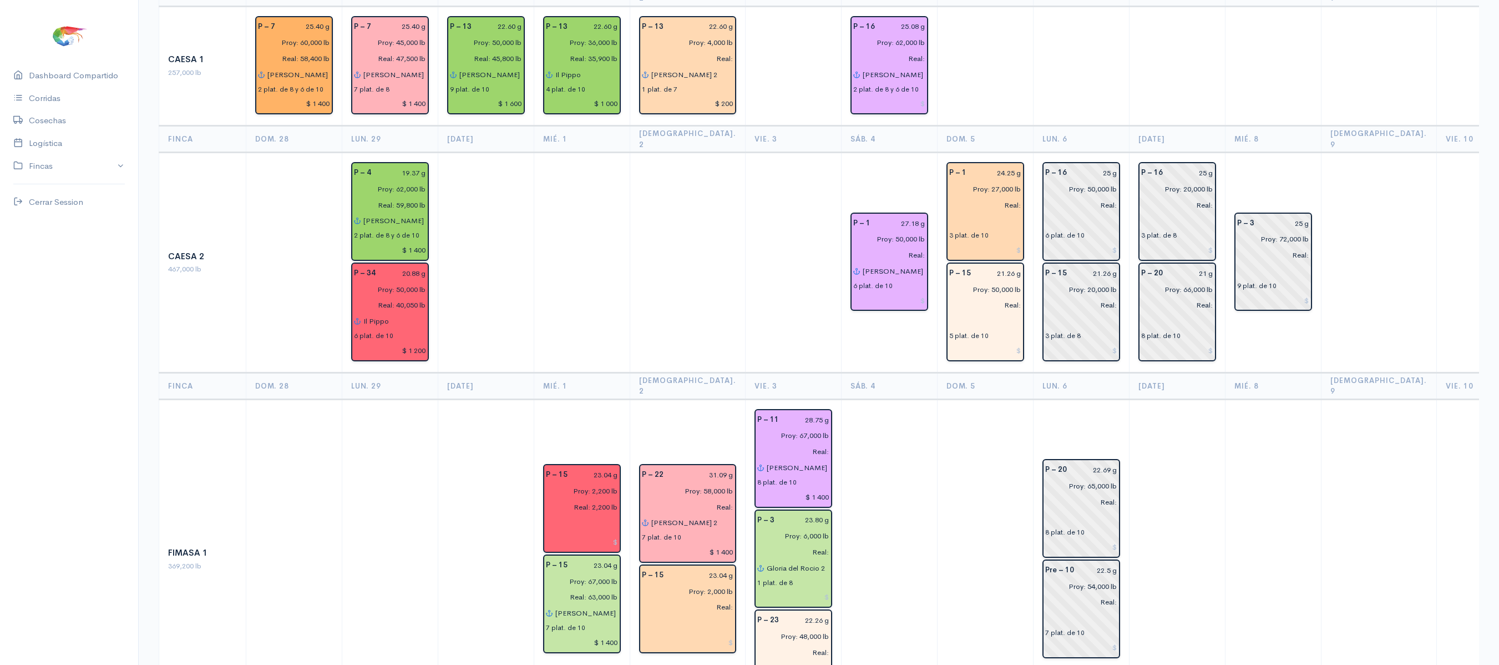
click at [1353, 326] on td at bounding box center [1378, 263] width 115 height 220
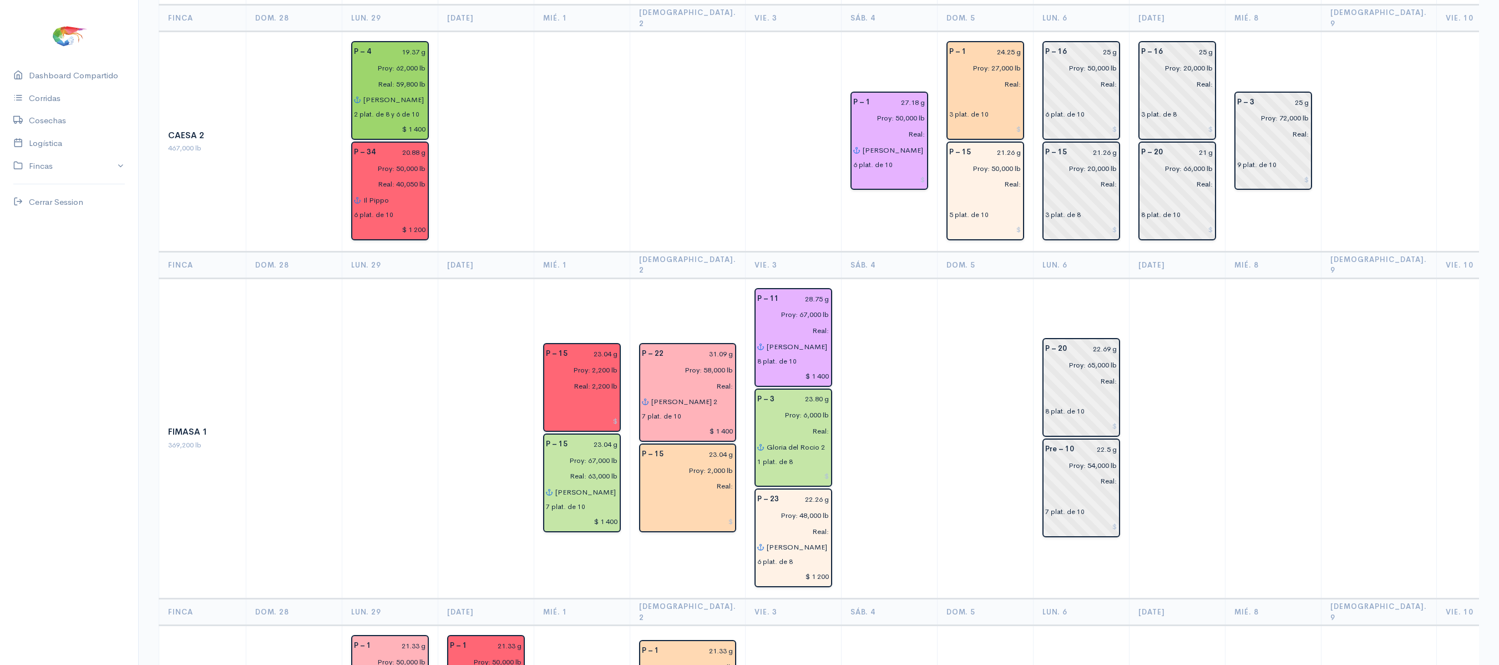
scroll to position [0, 0]
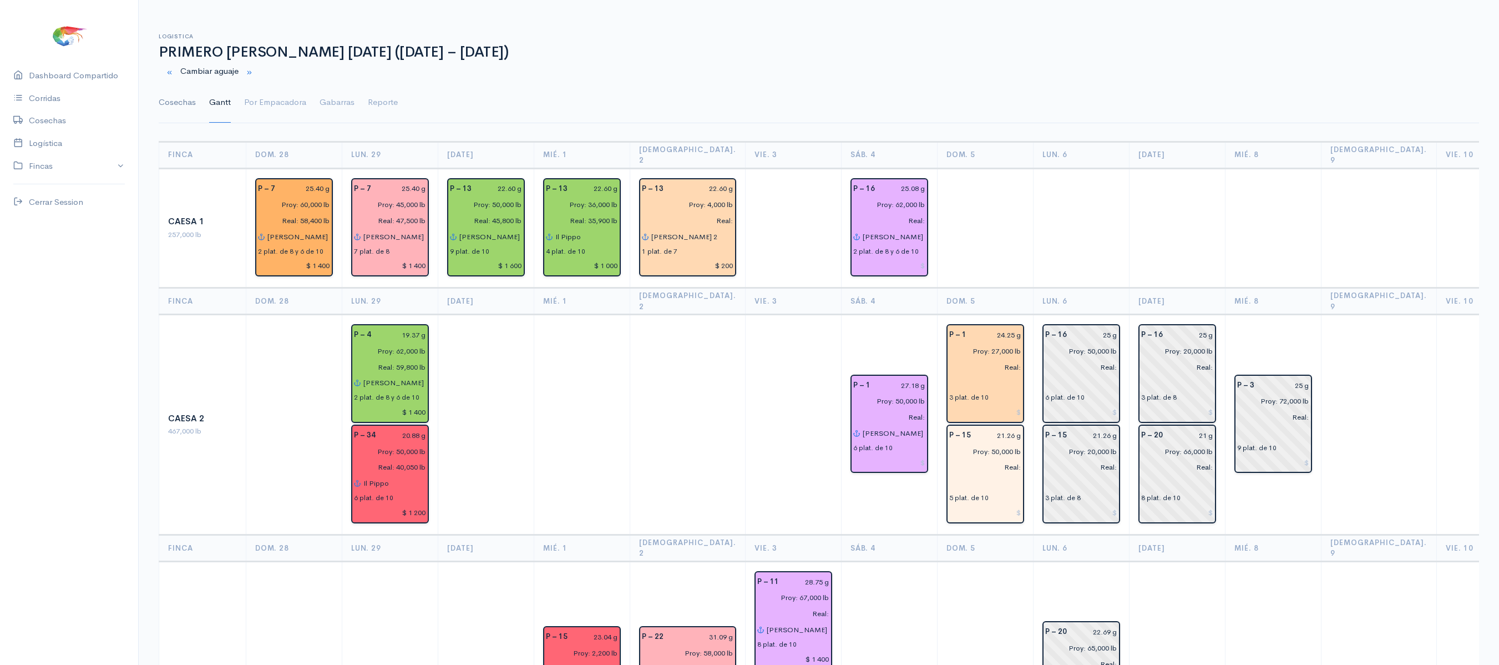
click at [184, 93] on link "Cosechas" at bounding box center [177, 103] width 37 height 40
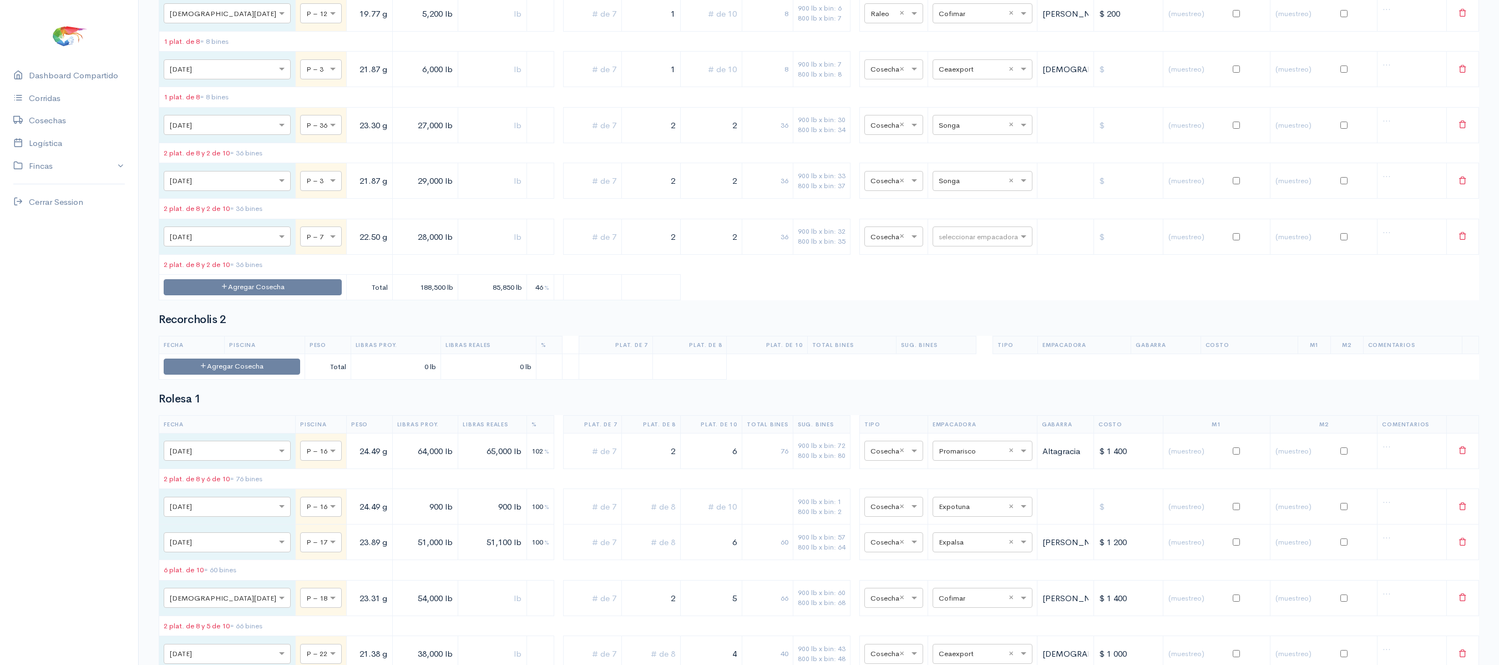
scroll to position [4562, 0]
click at [967, 129] on input "text" at bounding box center [973, 123] width 68 height 12
type input "cof"
click at [943, 324] on span "Cofimar" at bounding box center [941, 325] width 29 height 11
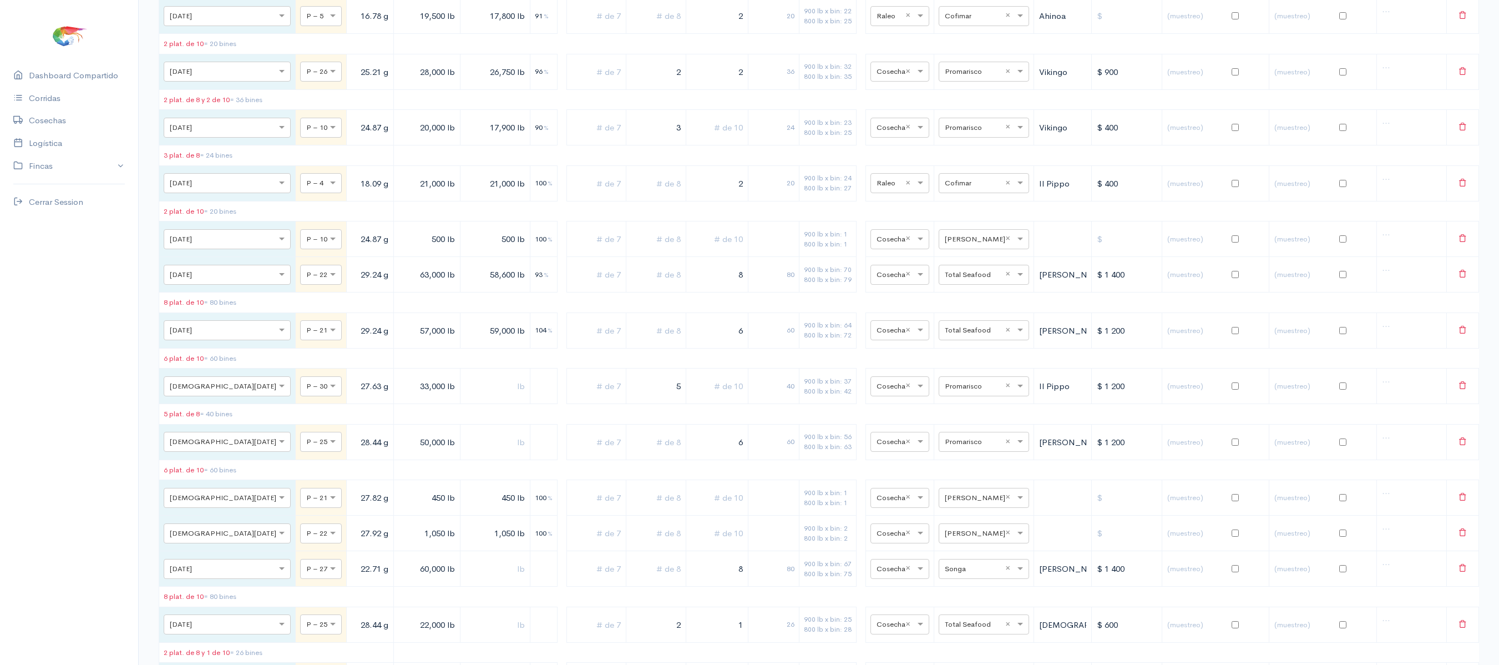
scroll to position [6249, 0]
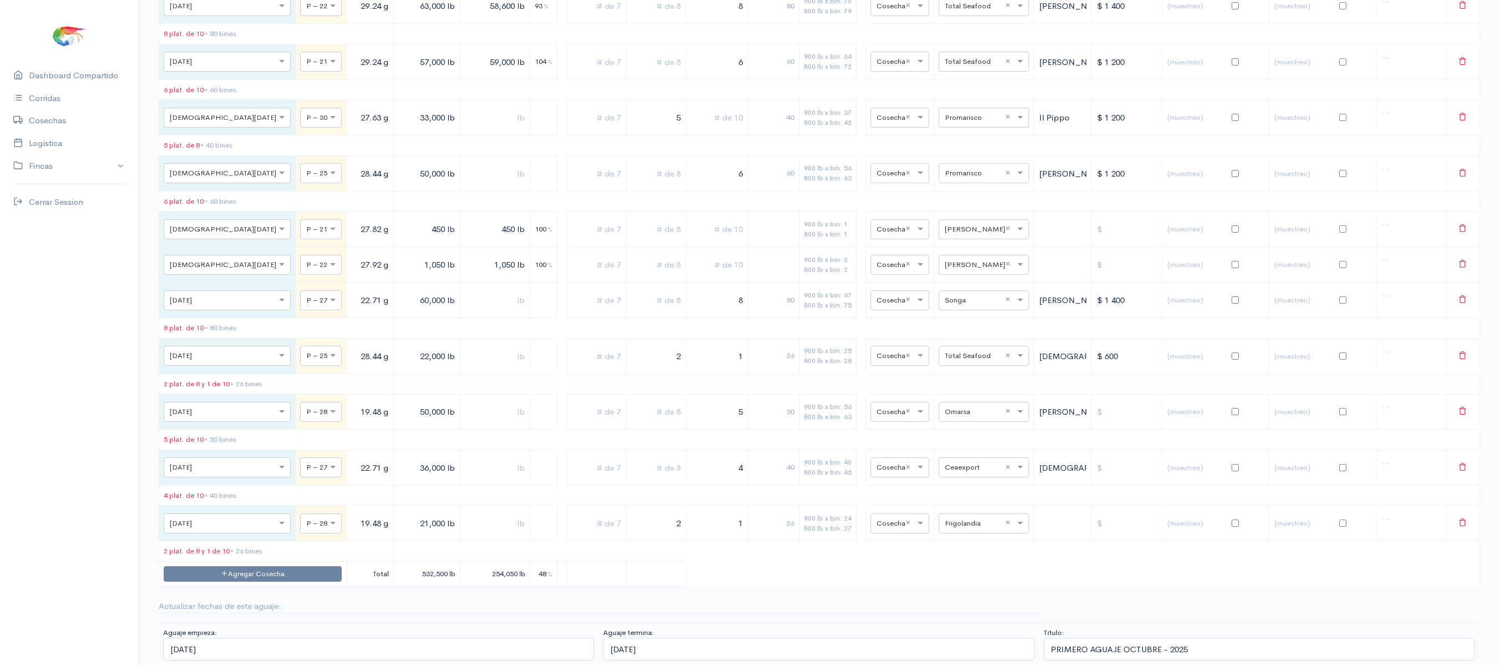
drag, startPoint x: 381, startPoint y: 517, endPoint x: 389, endPoint y: 518, distance: 8.9
click at [398, 518] on input "21,000 lb" at bounding box center [427, 522] width 58 height 23
drag, startPoint x: 643, startPoint y: 514, endPoint x: 710, endPoint y: 513, distance: 66.6
click at [710, 513] on tr "× [DATE] × P – 28 19.48 g 32,000 lb 2 1 26 900 lb x bin: 36 800 lb x bin: 40 × …" at bounding box center [819, 523] width 1320 height 36
drag, startPoint x: 392, startPoint y: 518, endPoint x: 489, endPoint y: 519, distance: 97.6
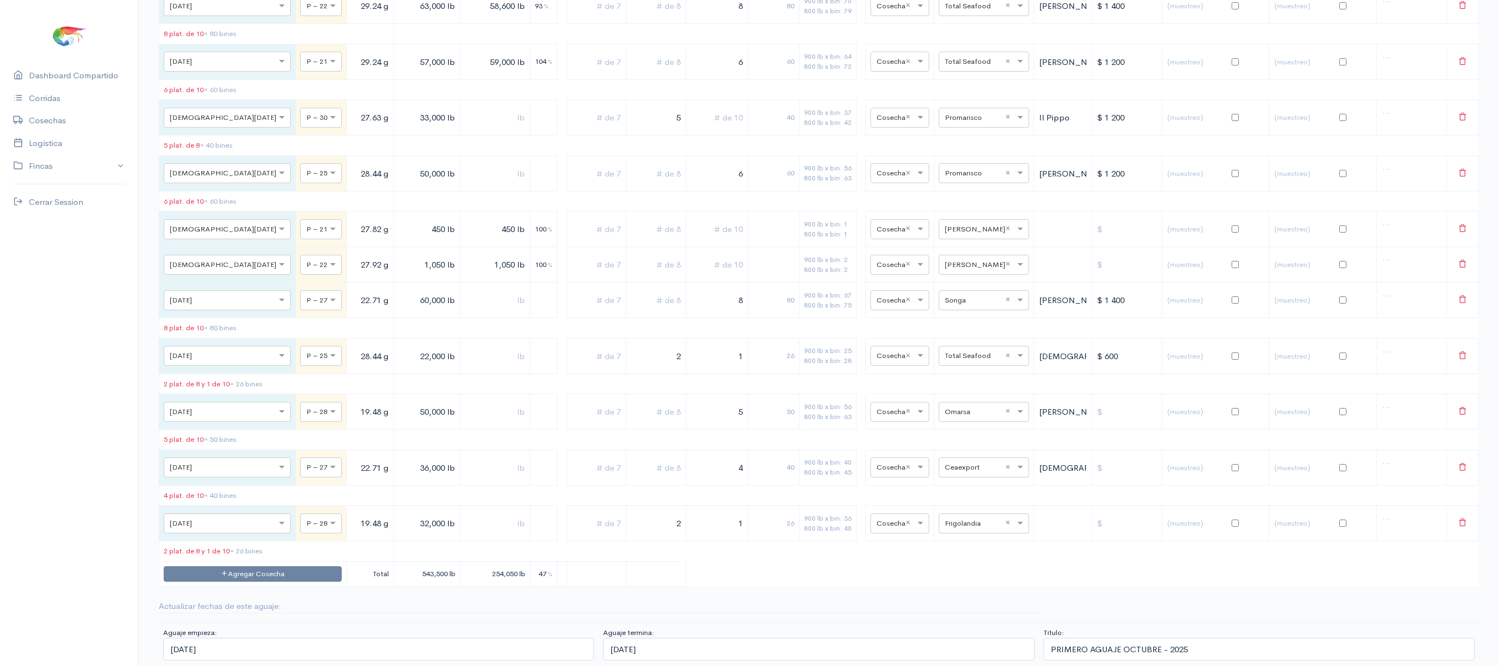
click at [489, 519] on tr "× [DATE] × P – 28 19.48 g 32,000 lb 2 1 26 900 lb x bin: 36 800 lb x bin: 40 × …" at bounding box center [819, 523] width 1320 height 36
click at [398, 523] on input "32,000 lb" at bounding box center [427, 522] width 58 height 23
click at [398, 515] on input "32,000 lb" at bounding box center [427, 522] width 58 height 23
click at [398, 517] on input "32,000 lb" at bounding box center [427, 522] width 58 height 23
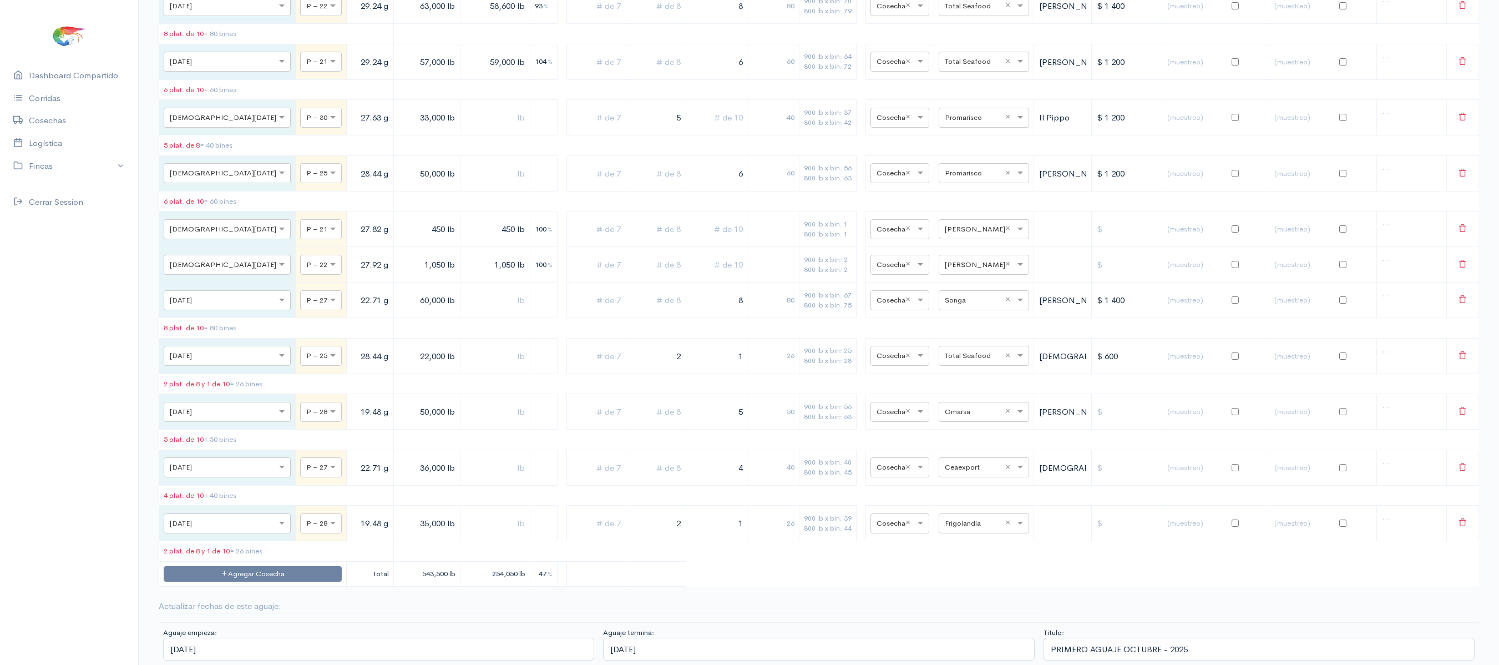
type input "35,000 lb"
drag, startPoint x: 655, startPoint y: 519, endPoint x: 677, endPoint y: 516, distance: 22.4
click at [677, 516] on tr "× [DATE] × P – 28 19.48 g 35,000 lb 2 1 26 900 lb x bin: 39 800 lb x bin: 44 × …" at bounding box center [819, 523] width 1320 height 36
drag, startPoint x: 703, startPoint y: 516, endPoint x: 784, endPoint y: 523, distance: 81.3
click at [784, 523] on tr "× [DATE] × P – 28 19.48 g 35,000 lb 1 10 900 lb x bin: 39 800 lb x bin: 44 × Co…" at bounding box center [819, 523] width 1320 height 36
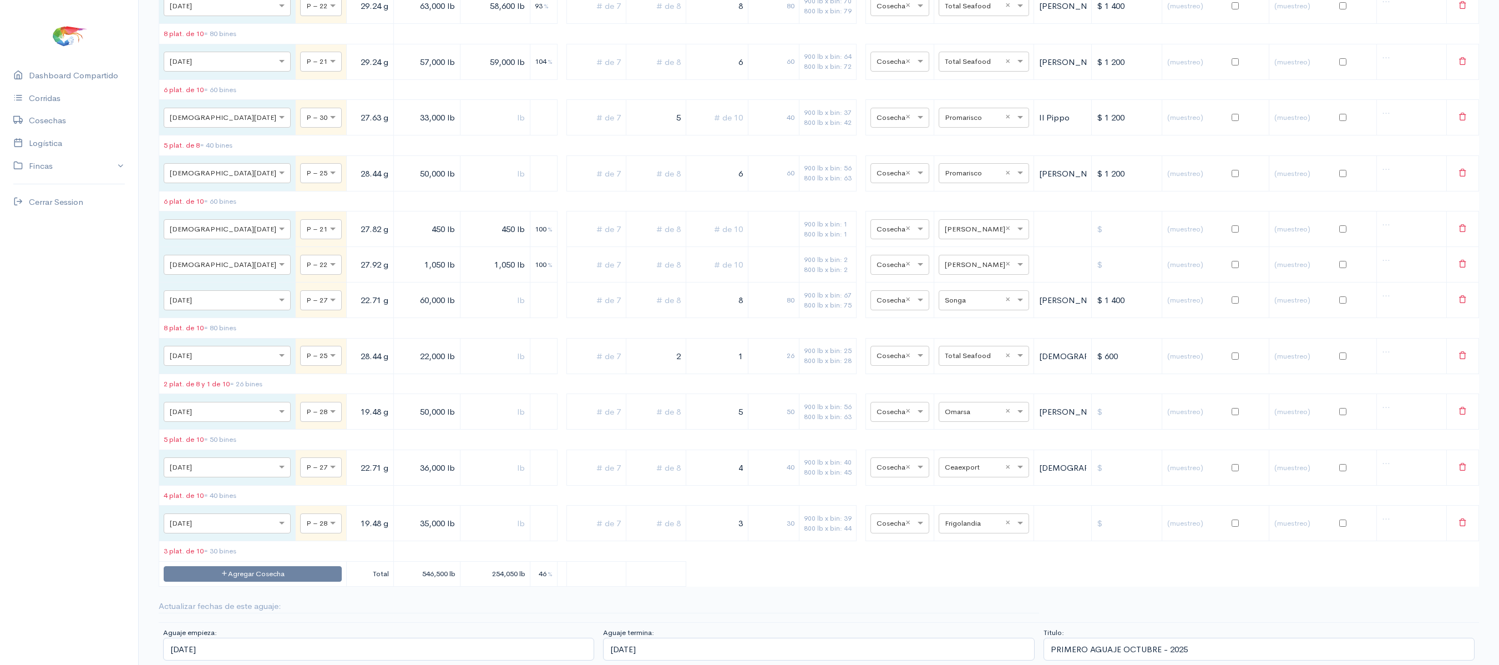
type input "3"
click at [639, 515] on input "text" at bounding box center [656, 522] width 50 height 23
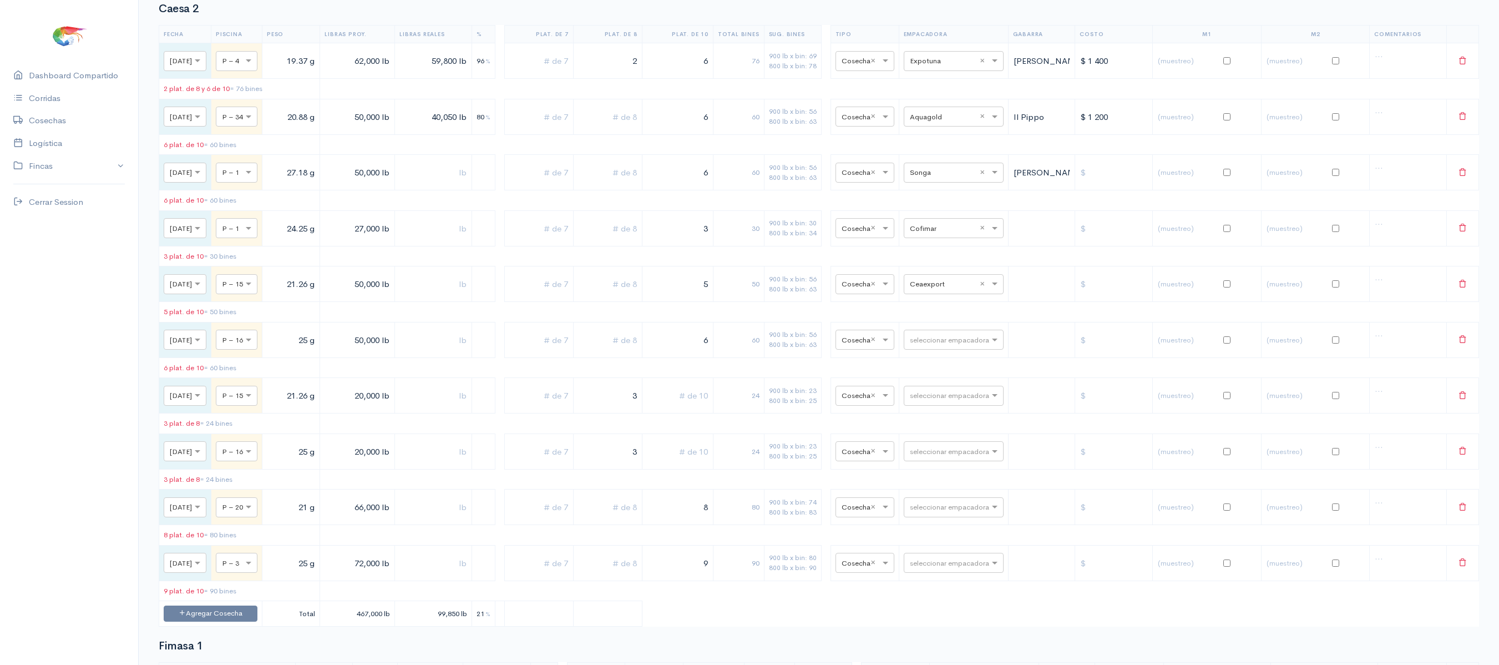
scroll to position [0, 0]
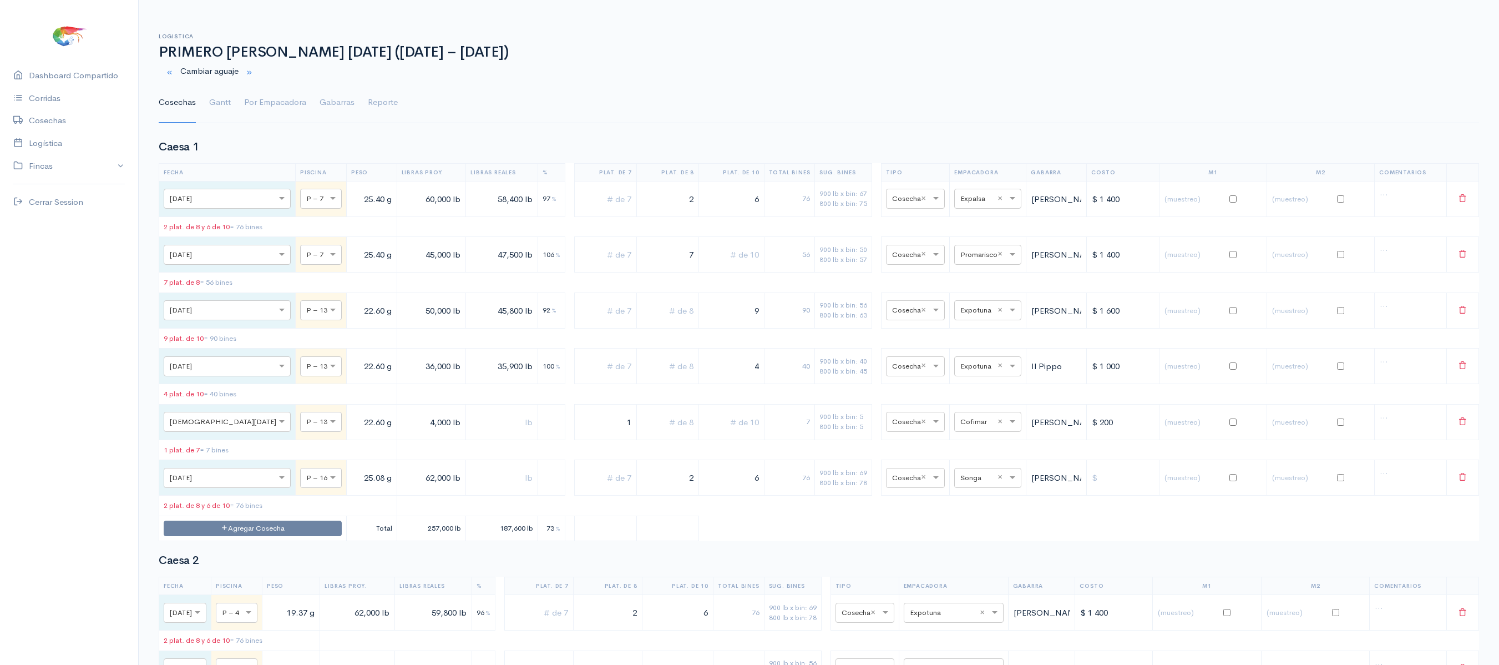
type input "1"
click at [234, 105] on ul "Cosechas Gantt Por Empacadora Gabarras Reporte" at bounding box center [819, 103] width 1320 height 40
click at [223, 99] on link "Gantt" at bounding box center [220, 103] width 22 height 40
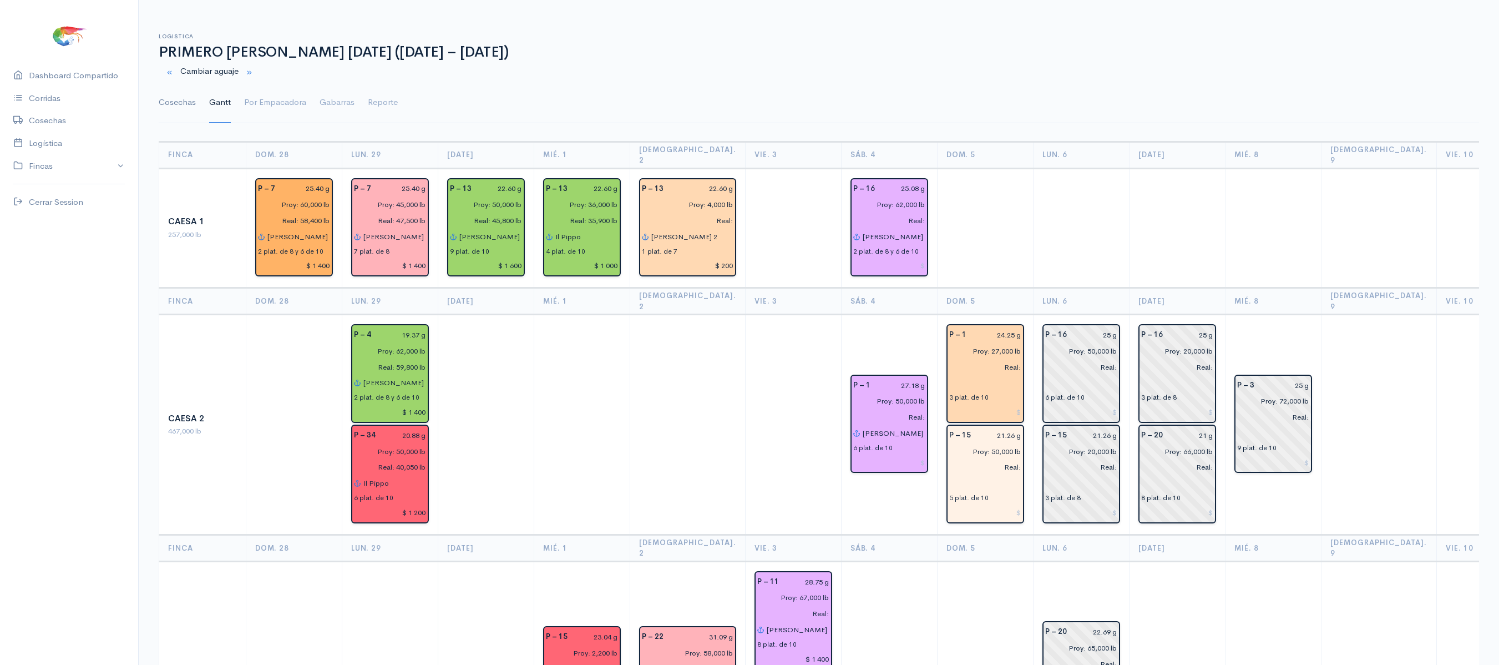
click at [174, 99] on link "Cosechas" at bounding box center [177, 103] width 37 height 40
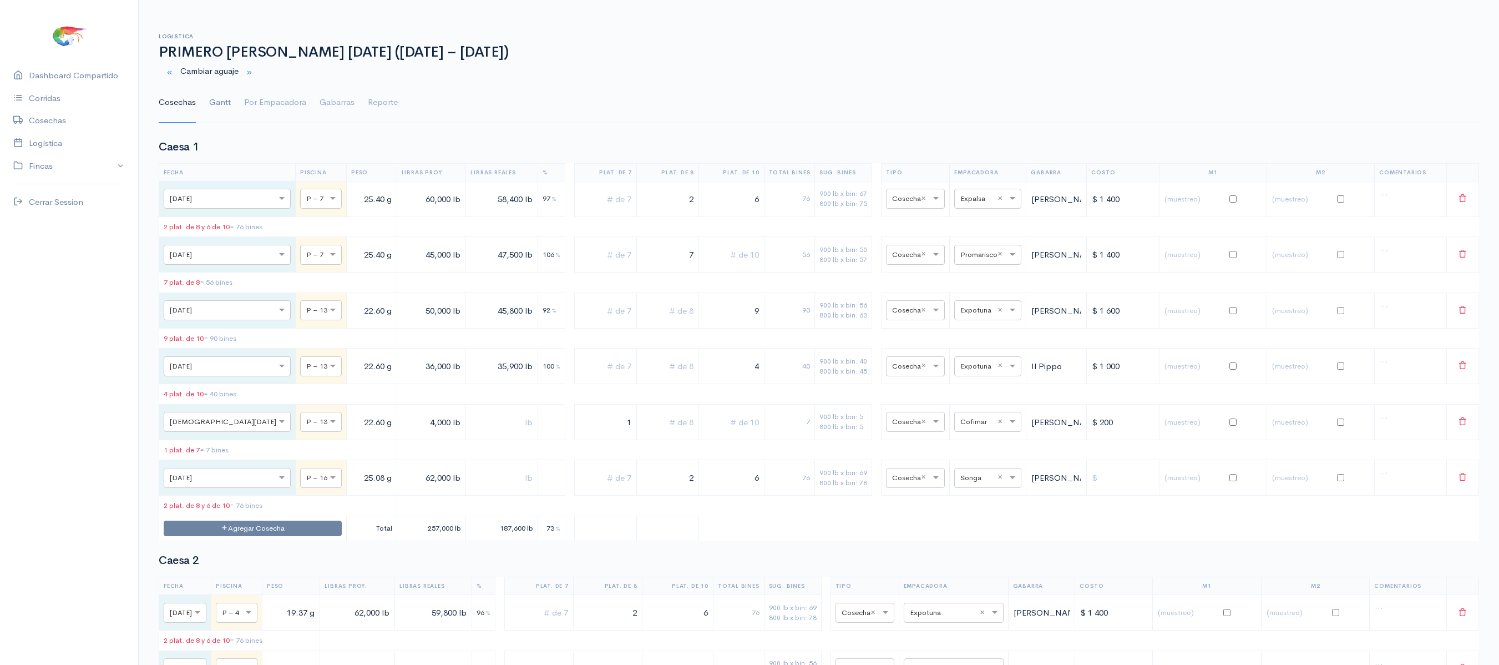
click at [225, 103] on link "Gantt" at bounding box center [220, 103] width 22 height 40
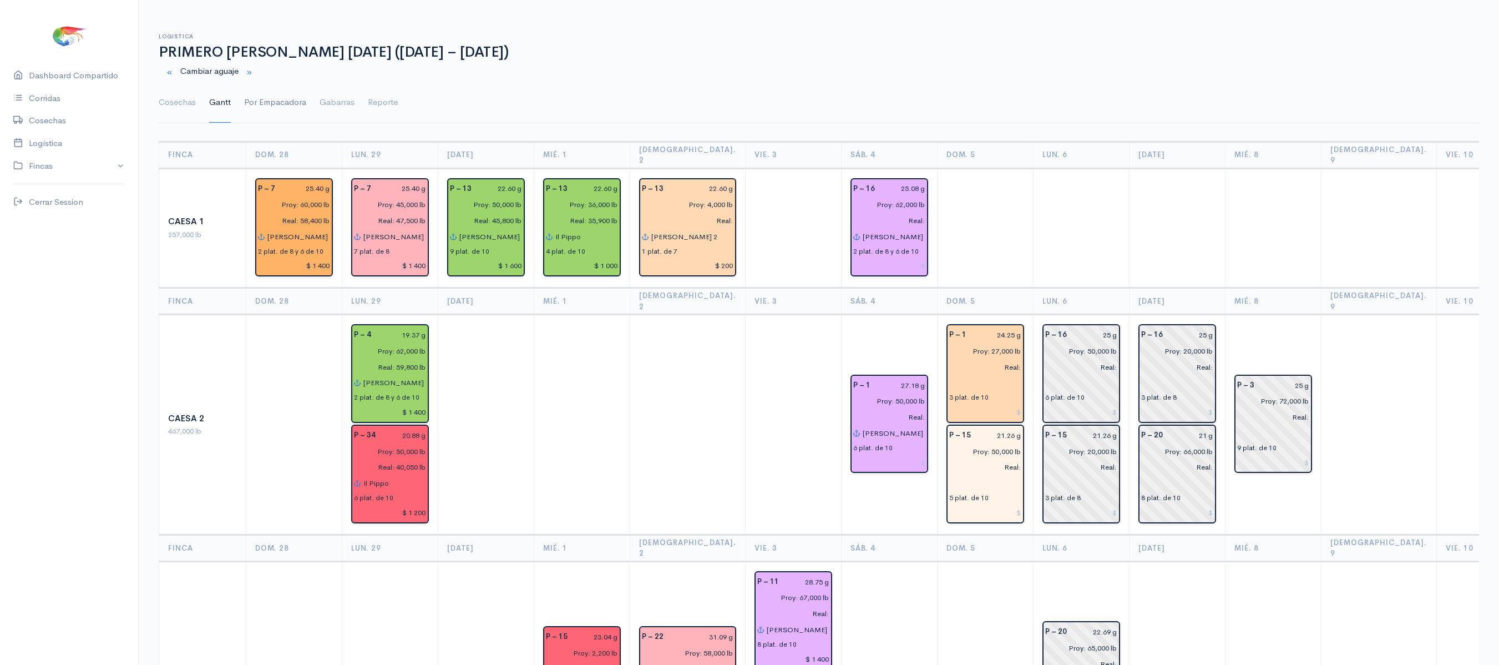
click at [270, 98] on link "Por Empacadora" at bounding box center [275, 103] width 62 height 40
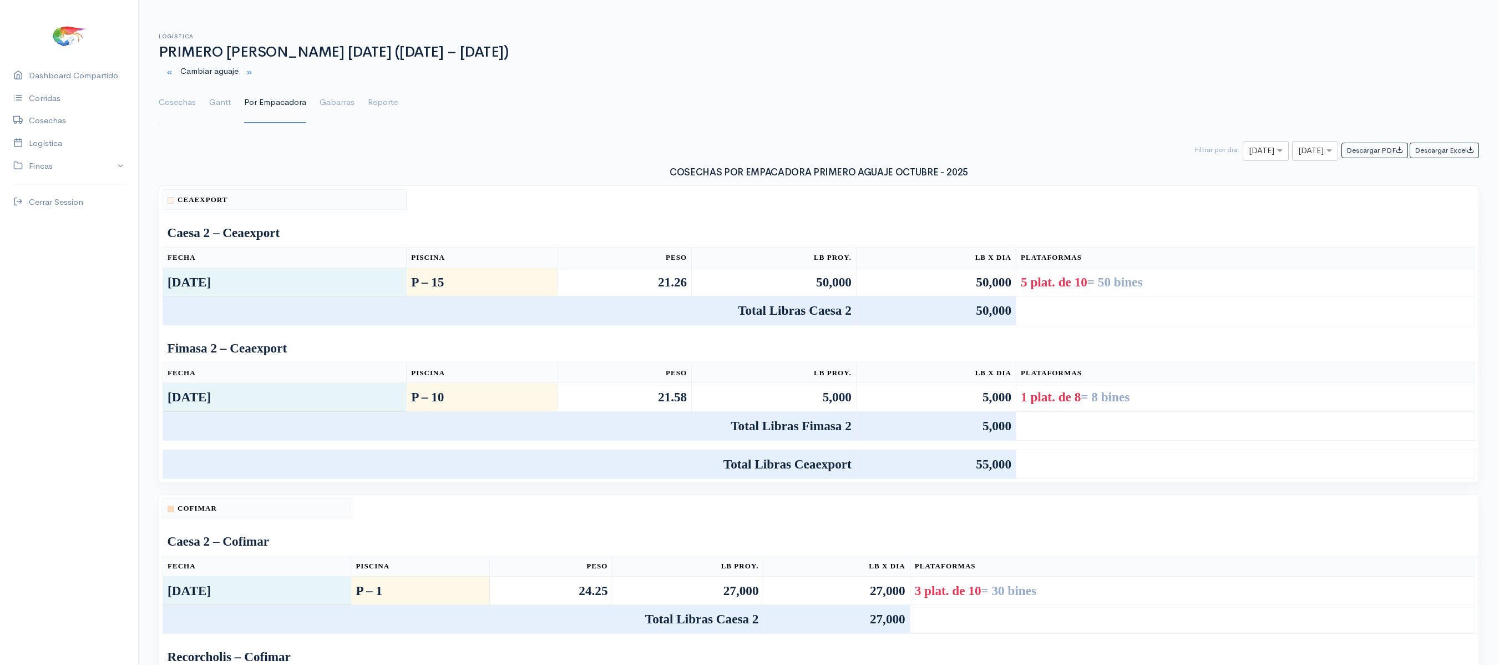
click at [204, 110] on ul "Cosechas Gantt Por Empacadora Gabarras Reporte" at bounding box center [819, 103] width 1320 height 40
click at [191, 108] on link "Cosechas" at bounding box center [177, 103] width 37 height 40
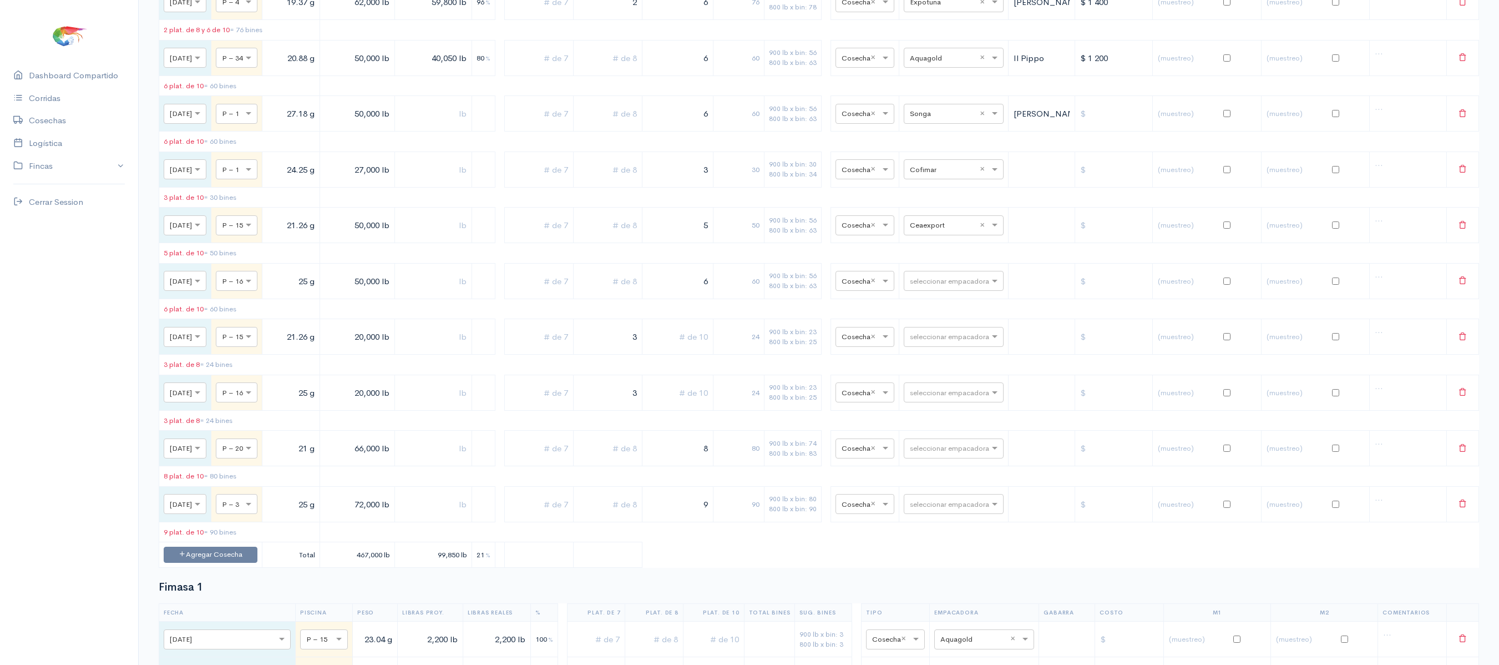
scroll to position [609, 0]
drag, startPoint x: 697, startPoint y: 195, endPoint x: 731, endPoint y: 191, distance: 34.7
click at [731, 188] on tr "× [DATE] × P – 1 24.25 g 27,000 lb 3 30 900 lb x bin: 30 800 lb x bin: 34 × Cos…" at bounding box center [819, 171] width 1320 height 36
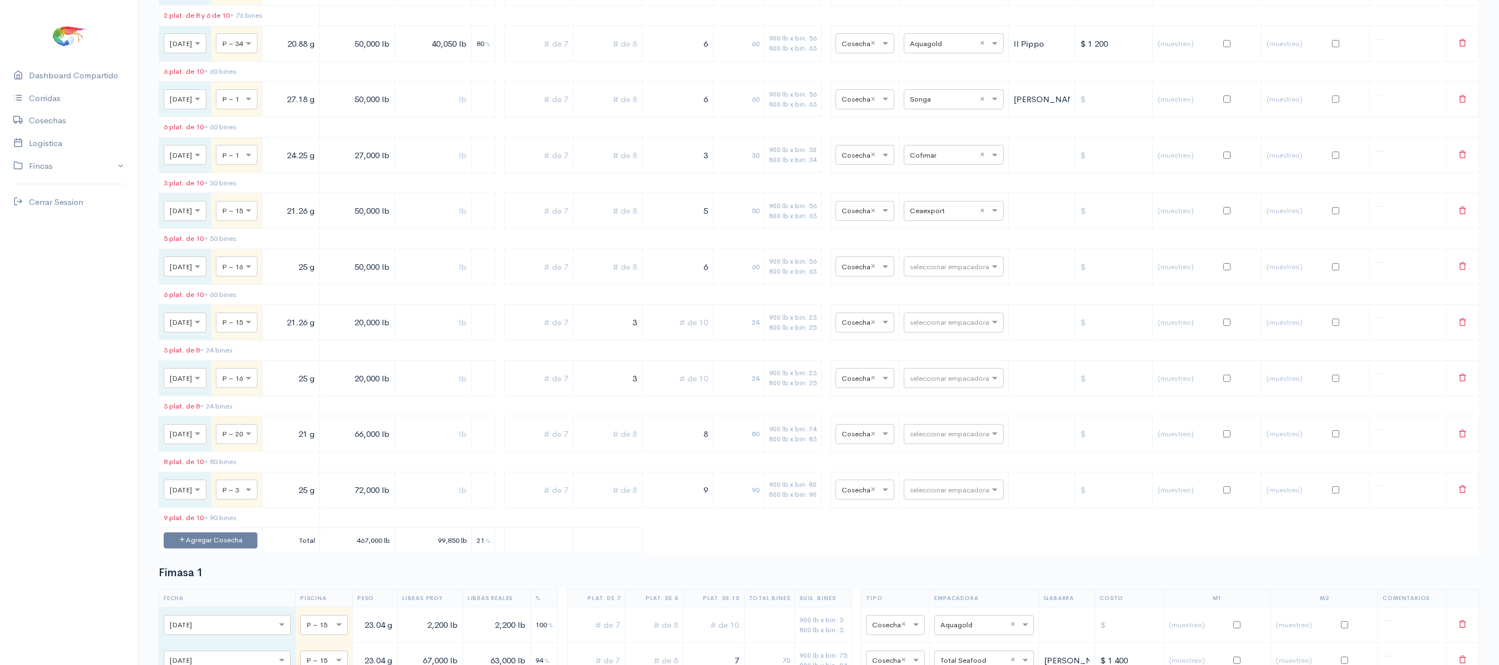
scroll to position [626, 0]
click at [621, 165] on input "text" at bounding box center [607, 154] width 59 height 23
type input "3"
drag, startPoint x: 716, startPoint y: 195, endPoint x: 823, endPoint y: 193, distance: 107.6
click at [823, 171] on tr "× [DATE] × P – 1 24.25 g 27,000 lb 3 3 54 900 lb x bin: 30 800 lb x bin: 34 × C…" at bounding box center [819, 154] width 1320 height 36
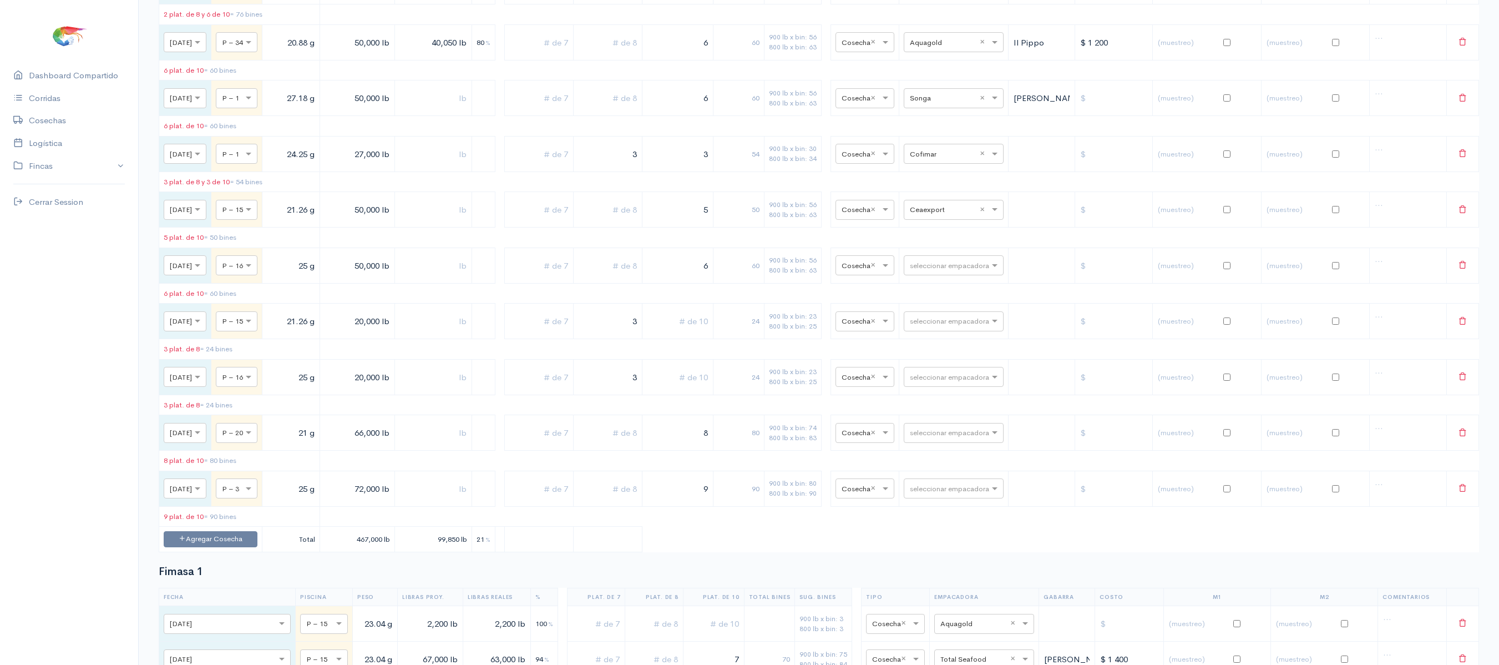
click at [708, 165] on input "3" at bounding box center [678, 154] width 62 height 23
drag, startPoint x: 712, startPoint y: 185, endPoint x: 760, endPoint y: 182, distance: 47.8
click at [760, 171] on tr "× [DATE] × P – 1 24.25 g 27,000 lb 3 3 54 900 lb x bin: 30 800 lb x bin: 34 × C…" at bounding box center [819, 154] width 1320 height 36
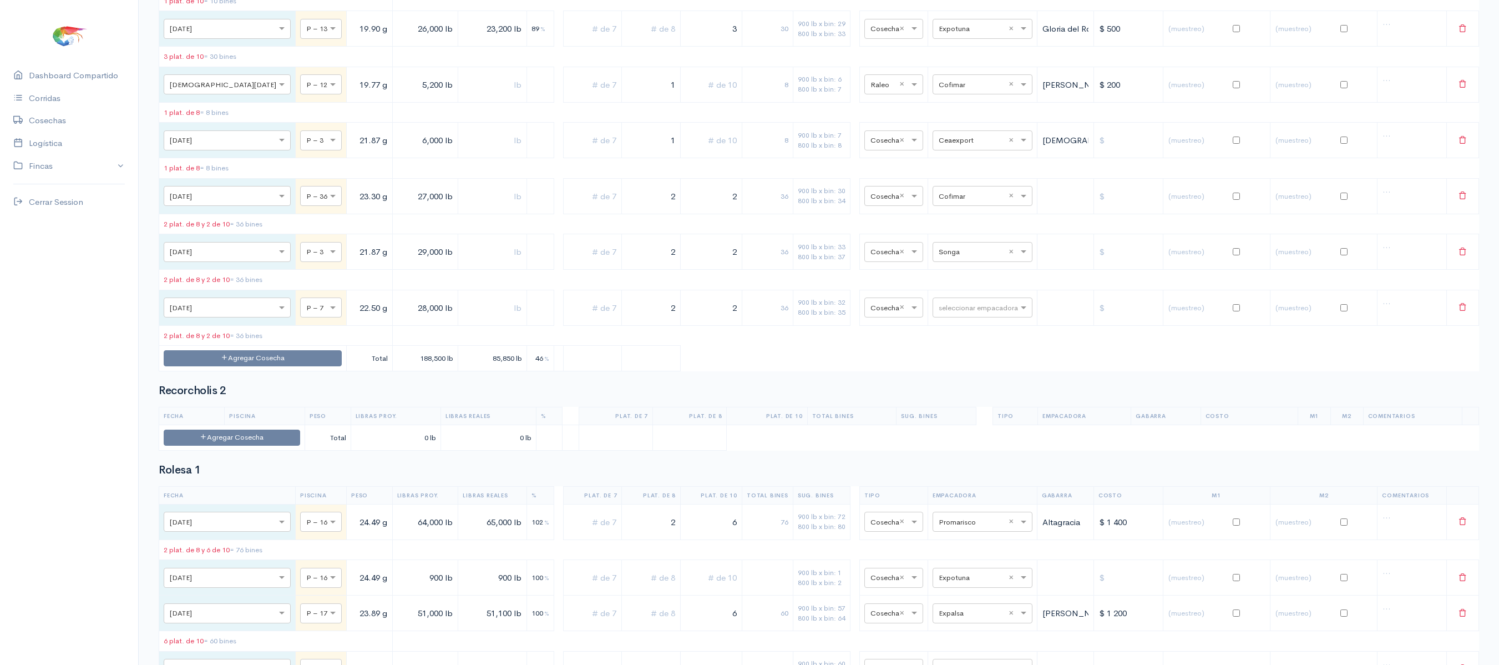
scroll to position [4493, 0]
type input "1"
drag, startPoint x: 647, startPoint y: 377, endPoint x: 694, endPoint y: 375, distance: 47.8
click at [694, 210] on tr "× [DATE] × P – 36 23.30 g 27,000 lb 2 2 36 900 lb x bin: 30 800 lb x bin: 34 × …" at bounding box center [819, 193] width 1320 height 36
type input "3"
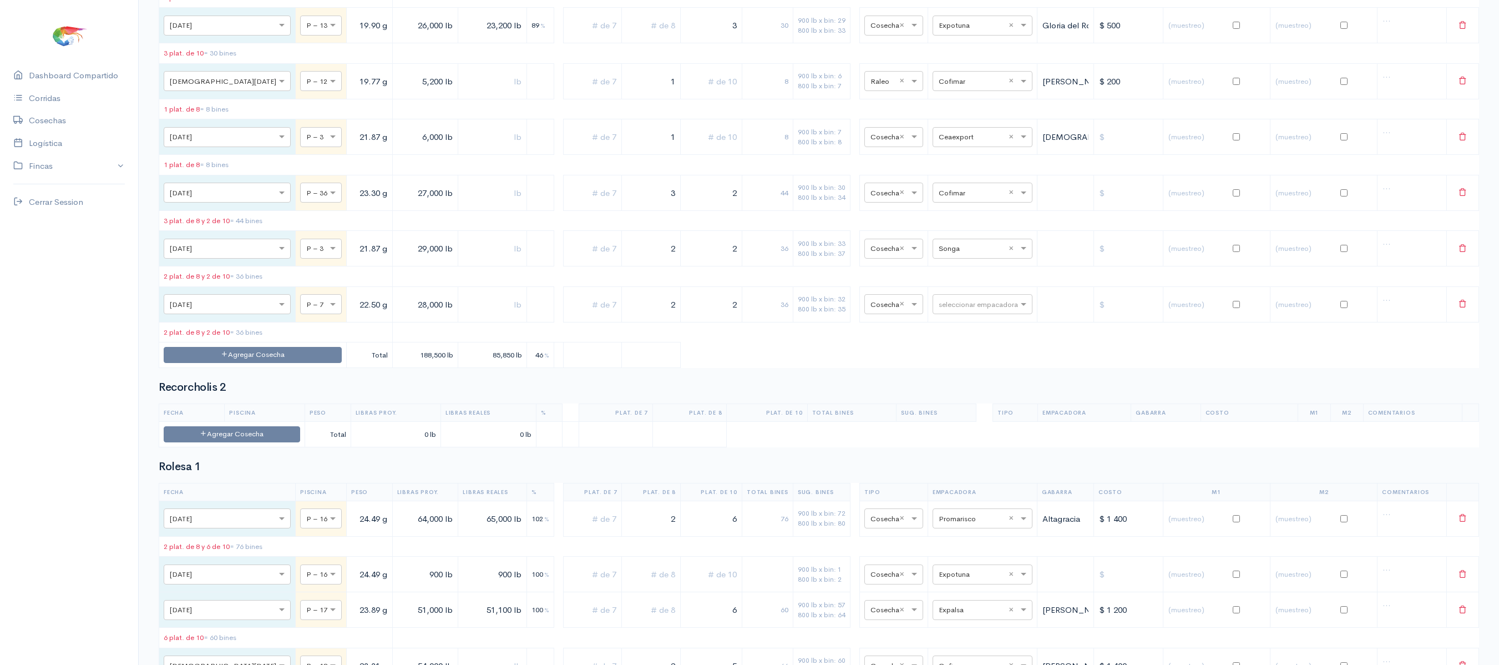
drag, startPoint x: 694, startPoint y: 375, endPoint x: 774, endPoint y: 354, distance: 82.6
click at [774, 210] on tr "× [DATE] × P – 36 23.30 g 27,000 lb 3 2 44 900 lb x bin: 30 800 lb x bin: 34 × …" at bounding box center [819, 193] width 1320 height 36
type input "1"
click at [702, 348] on table "Fecha Piscina Peso Libras Proy. Libras Reales % Plat. de 7 Plat. de 8 Plat. de …" at bounding box center [819, 66] width 1320 height 601
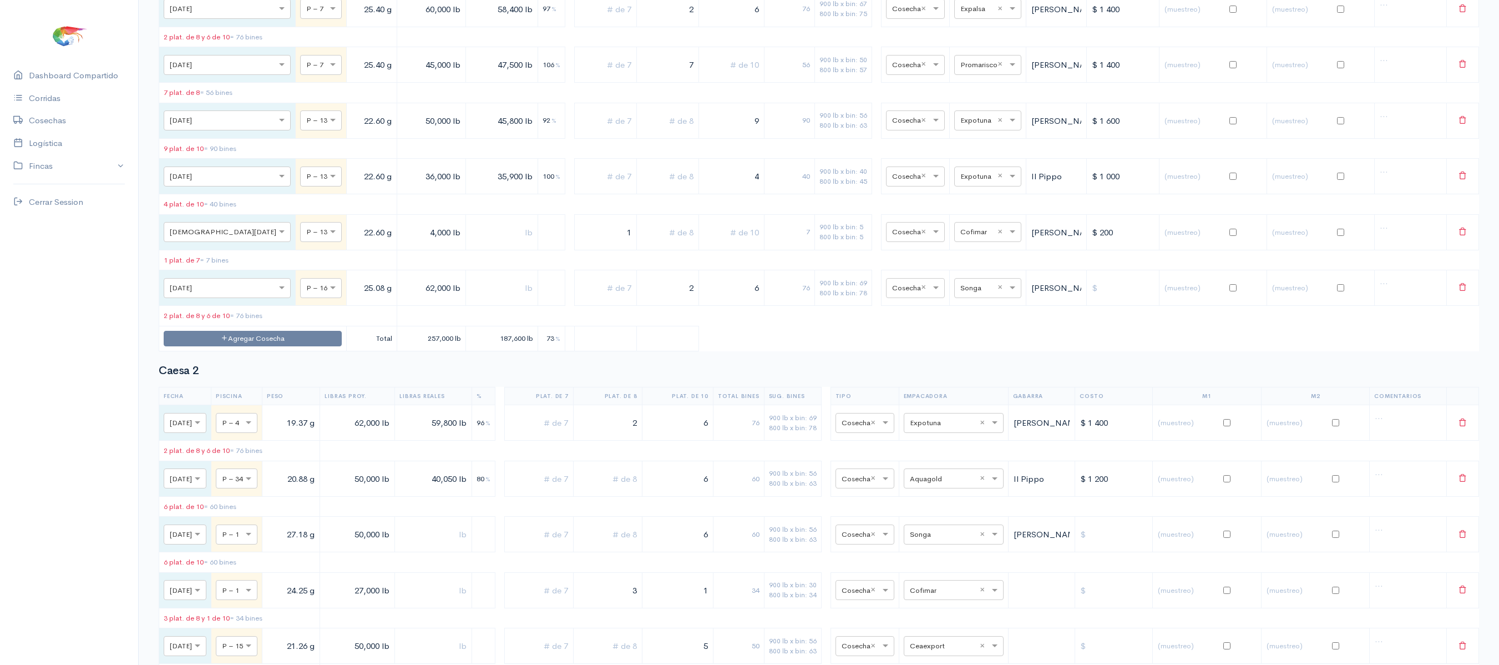
scroll to position [0, 0]
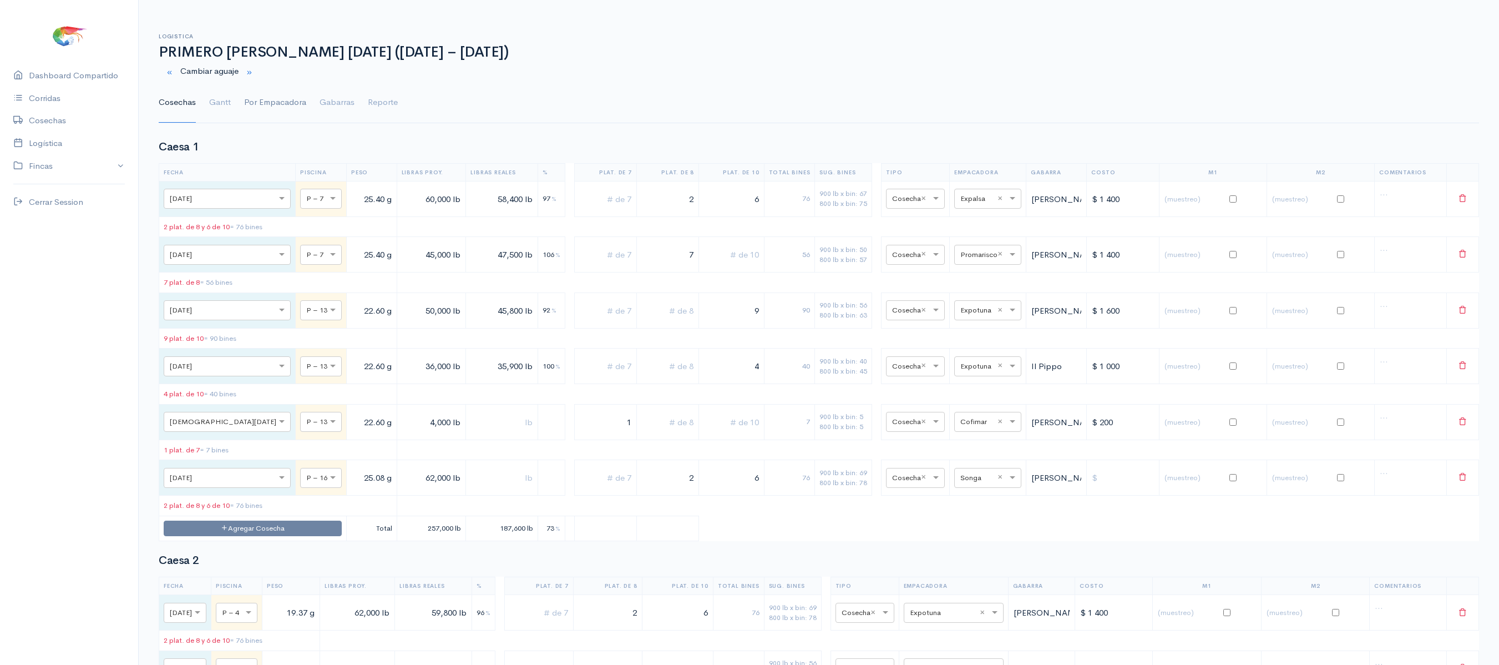
click at [253, 102] on link "Por Empacadora" at bounding box center [275, 103] width 62 height 40
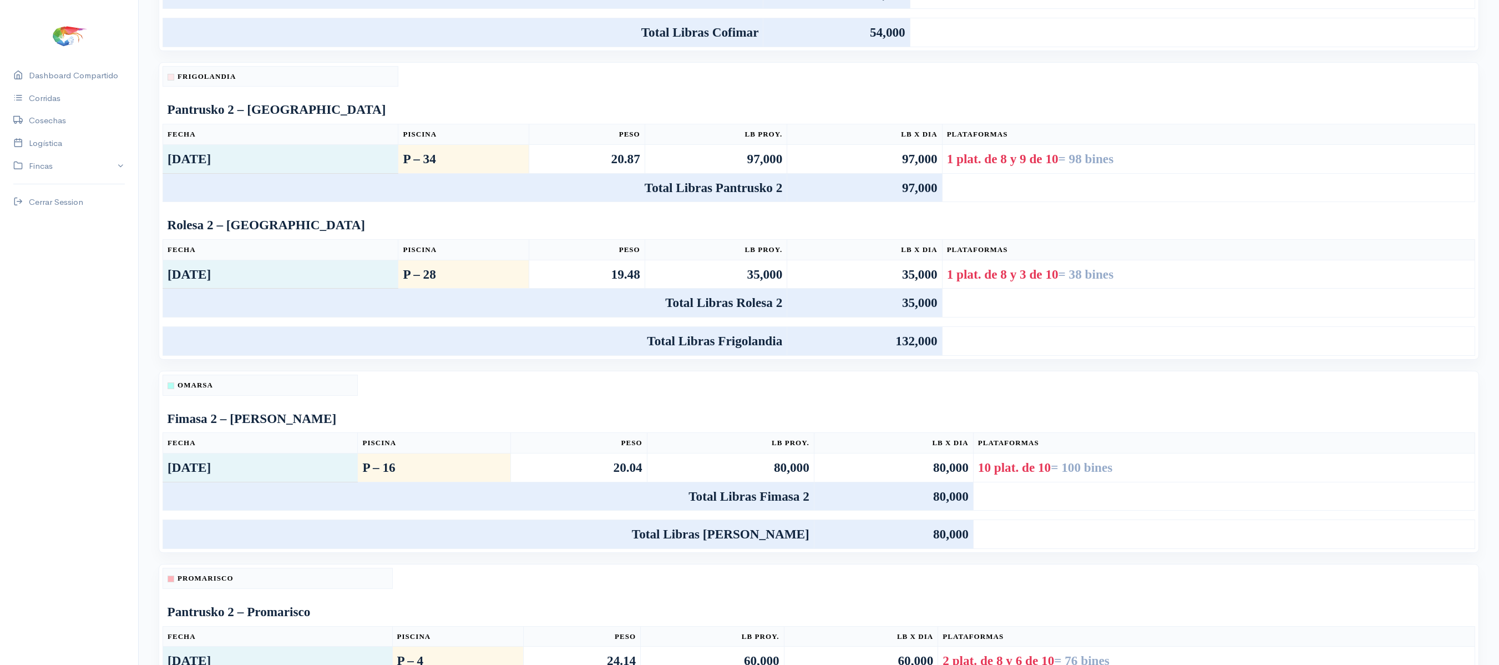
scroll to position [1185, 0]
